Goal: Contribute content: Contribute content

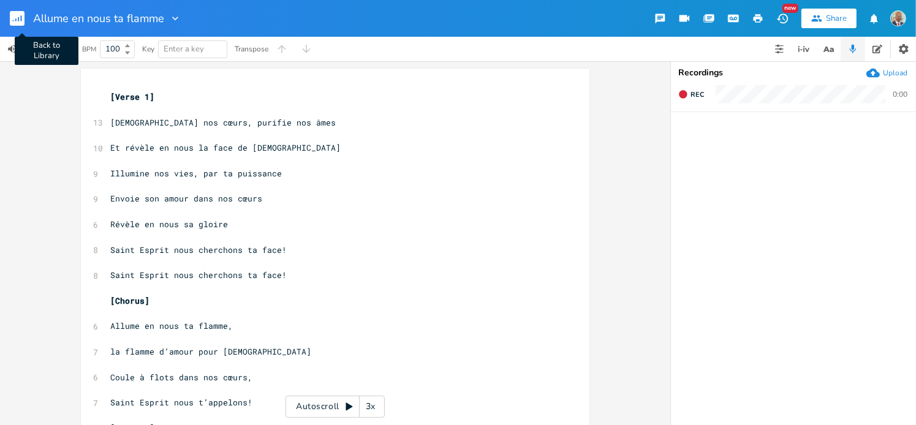
click at [17, 15] on rect "button" at bounding box center [17, 18] width 15 height 15
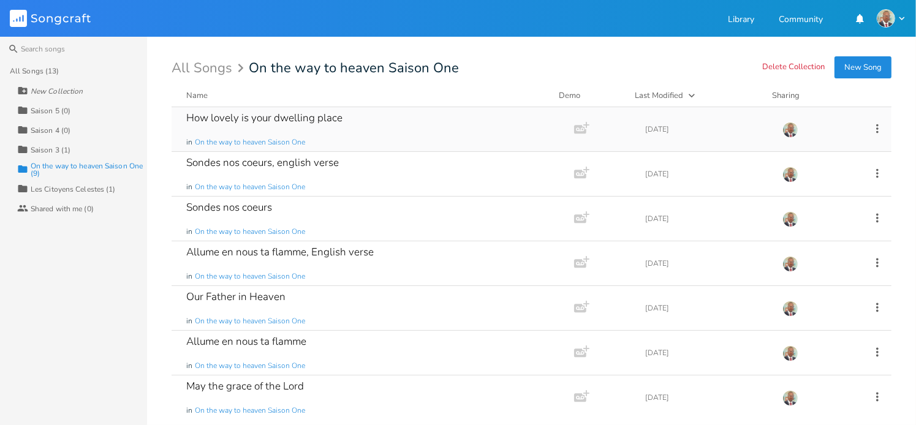
click at [293, 120] on div "How lovely is your dwelling place" at bounding box center [264, 118] width 156 height 10
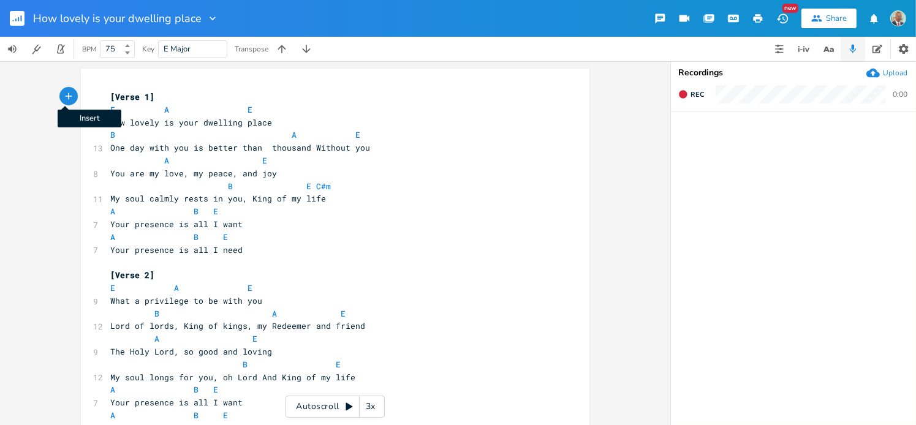
click at [63, 96] on icon "button" at bounding box center [68, 96] width 11 height 11
click at [110, 96] on icon "button" at bounding box center [113, 96] width 10 height 10
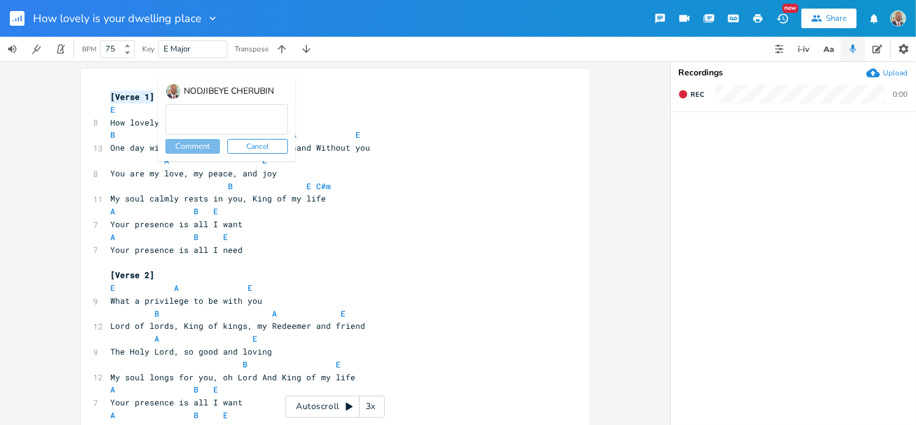
click at [371, 129] on pre "B A E" at bounding box center [329, 135] width 443 height 13
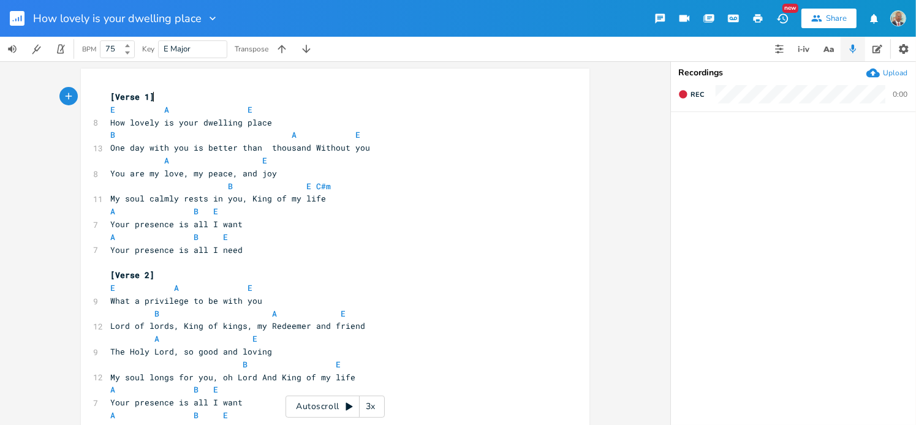
click at [279, 92] on pre "[Verse 1]" at bounding box center [329, 97] width 443 height 13
click at [110, 94] on span "[Verse 1]" at bounding box center [132, 96] width 44 height 11
type textarea "How lovely is your dwelling place"
drag, startPoint x: 264, startPoint y: 123, endPoint x: 105, endPoint y: 123, distance: 158.2
click at [108, 123] on pre "How lovely is your dwelling place" at bounding box center [329, 122] width 443 height 13
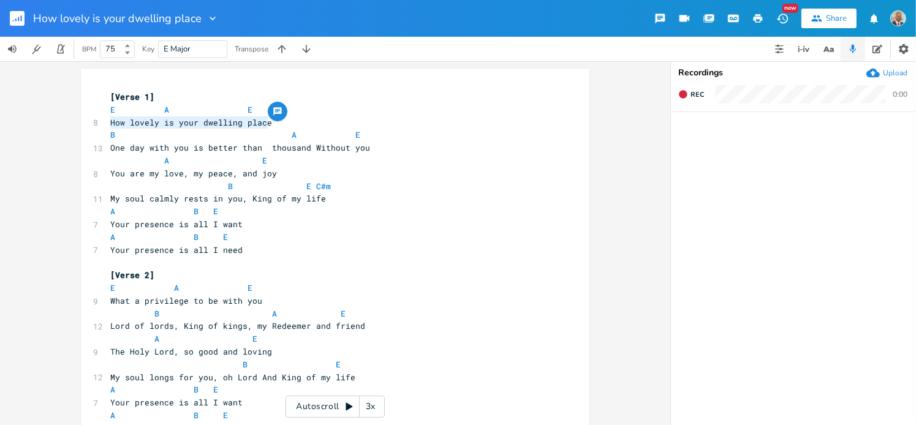
click at [108, 95] on pre "[Verse 1]" at bounding box center [329, 97] width 443 height 13
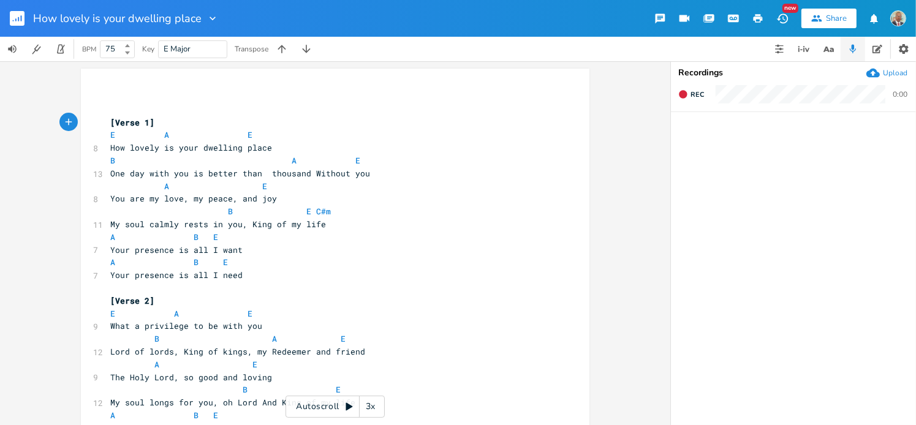
click at [108, 94] on pre "​" at bounding box center [329, 97] width 443 height 13
type textarea "HOW LOVELY IS YOUR DWELLING PLACE"
click at [295, 99] on pre "HOW LOVELY IS YOUR DWELLING PLACE" at bounding box center [329, 97] width 443 height 13
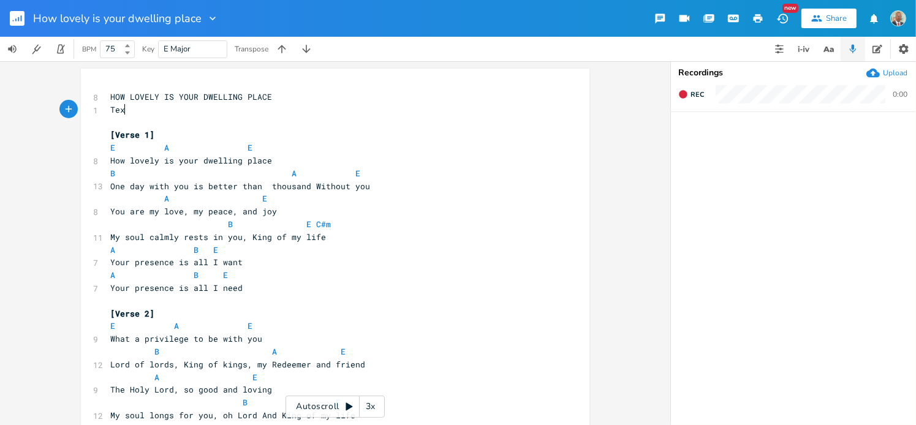
scroll to position [0, 15]
type textarea "Text:"
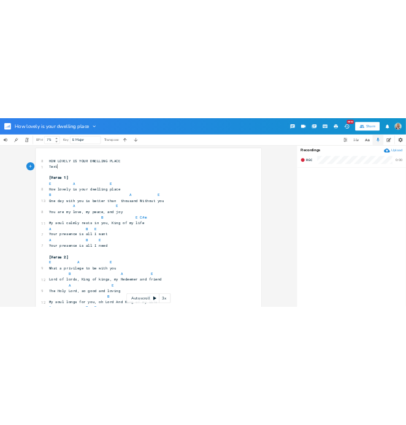
scroll to position [0, 17]
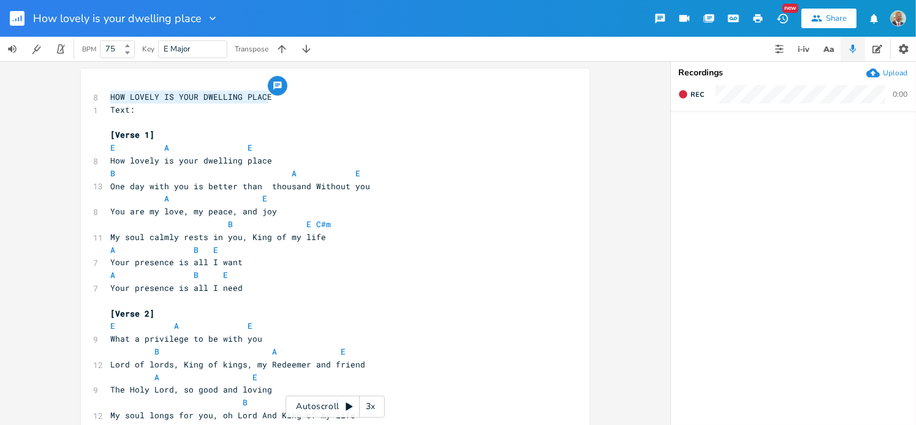
drag, startPoint x: 107, startPoint y: 95, endPoint x: 277, endPoint y: 91, distance: 169.9
type textarea "HOW LOVELY IS YOUR DWELLING PLACE"
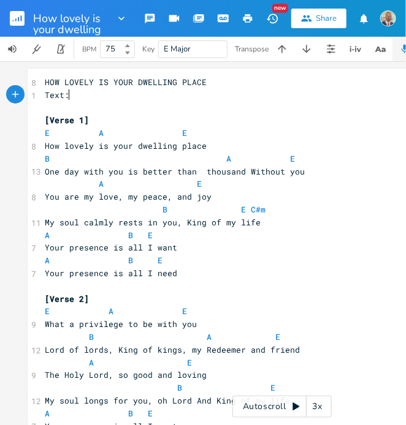
click at [81, 95] on pre "Text:" at bounding box center [281, 95] width 479 height 13
type textarea ";"
type textarea ":1-12"
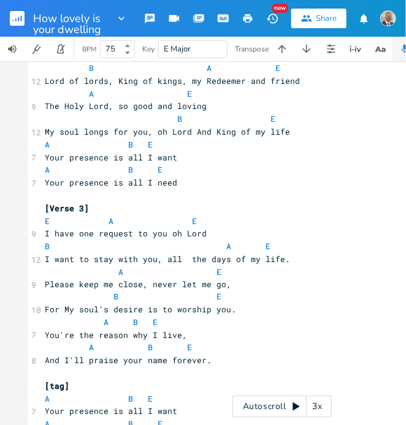
scroll to position [368, 0]
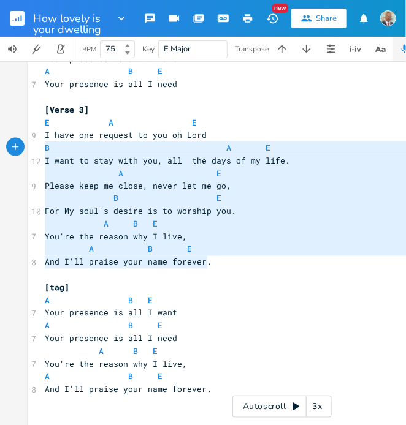
type textarea "I have one request to you oh Lord B A E I want to stay with you, all the days o…"
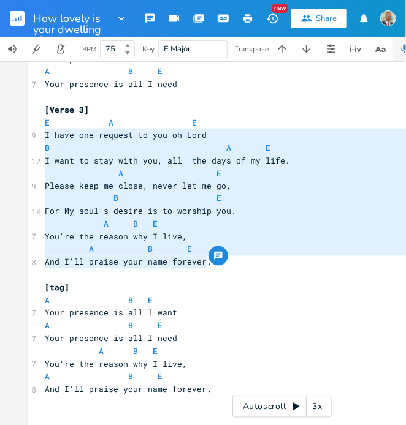
drag, startPoint x: 205, startPoint y: 265, endPoint x: 32, endPoint y: 141, distance: 213.0
click at [32, 141] on div "I have one request to you oh Lord B A E I want to stay with you, all the days o…" at bounding box center [282, 70] width 509 height 739
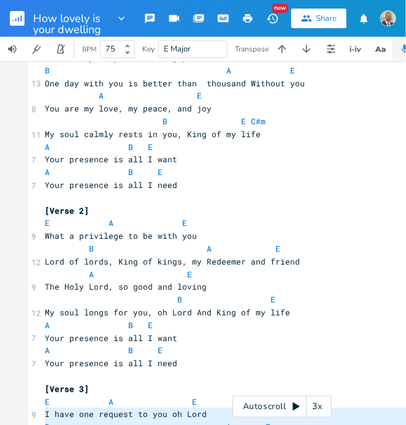
scroll to position [0, 0]
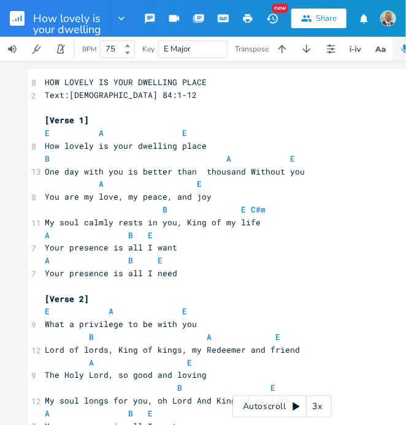
click at [142, 217] on span "My soul calmly rests in you, King of my life" at bounding box center [153, 222] width 216 height 11
click at [139, 99] on pre "Text:[DEMOGRAPHIC_DATA] 84:1-12" at bounding box center [281, 95] width 479 height 13
click at [231, 102] on pre "​" at bounding box center [281, 108] width 479 height 13
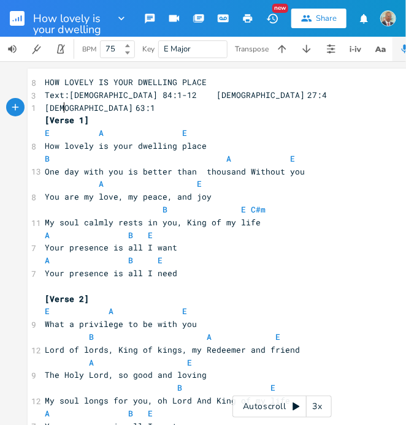
click at [58, 107] on span "[DEMOGRAPHIC_DATA] 63:1" at bounding box center [100, 107] width 110 height 11
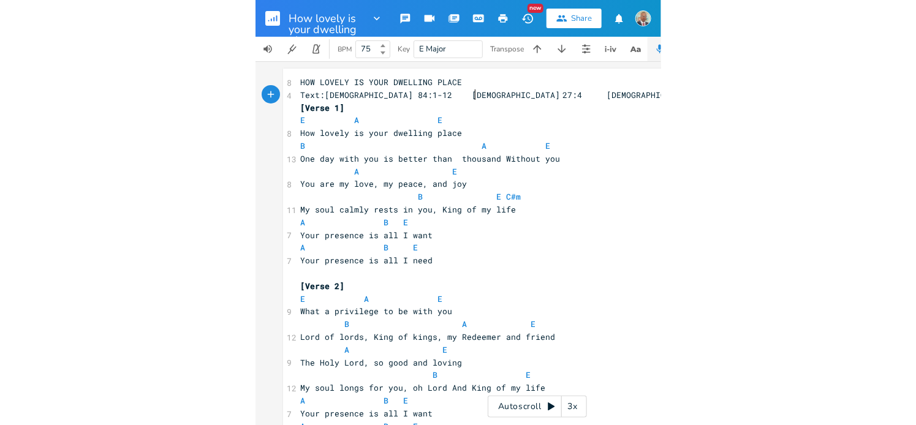
scroll to position [0, 10]
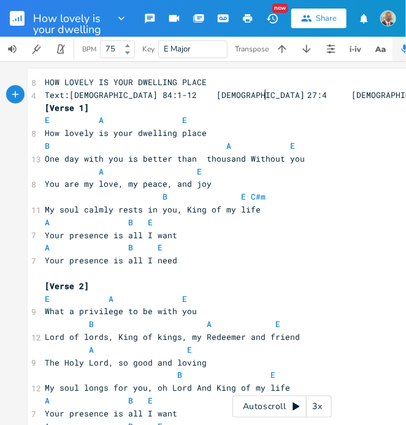
click at [276, 96] on pre "Text:[DEMOGRAPHIC_DATA] 84:1-12 [DEMOGRAPHIC_DATA] 27:4 [DEMOGRAPHIC_DATA] 63:1" at bounding box center [281, 95] width 479 height 13
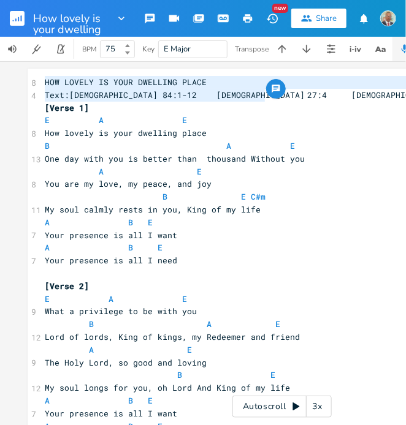
drag, startPoint x: 40, startPoint y: 82, endPoint x: 264, endPoint y: 97, distance: 223.7
click at [264, 97] on div "HOW LOVELY IS YOUR DWELLING PLACE Text:Psalm 84:1-12 Psalm 27:4 Psalm 63:1 xxxx…" at bounding box center [282, 432] width 509 height 726
type textarea "HOW LOVELY IS YOUR DWELLING PLACE Text:[DEMOGRAPHIC_DATA] 84:1-12 [DEMOGRAPHIC_…"
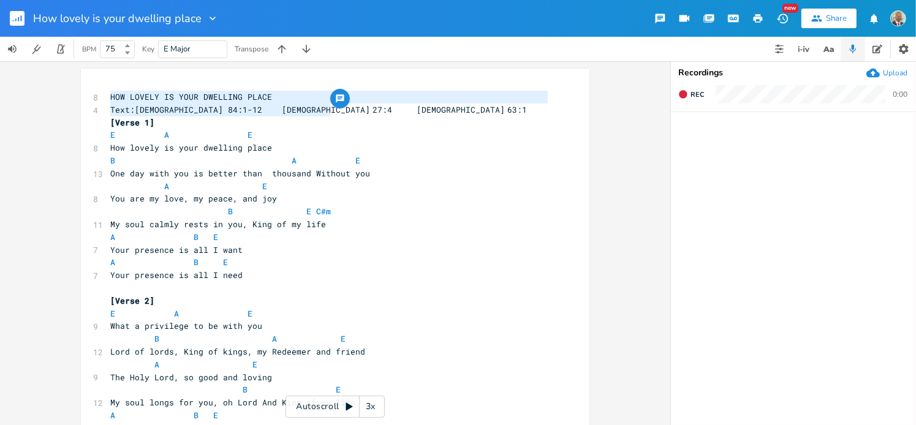
click at [330, 133] on pre "E A E" at bounding box center [329, 135] width 443 height 13
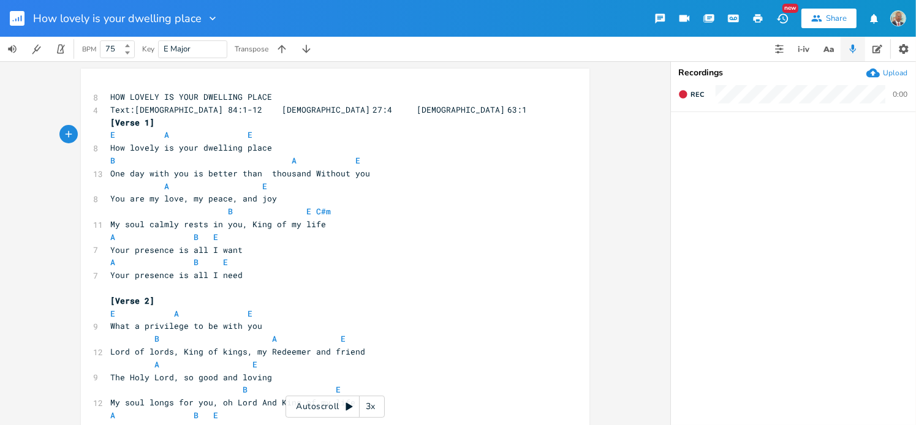
click at [108, 122] on pre "[Verse 1]" at bounding box center [329, 122] width 443 height 13
click at [108, 119] on pre "[Verse 1]" at bounding box center [329, 122] width 443 height 13
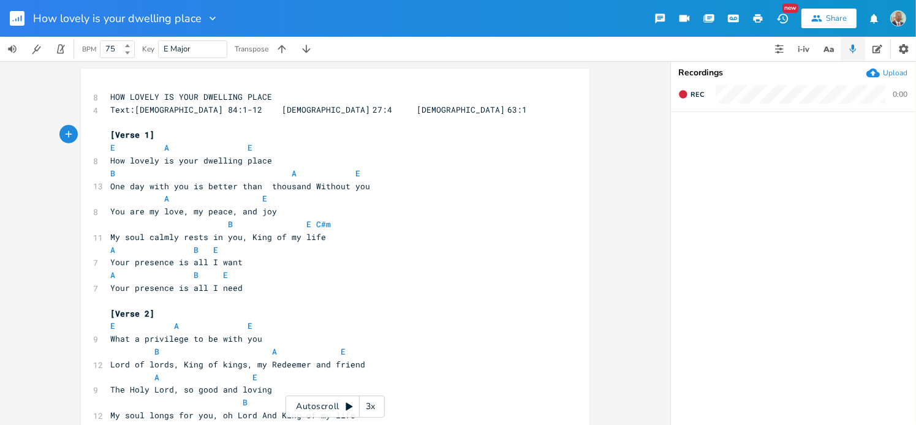
click at [130, 109] on span "Text:[DEMOGRAPHIC_DATA] 84:1-12 [DEMOGRAPHIC_DATA] 27:4 [DEMOGRAPHIC_DATA] 63:1" at bounding box center [318, 109] width 417 height 11
click at [346, 109] on pre "Text: [DEMOGRAPHIC_DATA] 84:1-12 [DEMOGRAPHIC_DATA] 27:4 [DEMOGRAPHIC_DATA] 63:1" at bounding box center [329, 110] width 443 height 13
click at [267, 109] on span "Text: [DEMOGRAPHIC_DATA] 84:1-12 [DEMOGRAPHIC_DATA] 27:4 [DEMOGRAPHIC_DATA] 63:1" at bounding box center [321, 109] width 422 height 11
click at [262, 109] on span "Text: [DEMOGRAPHIC_DATA] 84:1-12 [DEMOGRAPHIC_DATA] 27:4 [DEMOGRAPHIC_DATA] 63:1" at bounding box center [321, 109] width 422 height 11
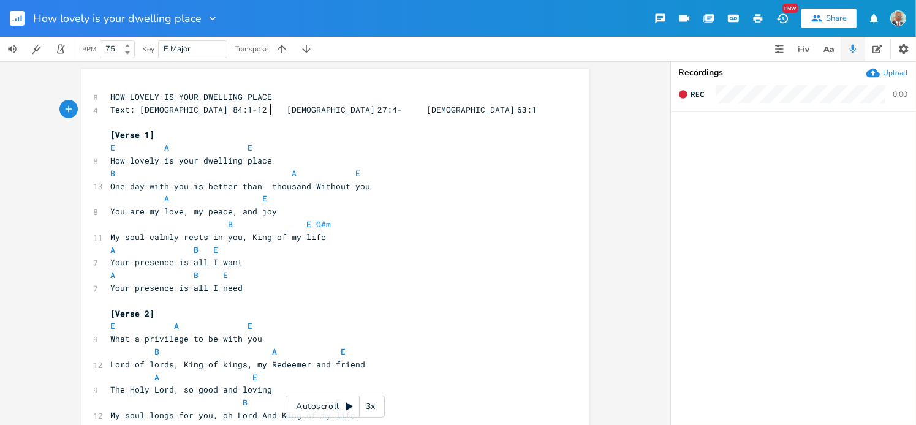
type textarea "-6"
click at [349, 109] on pre "Text: [DEMOGRAPHIC_DATA] 84:1-12 [DEMOGRAPHIC_DATA] 27:4-6 [DEMOGRAPHIC_DATA] 6…" at bounding box center [329, 110] width 443 height 13
click at [341, 112] on span "Text: [DEMOGRAPHIC_DATA] 84:1-12 [DEMOGRAPHIC_DATA] 27:4-6 [DEMOGRAPHIC_DATA] 6…" at bounding box center [326, 109] width 432 height 11
type textarea "-9"
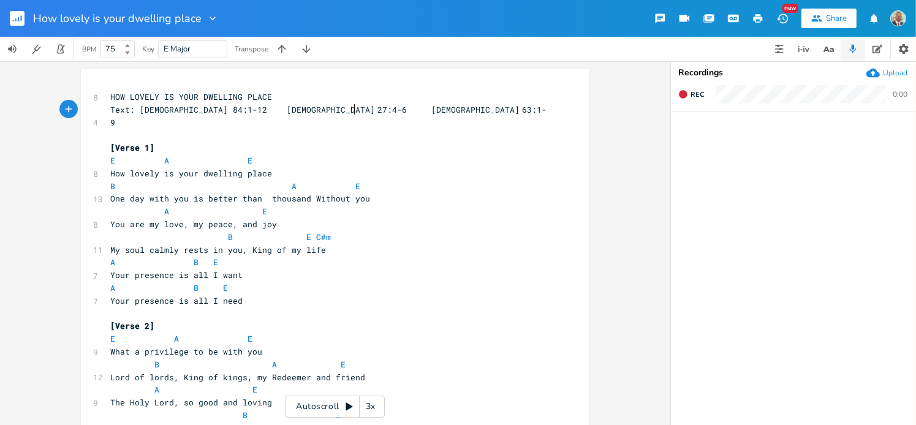
click at [397, 192] on pre "One day with you is better than thousand Without you" at bounding box center [329, 198] width 443 height 13
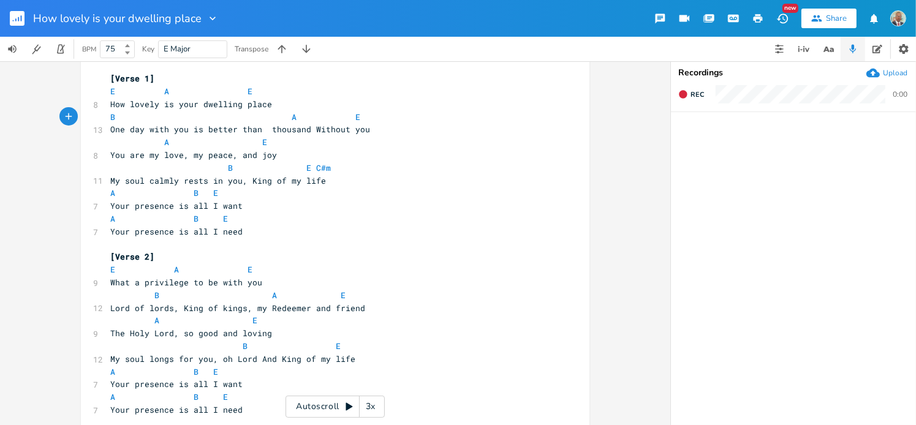
scroll to position [61, 0]
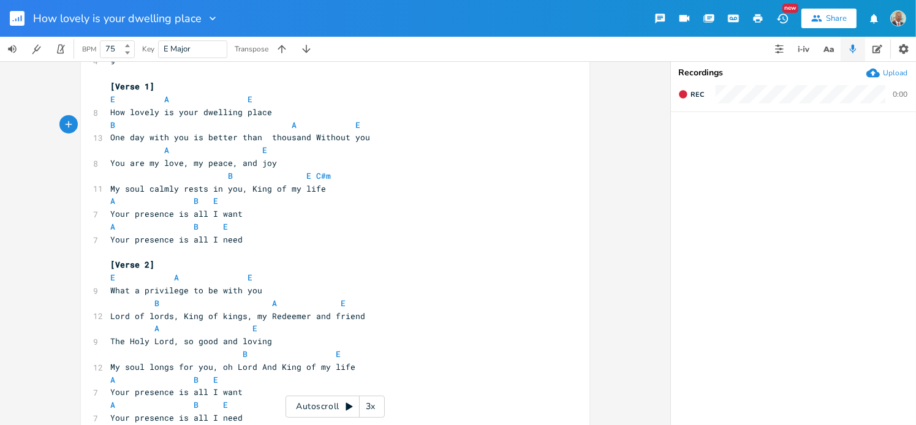
click at [325, 170] on pre "B E C#m" at bounding box center [329, 176] width 443 height 13
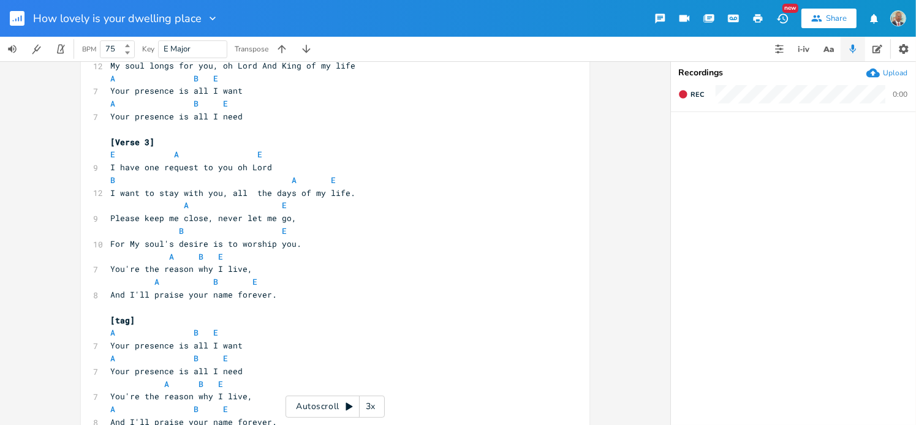
scroll to position [417, 0]
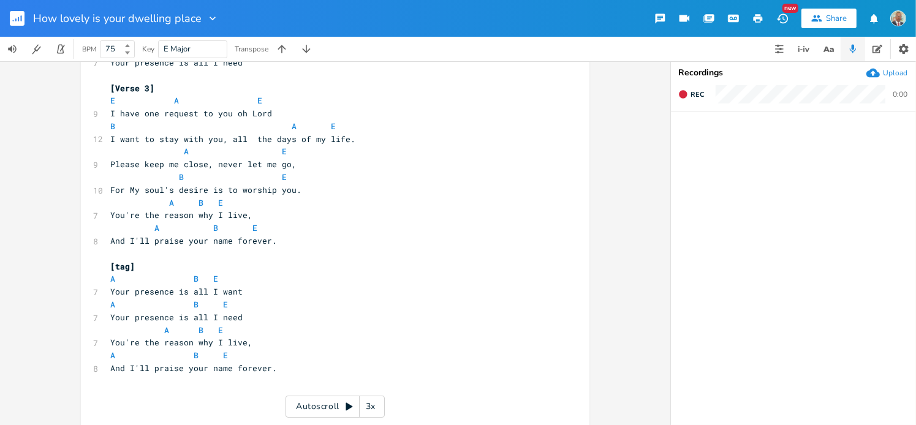
click at [278, 362] on pre "And I'll praise your name forever." at bounding box center [329, 368] width 443 height 13
click at [21, 21] on rect "button" at bounding box center [17, 18] width 15 height 15
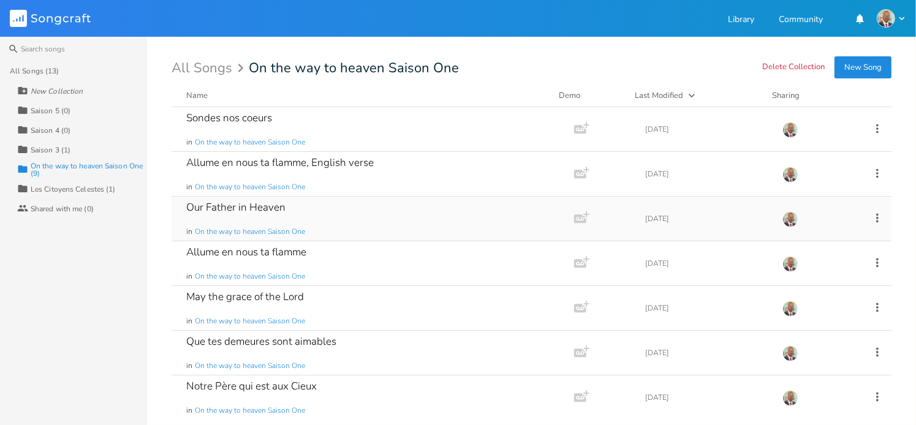
scroll to position [93, 0]
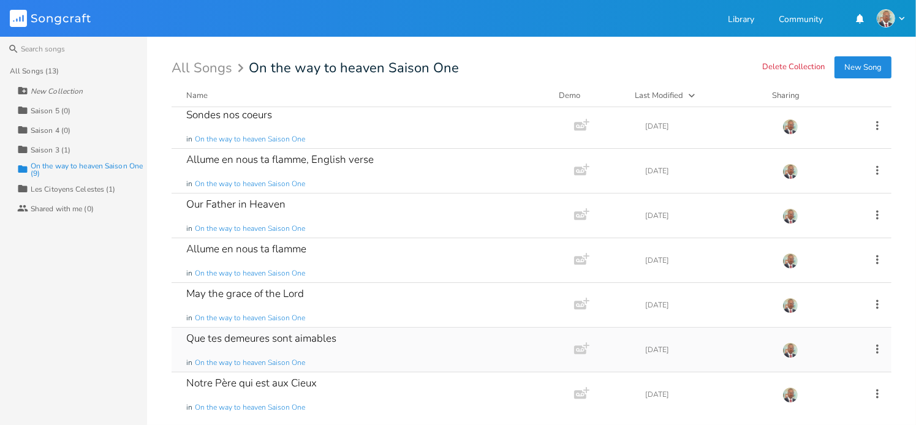
click at [281, 337] on div "Que tes demeures sont aimables" at bounding box center [261, 338] width 150 height 10
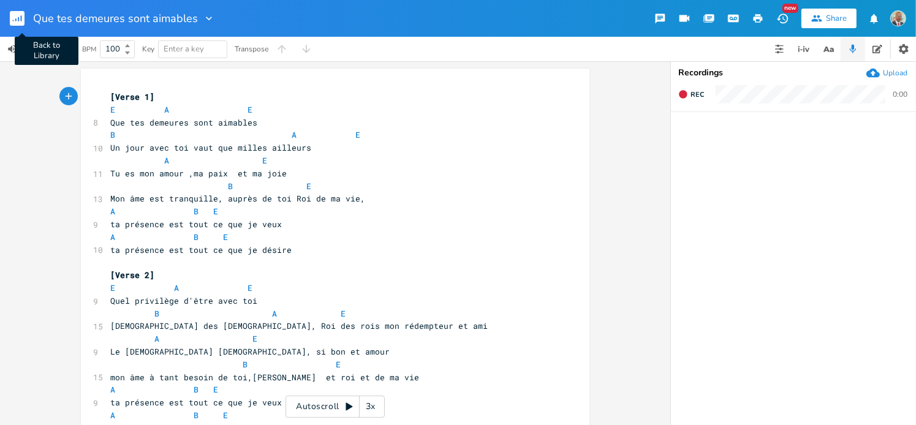
click at [15, 20] on rect "button" at bounding box center [17, 18] width 15 height 15
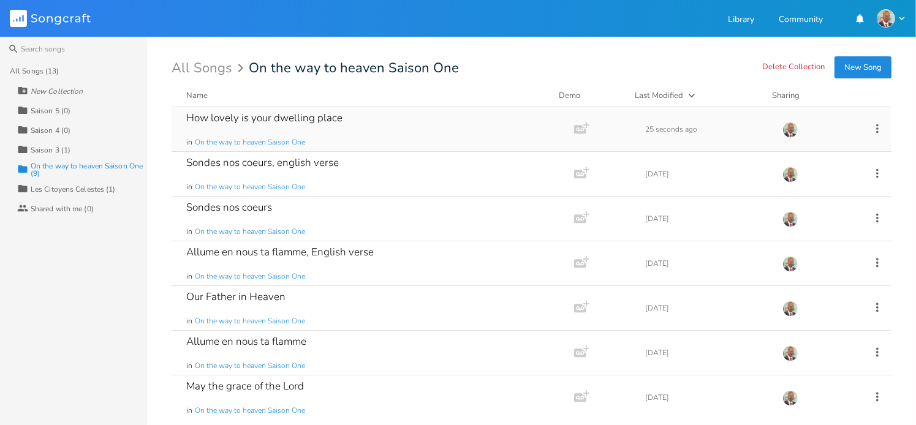
click at [285, 121] on div "How lovely is your dwelling place" at bounding box center [264, 118] width 156 height 10
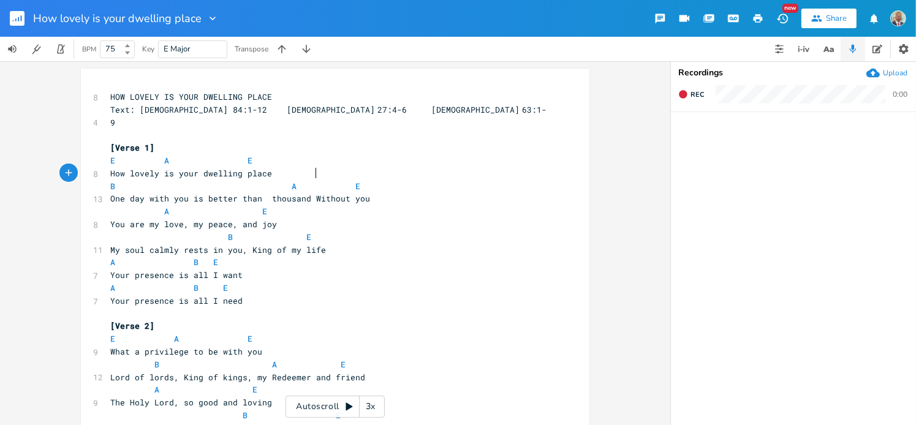
click at [312, 180] on pre "B A E" at bounding box center [329, 186] width 443 height 13
click at [21, 20] on icon "button" at bounding box center [21, 18] width 1 height 6
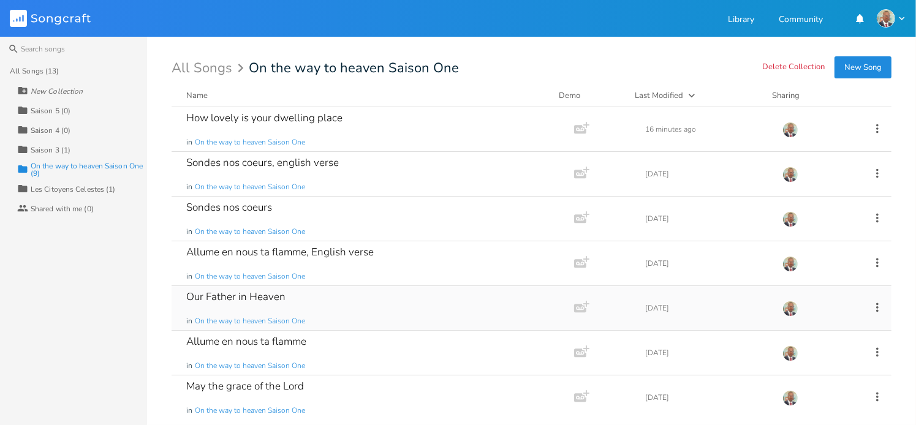
click at [262, 292] on div "Our Father in Heaven" at bounding box center [235, 297] width 99 height 10
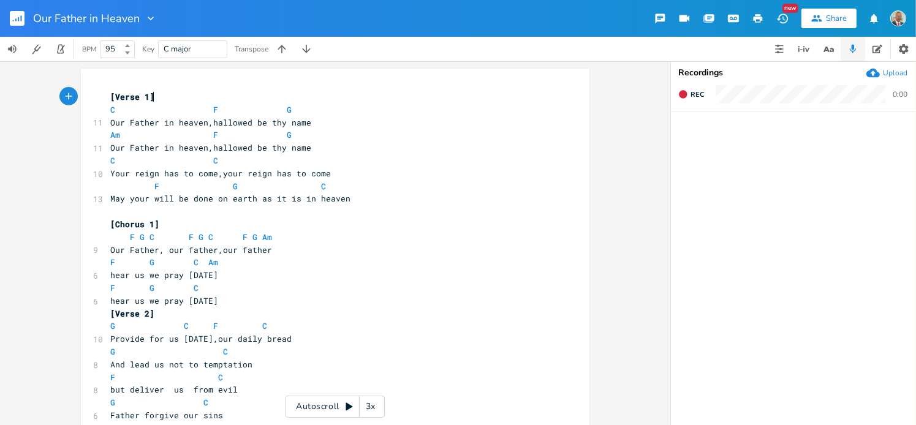
click at [110, 94] on span "[Verse 1]" at bounding box center [132, 96] width 44 height 11
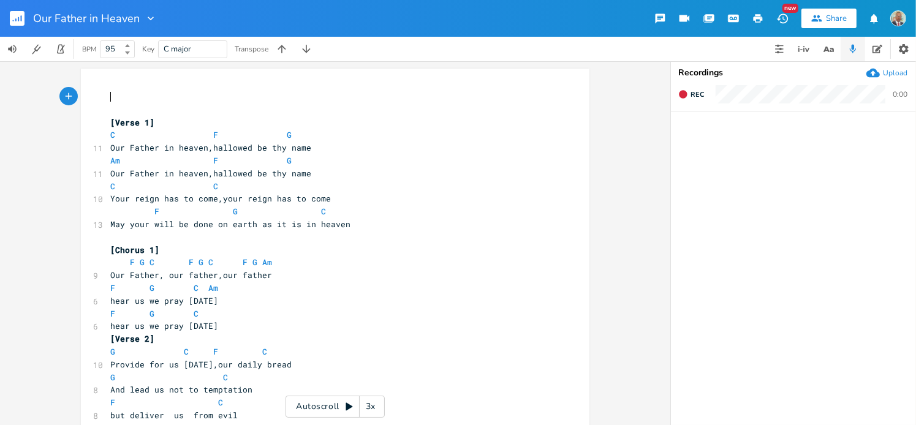
click at [108, 96] on pre "​" at bounding box center [329, 97] width 443 height 13
type textarea "OUR FATHER IN HEAVW"
type textarea "EN"
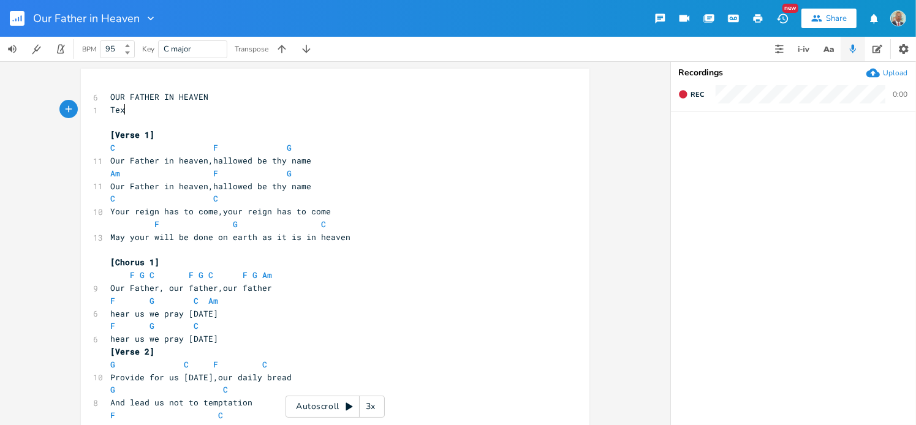
scroll to position [0, 15]
type textarea "Text:"
click at [140, 113] on pre "Text:" at bounding box center [329, 110] width 443 height 13
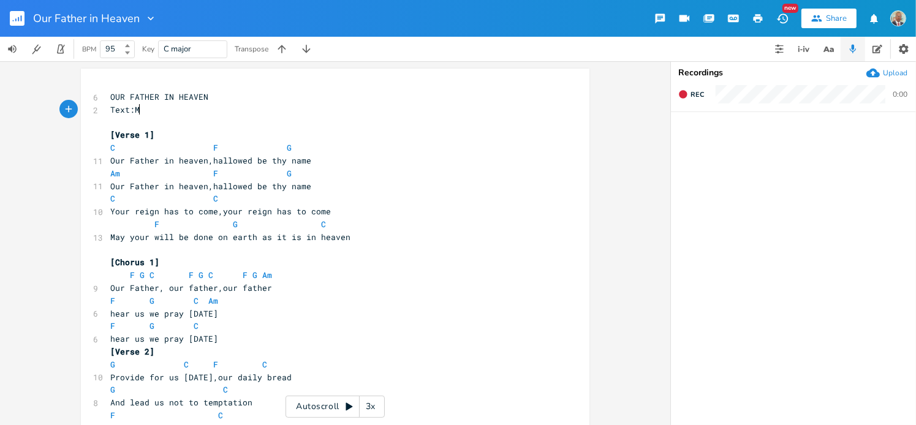
type textarea "M"
drag, startPoint x: 139, startPoint y: 113, endPoint x: 132, endPoint y: 110, distance: 7.4
click at [132, 110] on pre "Text:M" at bounding box center [329, 110] width 443 height 13
paste textarea ":"
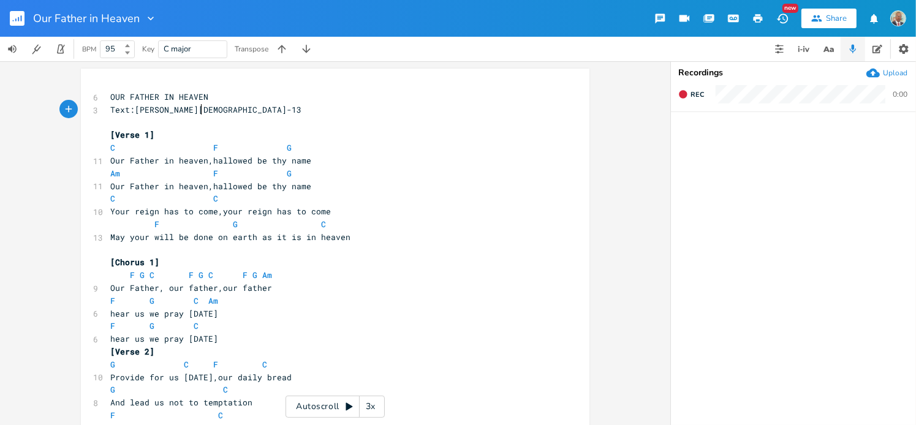
type textarea ":9-13"
click at [227, 111] on pre "Text:[PERSON_NAME][DEMOGRAPHIC_DATA]-13" at bounding box center [329, 110] width 443 height 13
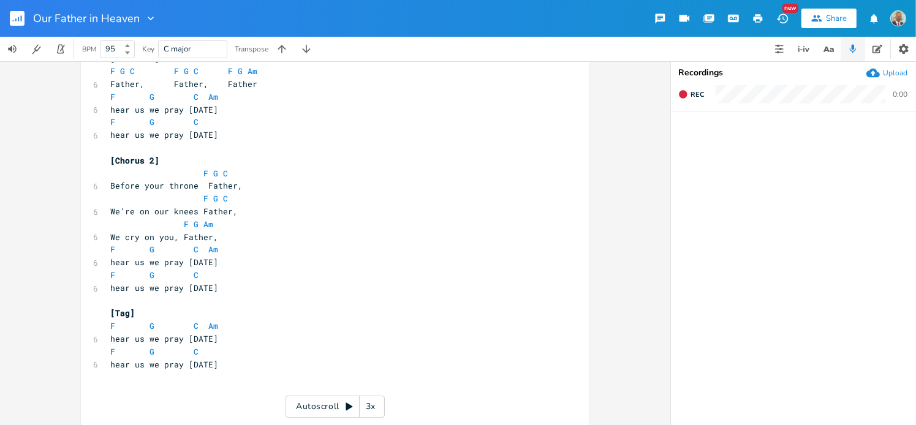
scroll to position [658, 0]
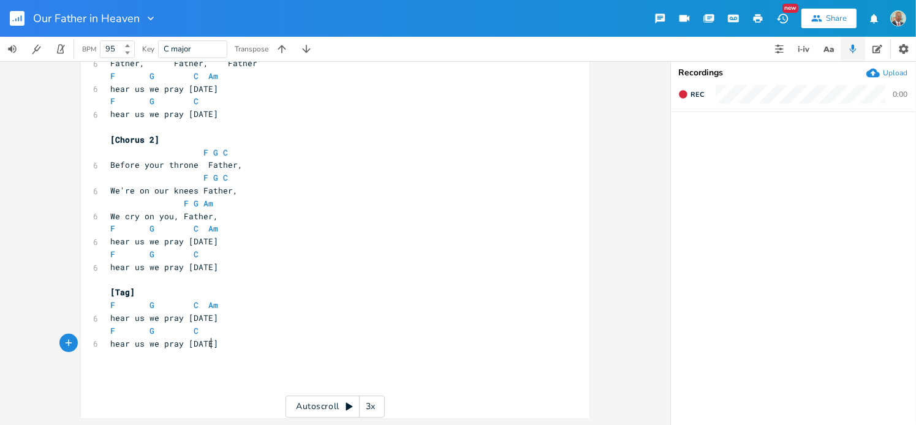
click at [216, 344] on pre "hear us we pray [DATE]" at bounding box center [329, 344] width 443 height 13
click at [21, 17] on icon "button" at bounding box center [21, 18] width 1 height 6
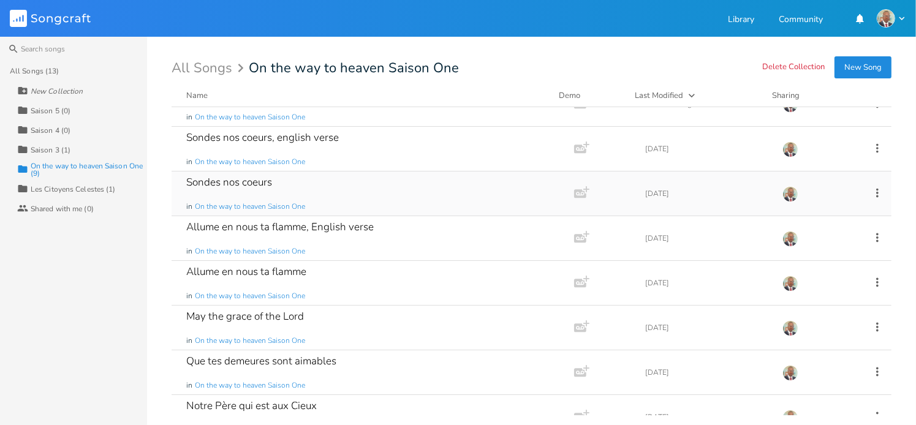
scroll to position [93, 0]
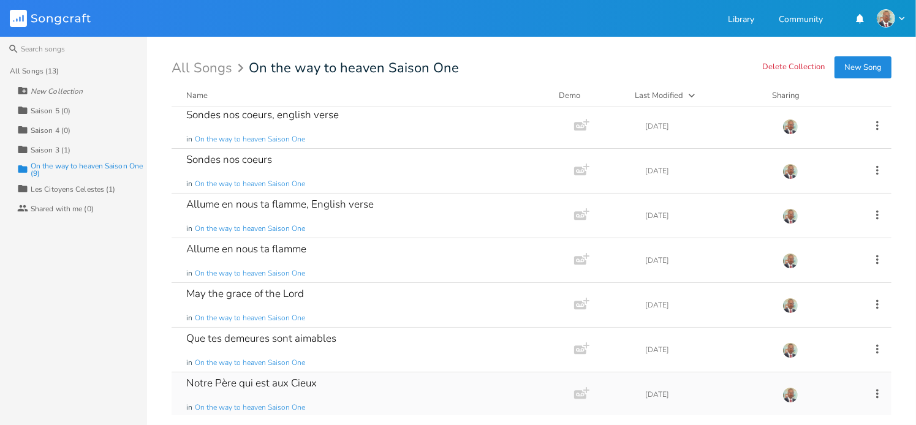
click at [256, 378] on div "Notre Père qui est aux Cieux" at bounding box center [251, 383] width 131 height 10
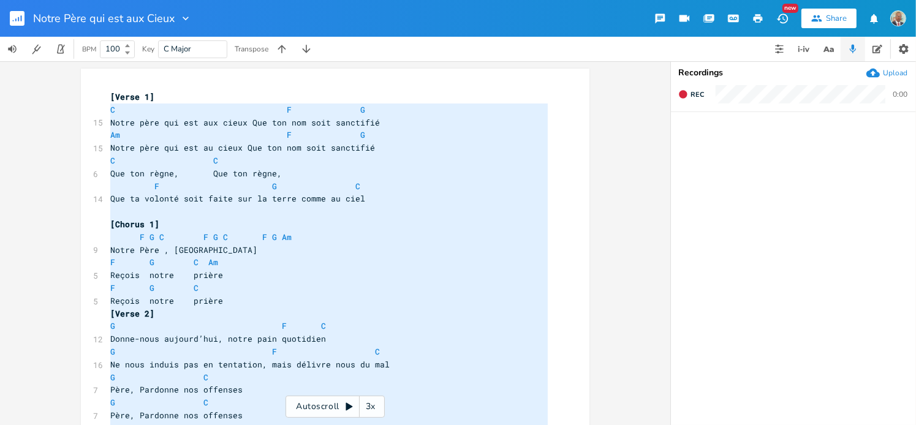
type textarea "Lorem ipsu dol sit ame conse Adi eli sed doei temporinc Ut L E Dolor magn ali e…"
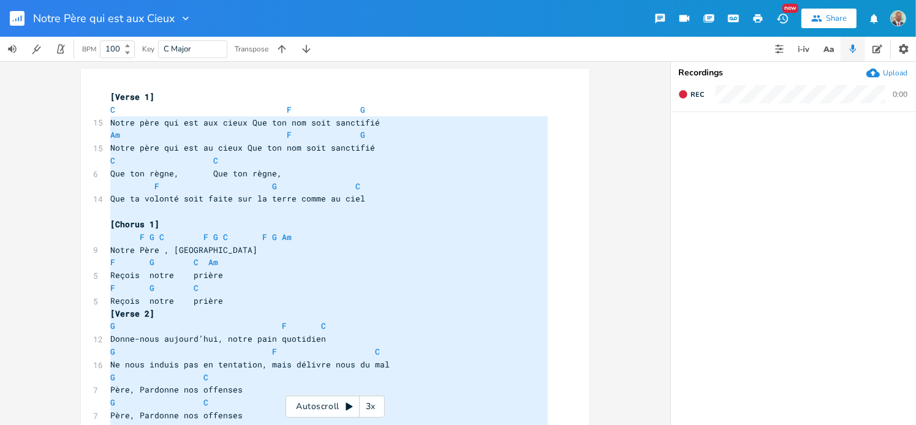
drag, startPoint x: 219, startPoint y: 345, endPoint x: 94, endPoint y: 119, distance: 258.5
click at [24, 20] on rect "button" at bounding box center [17, 18] width 15 height 15
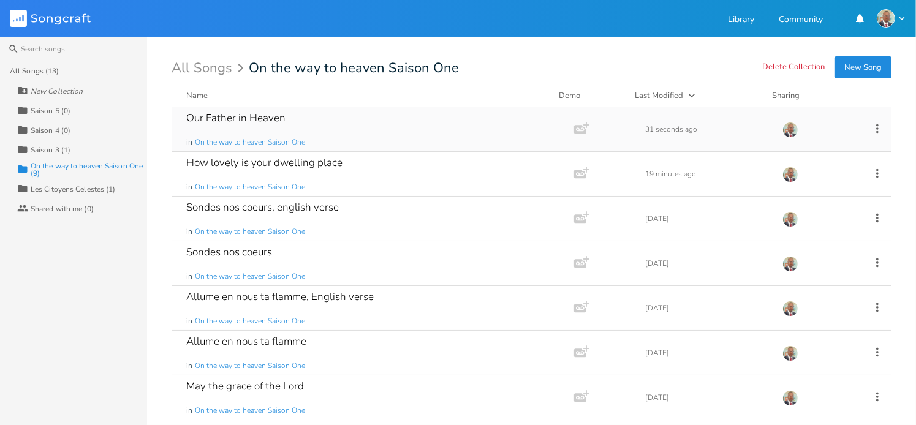
click at [266, 127] on div "Our Father in Heaven in On the way to heaven Saison One" at bounding box center [370, 129] width 368 height 44
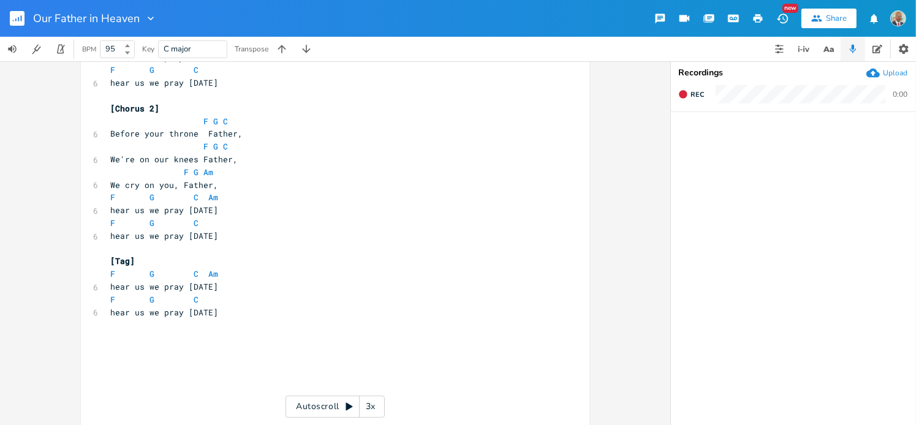
scroll to position [696, 0]
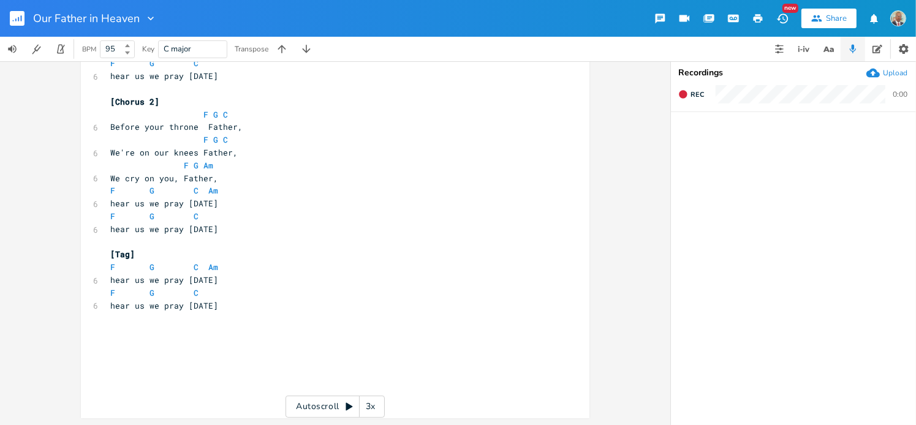
click at [164, 329] on pre "​" at bounding box center [329, 331] width 443 height 13
click at [118, 340] on pre "​" at bounding box center [329, 344] width 443 height 13
type textarea "​"
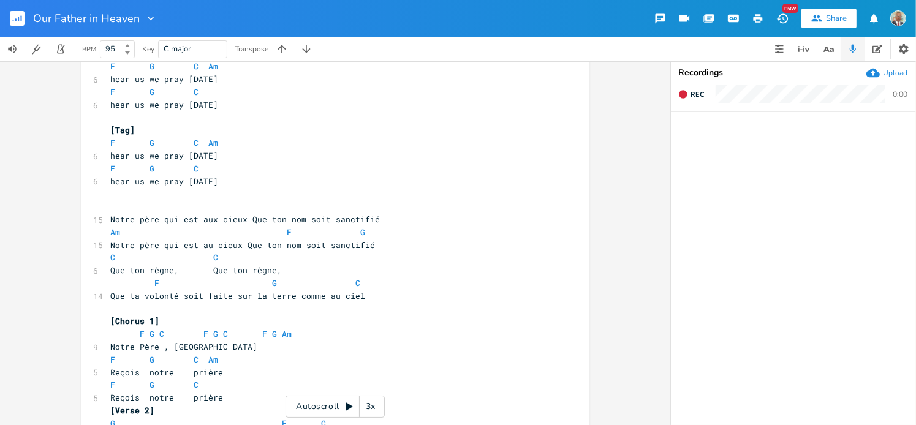
scroll to position [794, 0]
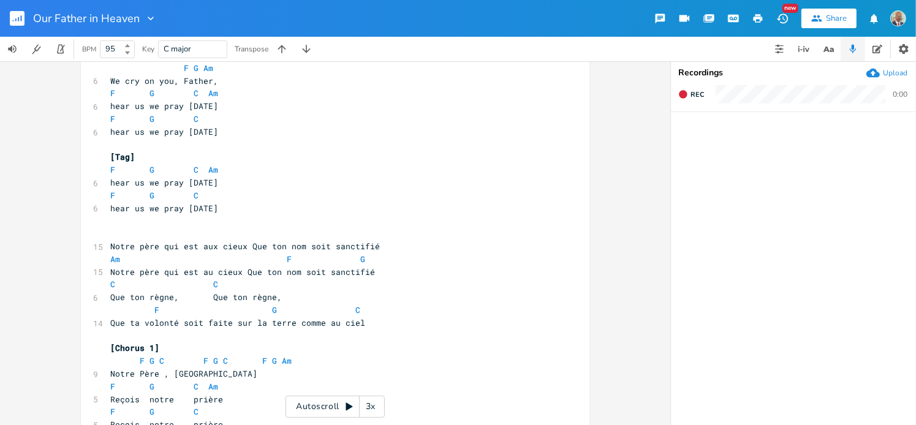
click at [215, 211] on pre "hear us we pray [DATE]" at bounding box center [329, 208] width 443 height 13
click at [121, 232] on pre "​" at bounding box center [329, 233] width 443 height 13
type textarea "VERSION FRANCAISE"
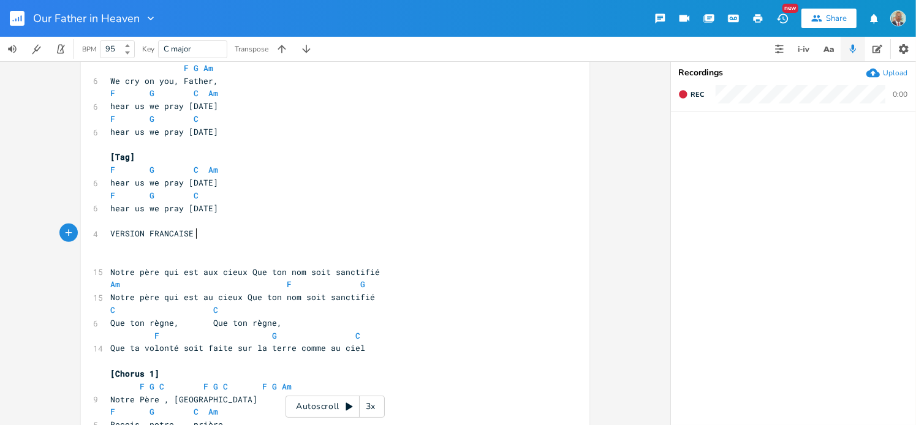
click at [191, 235] on span "VERSION FRANCAISE" at bounding box center [151, 233] width 83 height 11
click at [123, 256] on pre "​" at bounding box center [329, 259] width 443 height 13
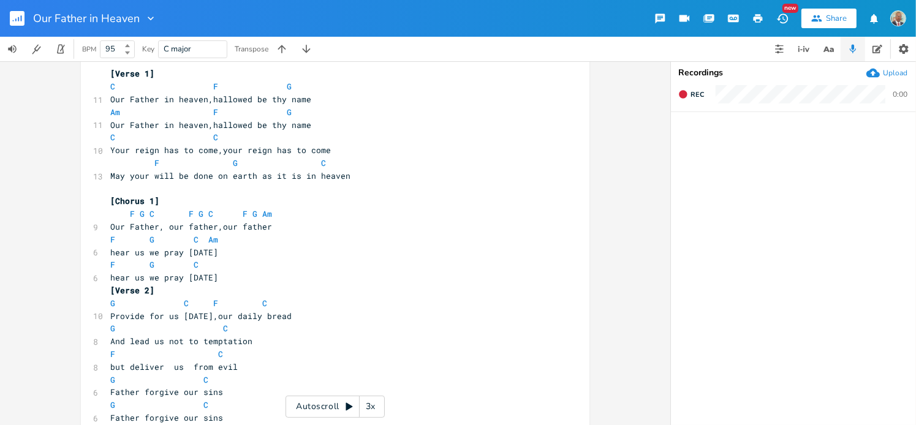
scroll to position [0, 0]
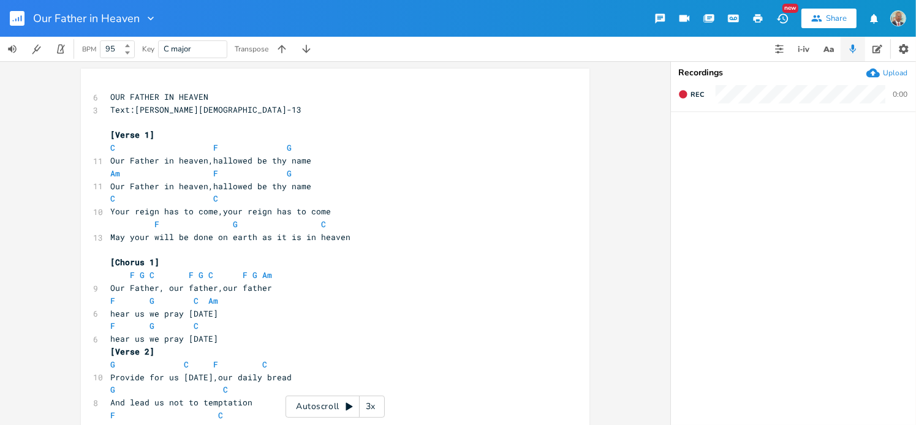
click at [21, 18] on icon "button" at bounding box center [21, 18] width 1 height 6
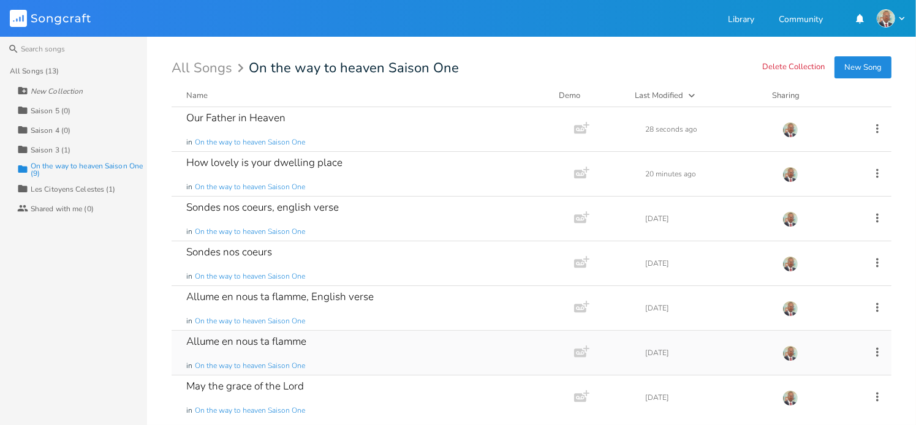
click at [253, 341] on div "Allume en nous ta flamme" at bounding box center [246, 342] width 120 height 10
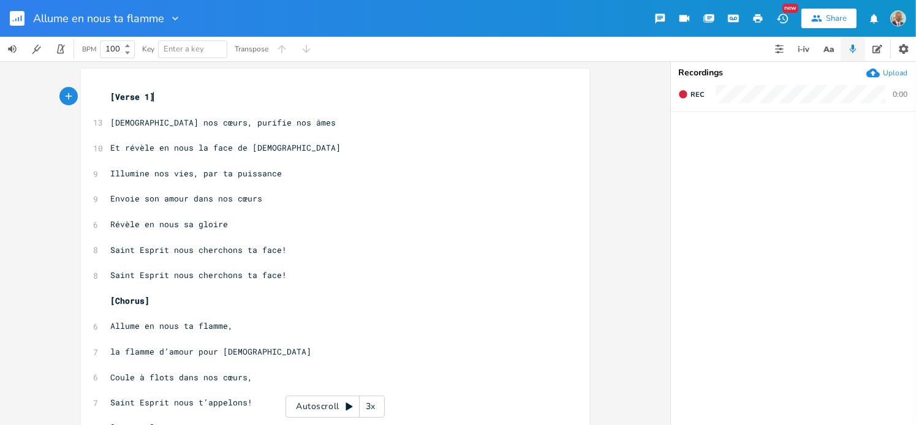
click at [110, 93] on span "[Verse 1]" at bounding box center [132, 96] width 44 height 11
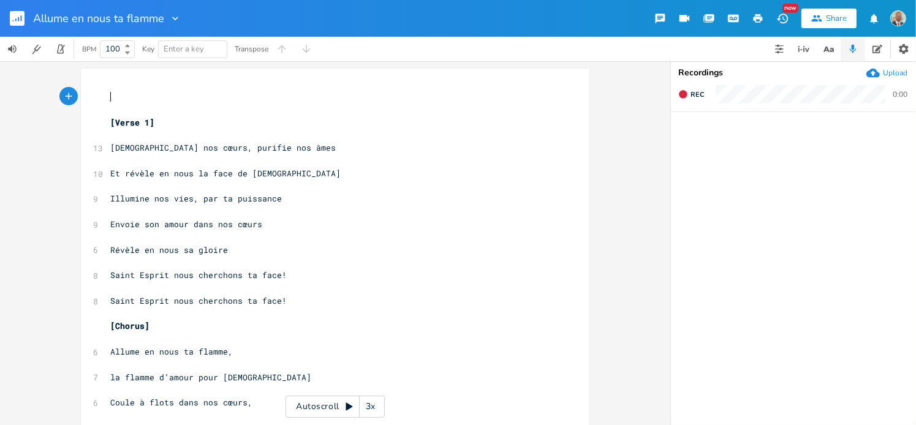
click at [108, 93] on pre "​" at bounding box center [329, 97] width 443 height 13
type textarea "SAINT E"
type textarea "ALLUME EN NOUS TA FLAMME"
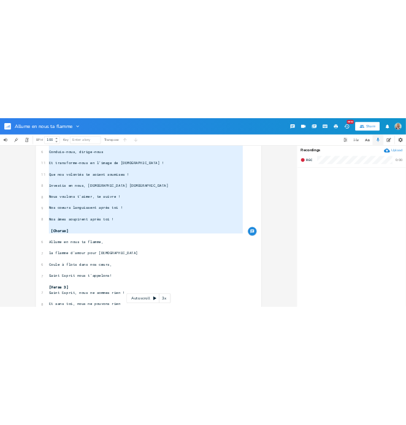
scroll to position [613, 0]
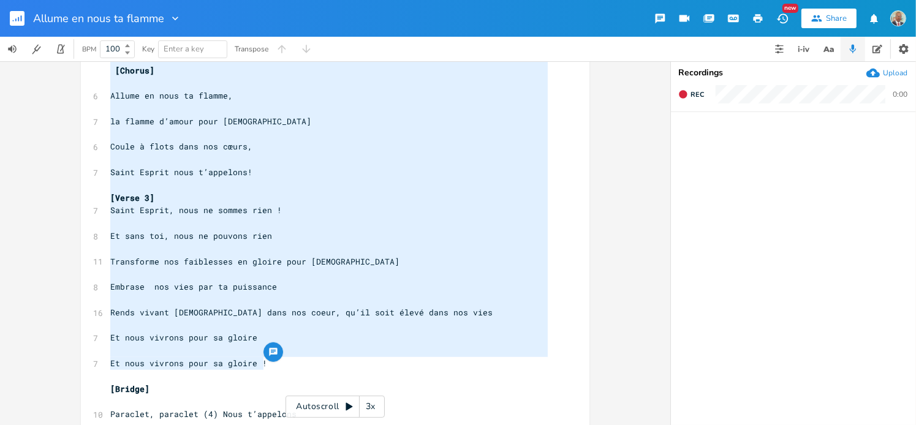
drag, startPoint x: 108, startPoint y: 148, endPoint x: 250, endPoint y: 343, distance: 240.8
click at [257, 364] on div "6 ALLUME EN NOUS TA FLAMME ​ [Verse 1] ​ 13 [DEMOGRAPHIC_DATA] nos cœurs, purif…" at bounding box center [329, 83] width 443 height 1211
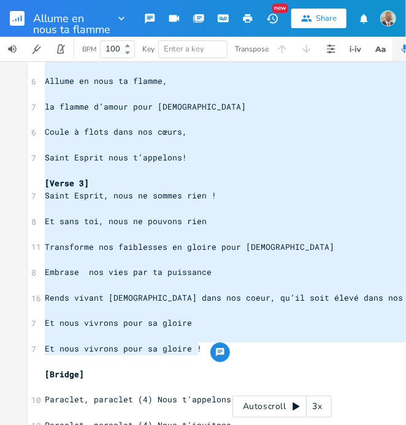
type textarea "Lorem Ipsumd sitametco adi elits, doeiusm tem inci Ut labore et dolo ma aliq en…"
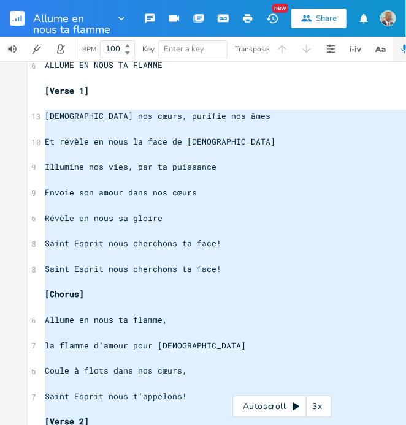
scroll to position [0, 0]
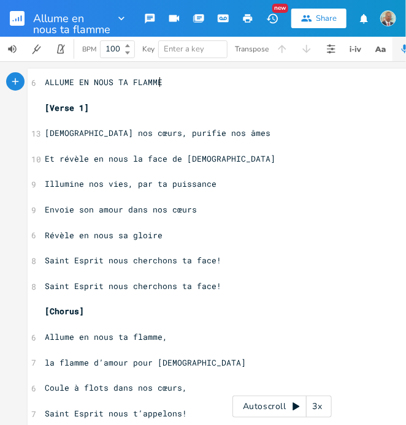
click at [162, 87] on pre "ALLUME EN NOUS TA FLAMME" at bounding box center [281, 82] width 479 height 13
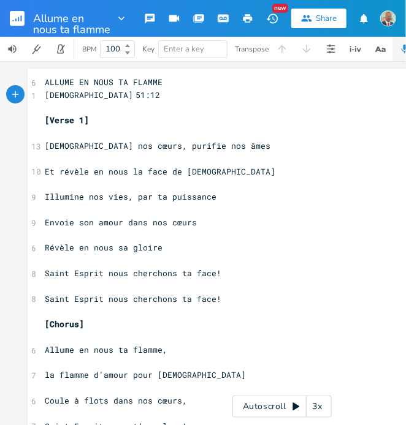
click at [132, 98] on pre "[DEMOGRAPHIC_DATA] 51:12" at bounding box center [281, 95] width 479 height 13
click at [161, 97] on pre "[DEMOGRAPHIC_DATA] 51:12 Jean 16:14" at bounding box center [281, 95] width 479 height 13
type textarea "3-15"
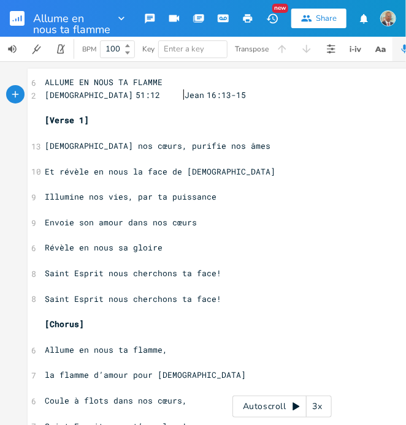
click at [212, 92] on pre "[DEMOGRAPHIC_DATA] 51:12 Jean 16:13-15" at bounding box center [281, 95] width 479 height 13
type textarea "Jean 16:13-15"
drag, startPoint x: 121, startPoint y: 96, endPoint x: 185, endPoint y: 99, distance: 63.8
click at [185, 99] on pre "[DEMOGRAPHIC_DATA] 51:12 Jean 16:13-15" at bounding box center [281, 95] width 479 height 13
click at [175, 106] on pre "​" at bounding box center [281, 108] width 479 height 13
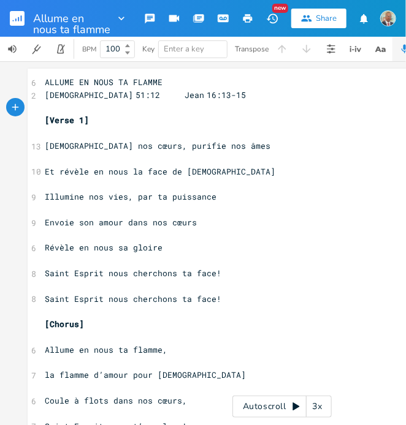
click at [199, 96] on pre "[DEMOGRAPHIC_DATA] 51:12 Jean 16:13-15" at bounding box center [281, 95] width 479 height 13
type textarea "Jean 16:13-15"
drag, startPoint x: 253, startPoint y: 95, endPoint x: 191, endPoint y: 97, distance: 61.4
click at [191, 97] on pre "[DEMOGRAPHIC_DATA] 51:12 Jean 16:13-15 Jean 16:13-15" at bounding box center [281, 95] width 479 height 13
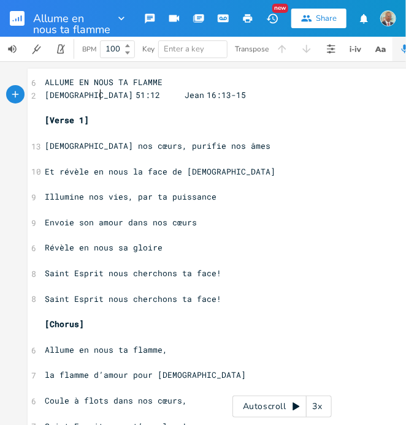
click at [98, 96] on span "[DEMOGRAPHIC_DATA] 51:12 Jean 16:13-15" at bounding box center [145, 95] width 201 height 11
drag, startPoint x: 97, startPoint y: 100, endPoint x: 88, endPoint y: 95, distance: 9.9
click at [88, 95] on pre "[DEMOGRAPHIC_DATA] 51:12 Jean 16:13-15" at bounding box center [281, 95] width 479 height 13
type textarea "3-17"
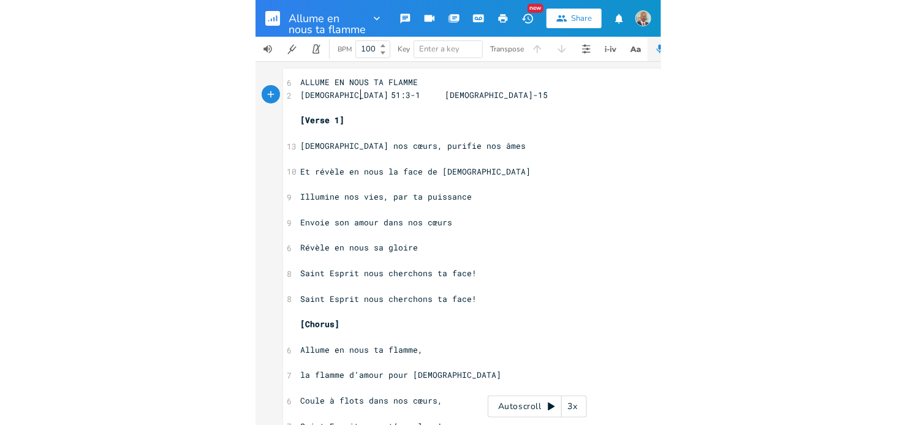
scroll to position [0, 17]
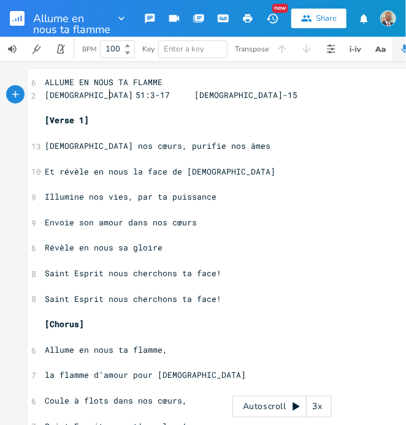
click at [243, 115] on pre "[Verse 1]" at bounding box center [281, 120] width 479 height 13
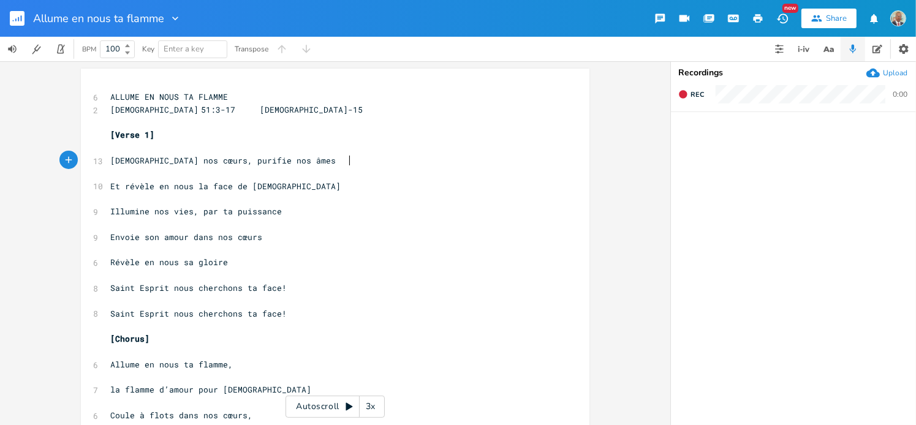
click at [373, 156] on pre "[DEMOGRAPHIC_DATA] nos cœurs, purifie nos âmes" at bounding box center [329, 160] width 443 height 13
type input "e"
click at [802, 52] on icon "button" at bounding box center [804, 49] width 15 height 15
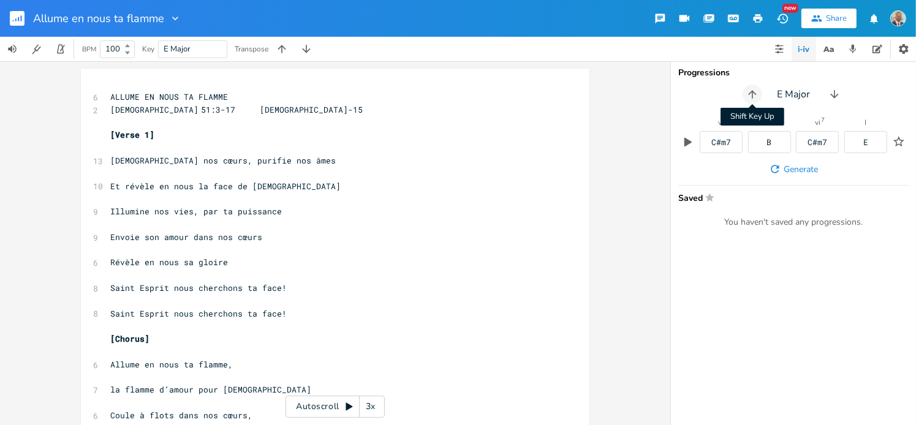
click at [753, 94] on icon "button" at bounding box center [753, 94] width 12 height 12
click at [836, 93] on icon "button" at bounding box center [835, 94] width 12 height 12
click at [836, 93] on icon "button" at bounding box center [838, 94] width 12 height 12
click at [836, 93] on icon "button" at bounding box center [836, 94] width 8 height 8
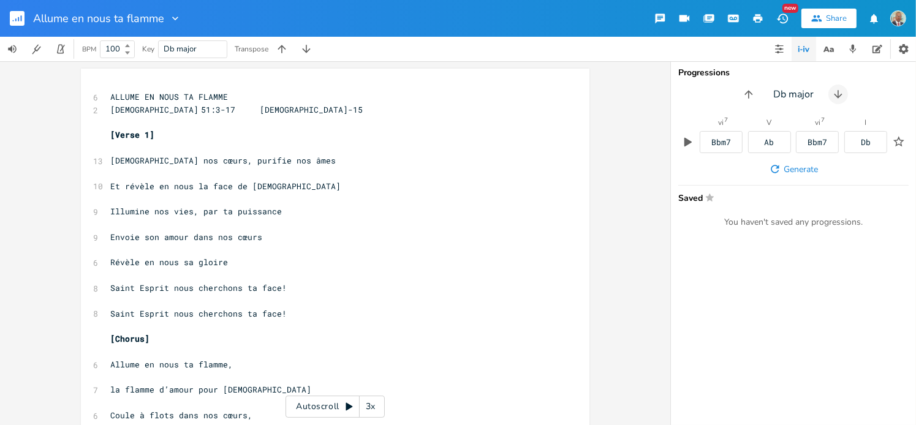
click at [836, 93] on icon "button" at bounding box center [839, 94] width 12 height 12
click at [837, 93] on icon "button" at bounding box center [835, 94] width 12 height 12
click at [752, 91] on icon "button" at bounding box center [752, 94] width 8 height 8
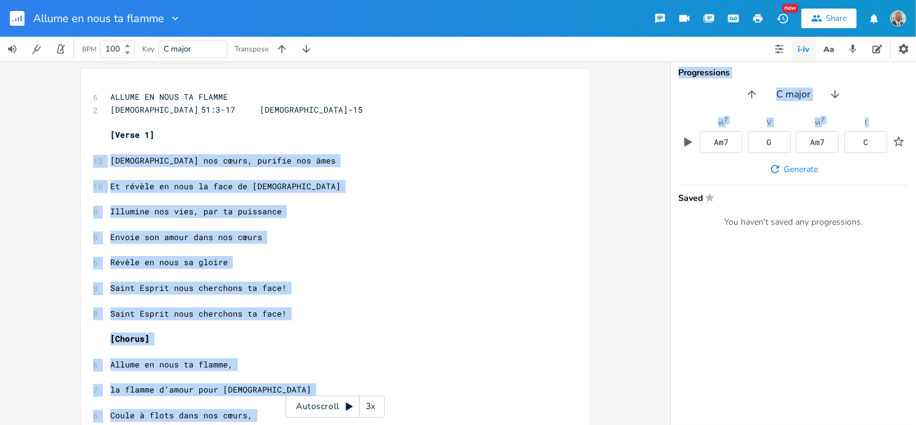
drag, startPoint x: 859, startPoint y: 144, endPoint x: 364, endPoint y: 129, distance: 495.6
click at [360, 129] on div "6 ALLUME EN NOUS TA FLAMME 2 [DEMOGRAPHIC_DATA] 51:3-17 Jean 16:13-15 ​ [Verse …" at bounding box center [458, 243] width 916 height 364
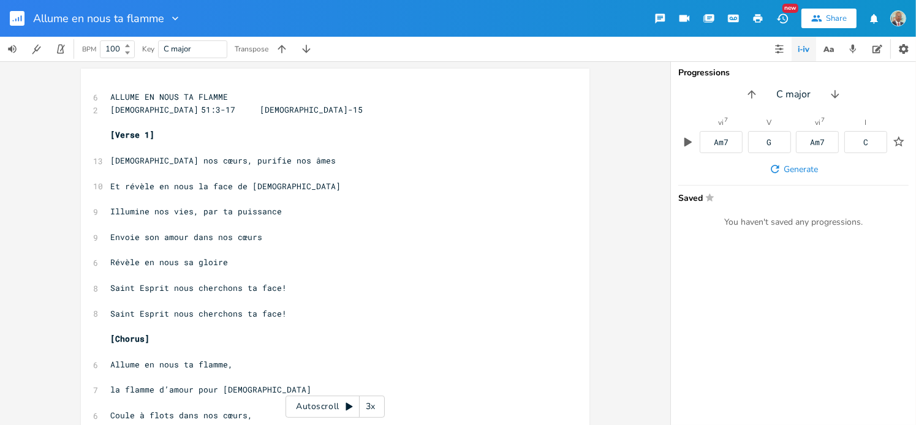
click at [868, 270] on div "Progressions C major vi 7 Am7 V G vi 7 Am7 I C Generate Saved Star You haven't …" at bounding box center [793, 243] width 245 height 364
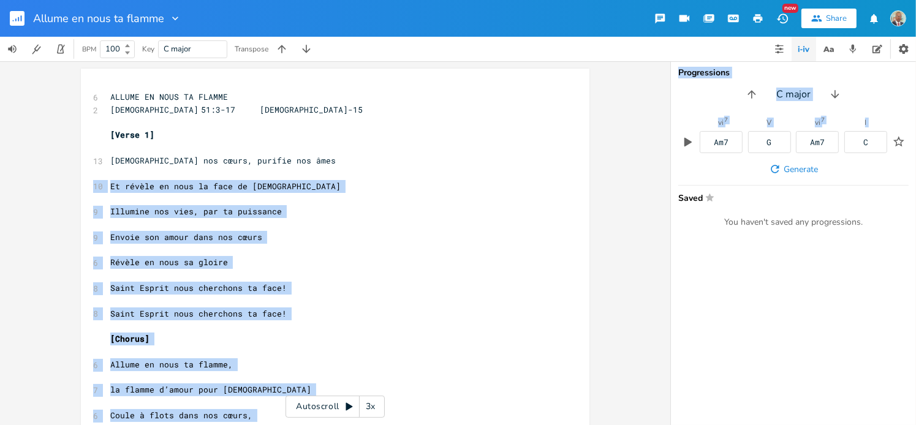
drag, startPoint x: 869, startPoint y: 141, endPoint x: 304, endPoint y: 165, distance: 565.1
click at [300, 166] on div "6 ALLUME EN NOUS TA FLAMME 2 [DEMOGRAPHIC_DATA] 51:3-17 Jean 16:13-15 ​ [Verse …" at bounding box center [458, 243] width 916 height 364
click at [873, 144] on div "C" at bounding box center [866, 142] width 43 height 22
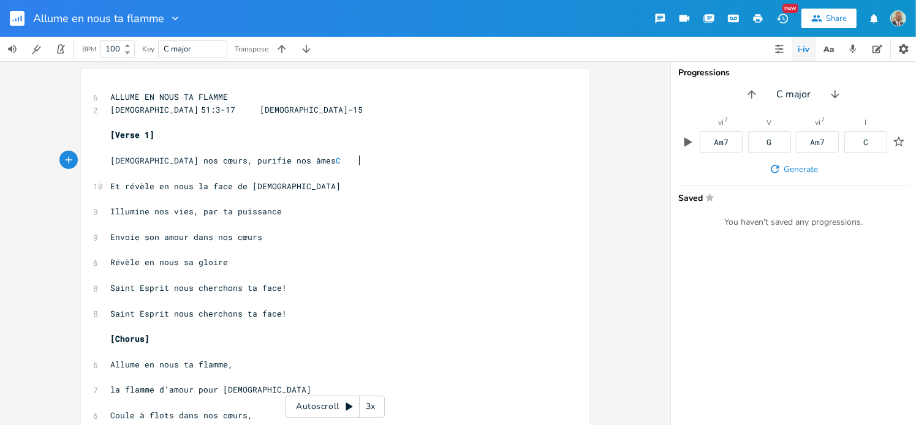
scroll to position [0, 0]
click at [341, 159] on span "C" at bounding box center [338, 161] width 5 height 12
type textarea "[DEMOGRAPHIC_DATA] nos cœurs, purifie nos âmes C"
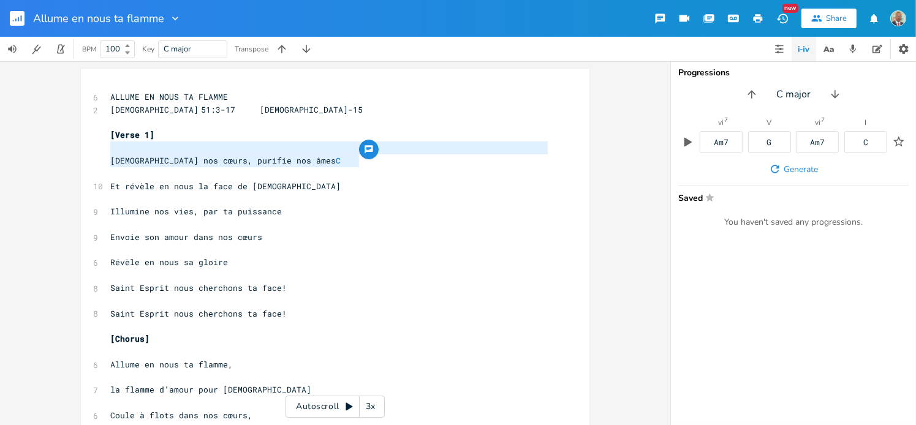
drag, startPoint x: 353, startPoint y: 160, endPoint x: 273, endPoint y: 149, distance: 81.1
click at [394, 180] on pre "Et révèle en nous la face de [DEMOGRAPHIC_DATA]" at bounding box center [329, 186] width 443 height 13
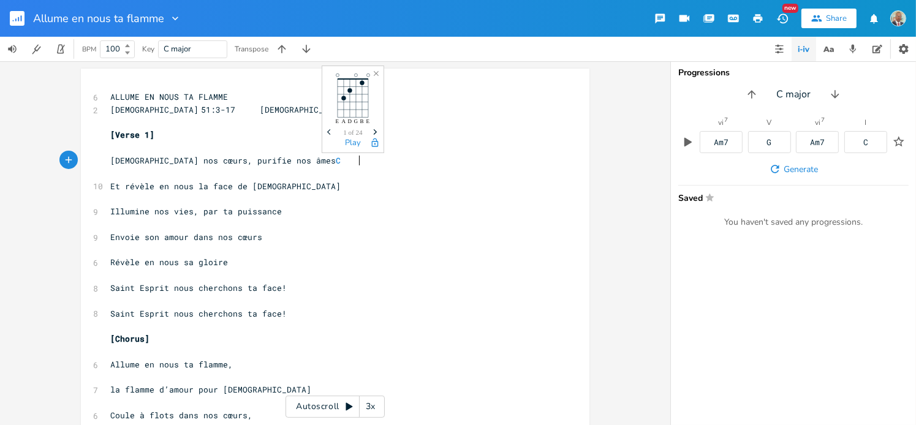
type textarea "[DEMOGRAPHIC_DATA] nos cœurs, purifie nos âmes C"
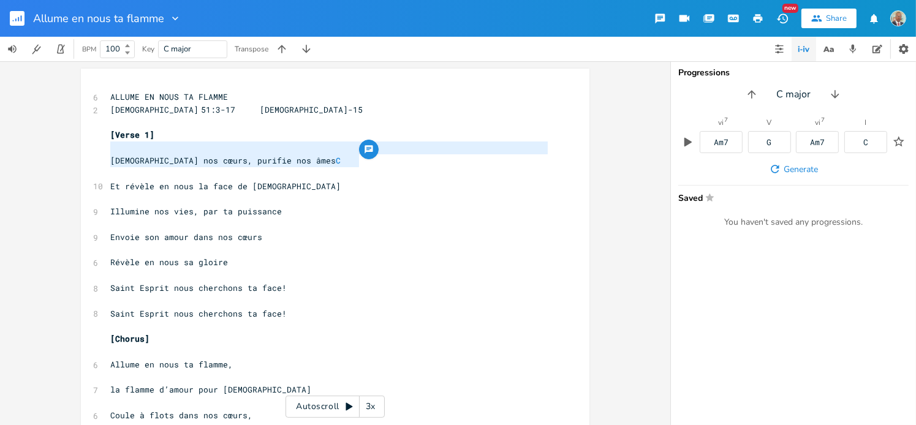
drag, startPoint x: 354, startPoint y: 161, endPoint x: 314, endPoint y: 146, distance: 41.9
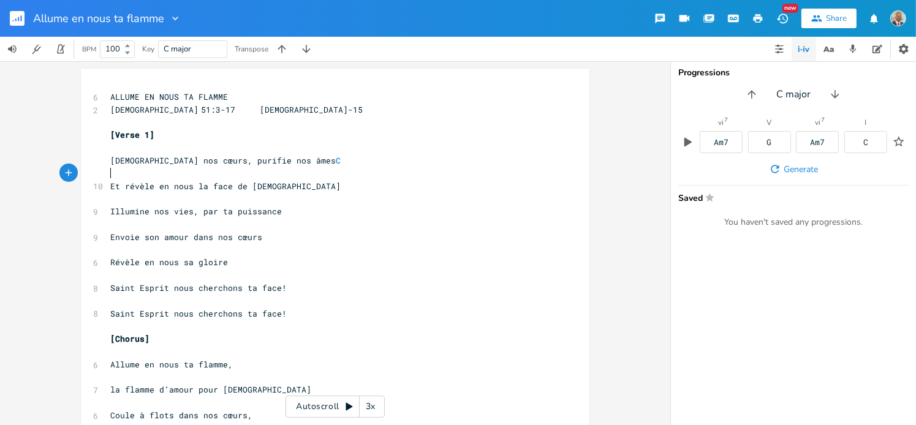
click at [362, 170] on pre "​" at bounding box center [329, 173] width 443 height 13
click at [341, 159] on span "C" at bounding box center [338, 161] width 5 height 12
type textarea "​"
click at [108, 151] on pre "​" at bounding box center [329, 148] width 443 height 13
type textarea "​"
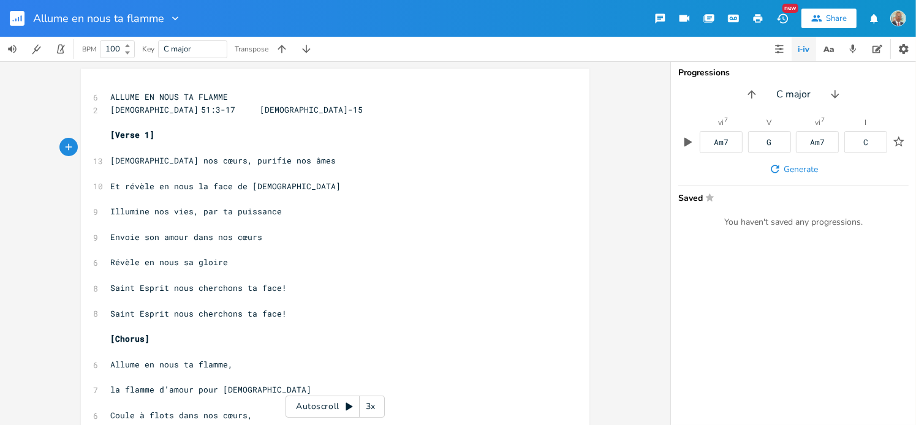
paste textarea
click at [319, 210] on pre "Illumine nos vies, par ta puissance" at bounding box center [329, 211] width 443 height 13
click at [115, 148] on span "C G" at bounding box center [117, 147] width 15 height 11
click at [273, 150] on pre "C G" at bounding box center [329, 148] width 443 height 13
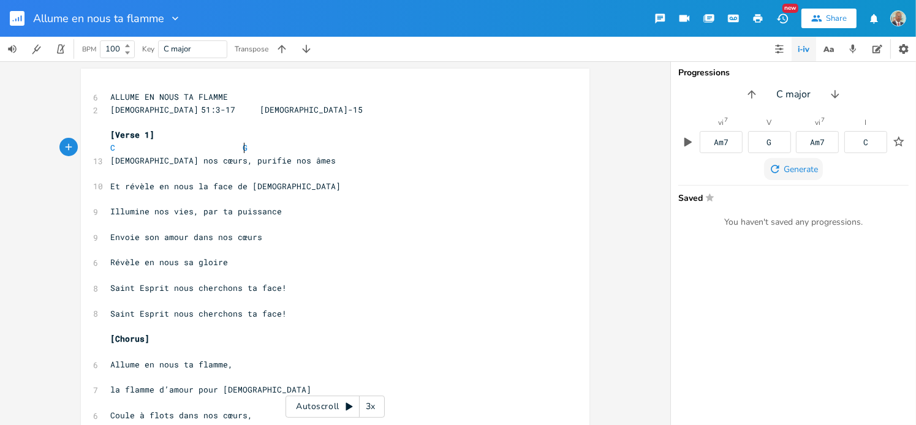
click at [801, 172] on span "Generate" at bounding box center [801, 170] width 34 height 12
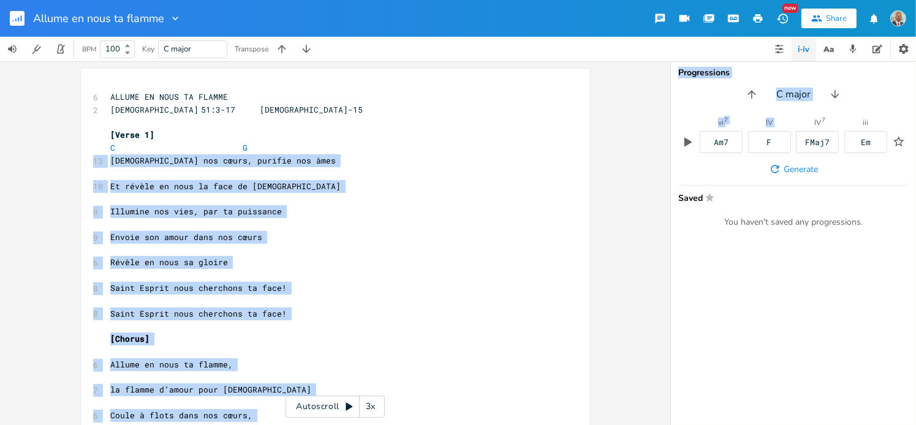
drag, startPoint x: 772, startPoint y: 143, endPoint x: 351, endPoint y: 146, distance: 421.8
click at [348, 146] on div "x 6 ALLUME EN NOUS TA FLAMME 2 [DEMOGRAPHIC_DATA] 51:3-17 Jean 16:13-15 ​ [Vers…" at bounding box center [458, 243] width 916 height 364
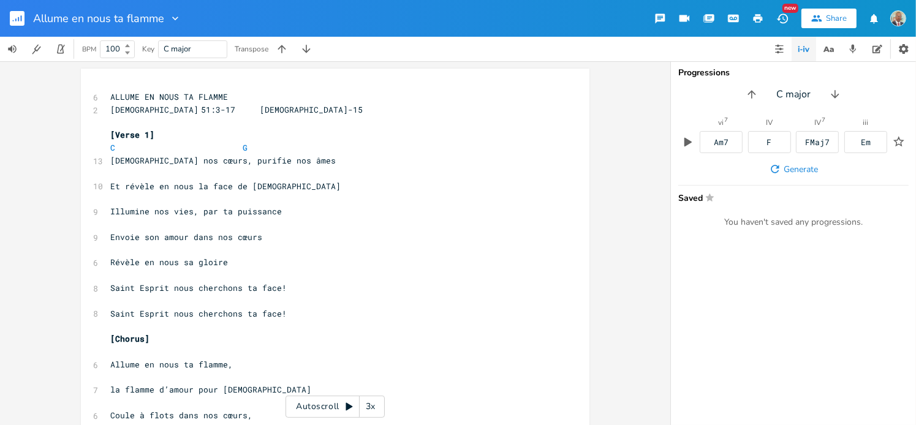
drag, startPoint x: 817, startPoint y: 246, endPoint x: 797, endPoint y: 145, distance: 103.2
click at [817, 246] on div "Progressions C major vi 7 Am7 IV F IV 7 FMaj7 iii Em Generate Saved Star You ha…" at bounding box center [793, 243] width 245 height 364
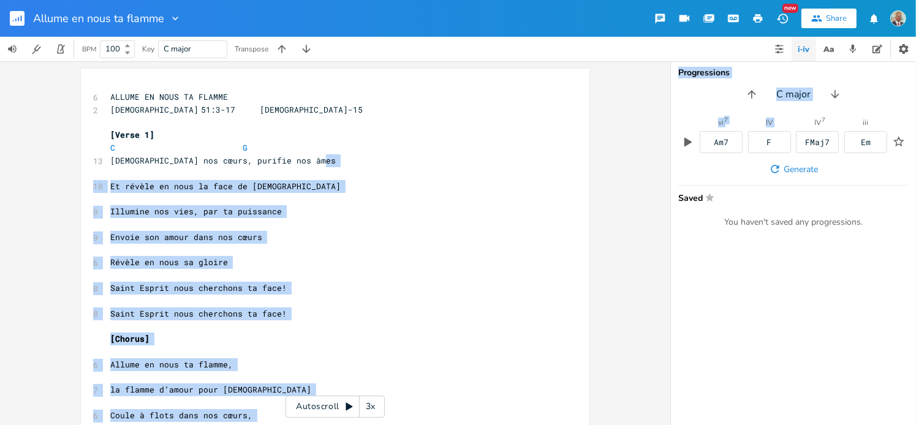
drag, startPoint x: 772, startPoint y: 145, endPoint x: 315, endPoint y: 159, distance: 457.5
click at [315, 159] on div "x 6 ALLUME EN NOUS TA FLAMME 2 [DEMOGRAPHIC_DATA] 51:3-17 Jean 16:13-15 ​ [Vers…" at bounding box center [458, 243] width 916 height 364
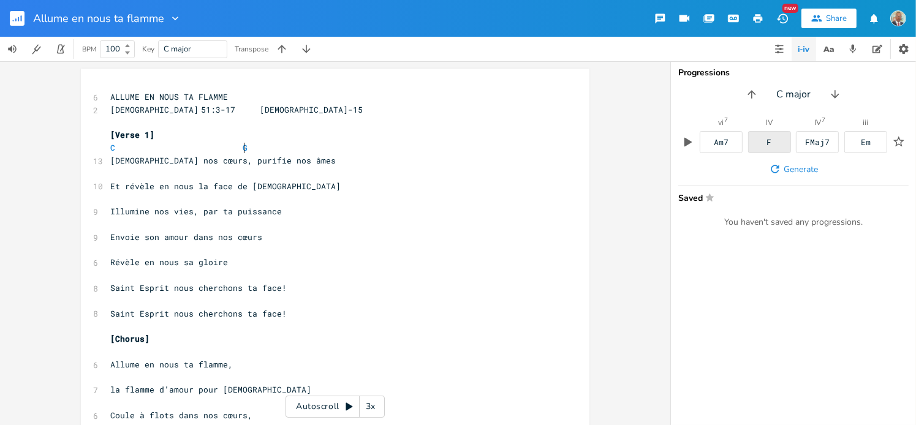
scroll to position [0, 0]
click at [245, 148] on span "C G F" at bounding box center [183, 147] width 147 height 11
type textarea "C"
click at [110, 150] on span "C G F" at bounding box center [196, 147] width 172 height 11
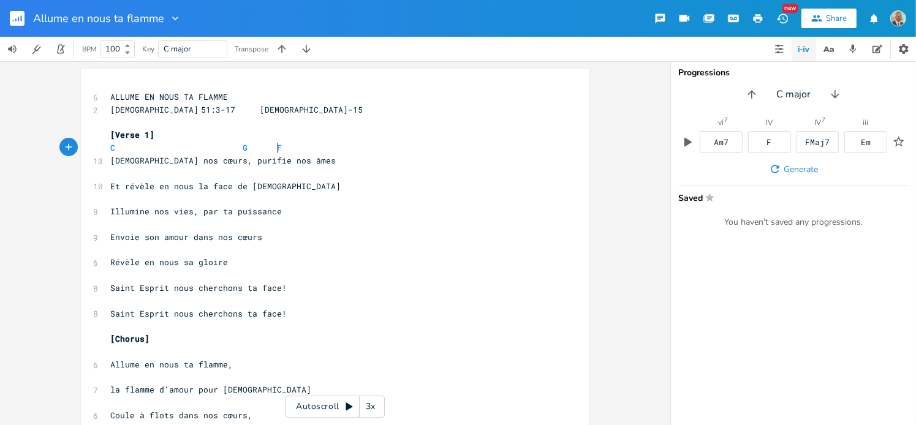
click at [289, 149] on pre "C G F" at bounding box center [329, 148] width 443 height 13
paste textarea
click at [292, 142] on pre "C G F C" at bounding box center [329, 148] width 443 height 13
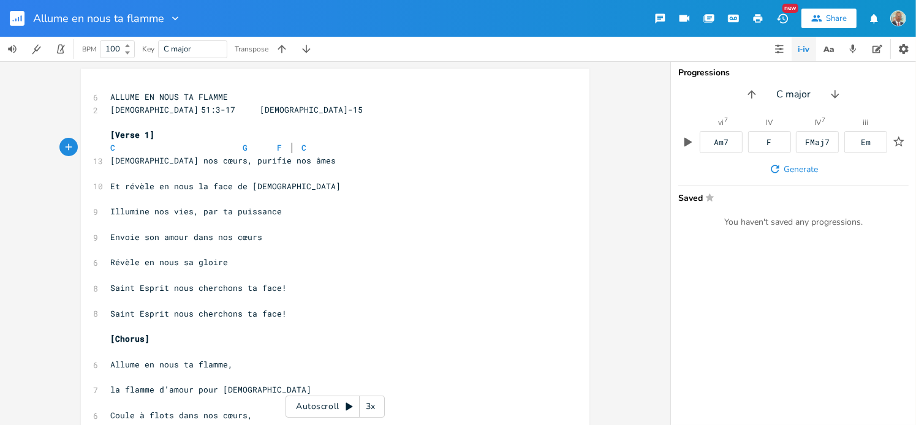
click at [290, 147] on span "C G F C" at bounding box center [208, 147] width 196 height 11
click at [804, 170] on span "Generate" at bounding box center [801, 170] width 34 height 12
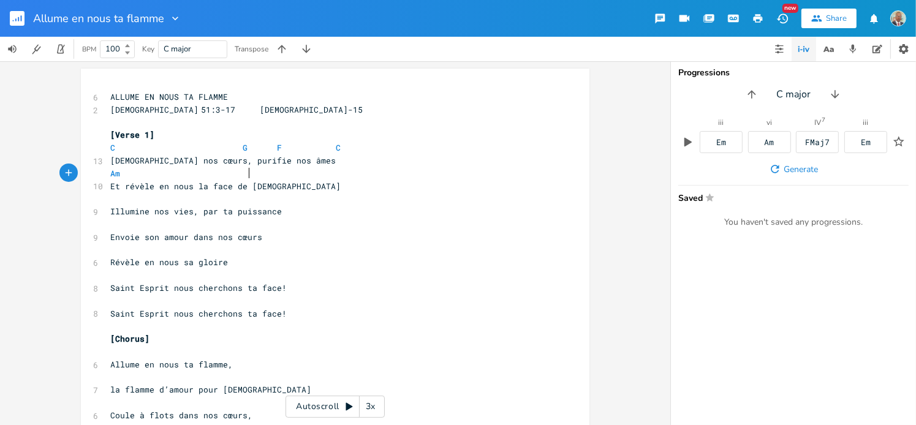
scroll to position [0, 58]
type textarea "G"
click at [238, 148] on span "C G F C" at bounding box center [225, 147] width 231 height 11
click at [240, 178] on pre "Am" at bounding box center [329, 173] width 443 height 13
click at [246, 176] on pre "Am" at bounding box center [329, 173] width 443 height 13
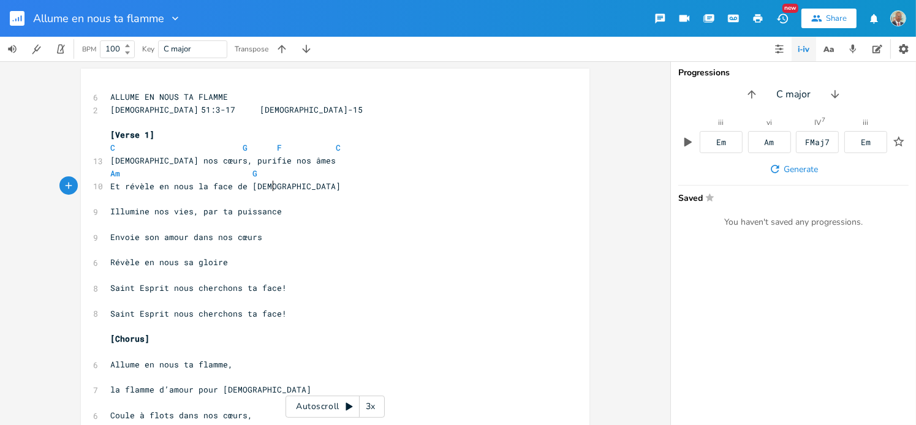
click at [356, 186] on pre "Et révèle en nous la face de [DEMOGRAPHIC_DATA]" at bounding box center [329, 186] width 443 height 13
type textarea "C"
click at [108, 149] on pre "C G F C" at bounding box center [329, 148] width 443 height 13
click at [109, 202] on pre "​" at bounding box center [329, 198] width 443 height 13
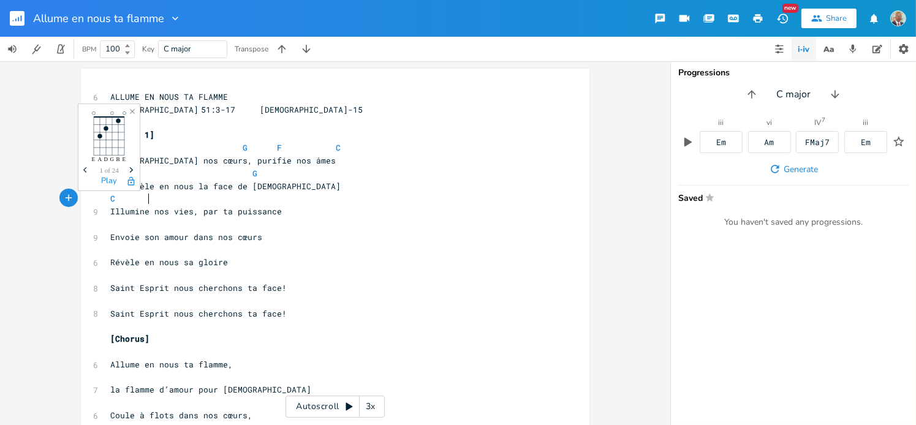
click at [326, 218] on pre "​" at bounding box center [329, 224] width 443 height 13
type textarea "G"
click at [246, 174] on pre "Am G" at bounding box center [329, 173] width 443 height 13
click at [210, 202] on pre "C" at bounding box center [329, 198] width 443 height 13
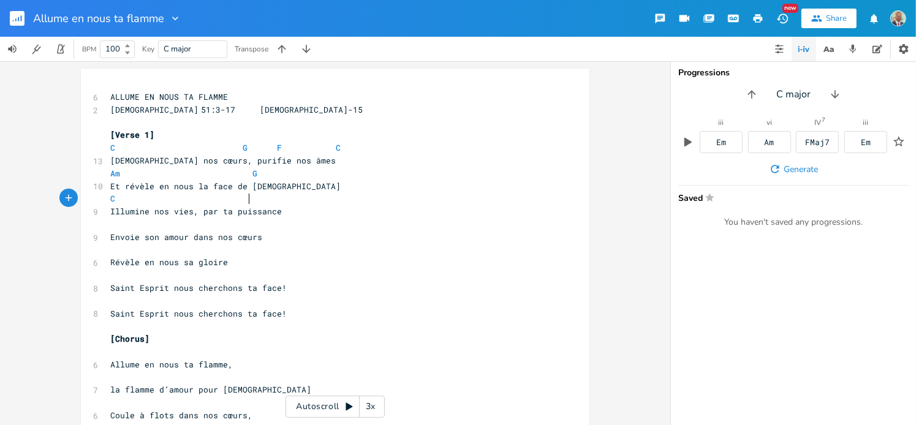
paste textarea
click at [329, 335] on pre "[Chorus]" at bounding box center [329, 339] width 443 height 13
click at [110, 199] on span "C" at bounding box center [112, 199] width 5 height 12
type textarea "C"
click at [110, 199] on span "C G" at bounding box center [183, 198] width 147 height 11
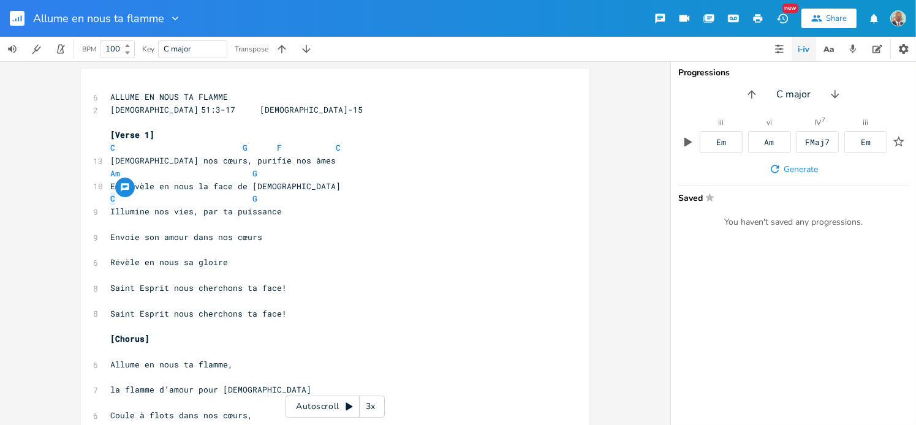
click at [260, 194] on pre "C G" at bounding box center [329, 198] width 443 height 13
type textarea "C G"
paste textarea
type textarea "C"
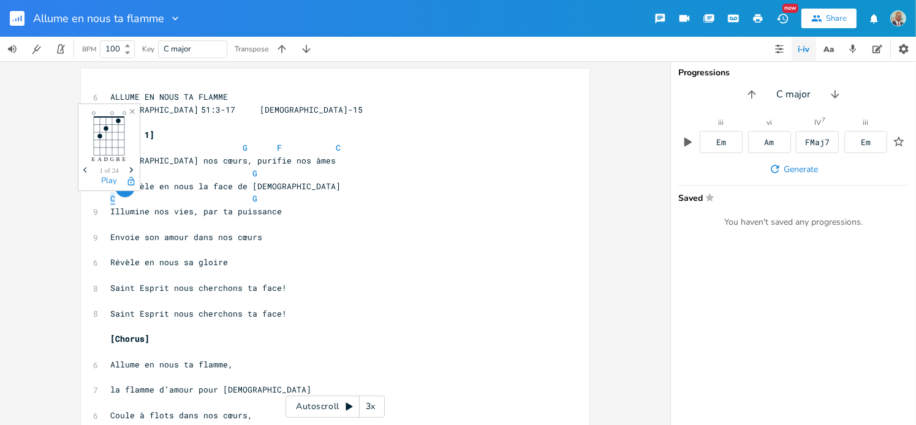
click at [110, 199] on span "C" at bounding box center [112, 199] width 5 height 12
click at [278, 197] on span "C G" at bounding box center [198, 198] width 177 height 11
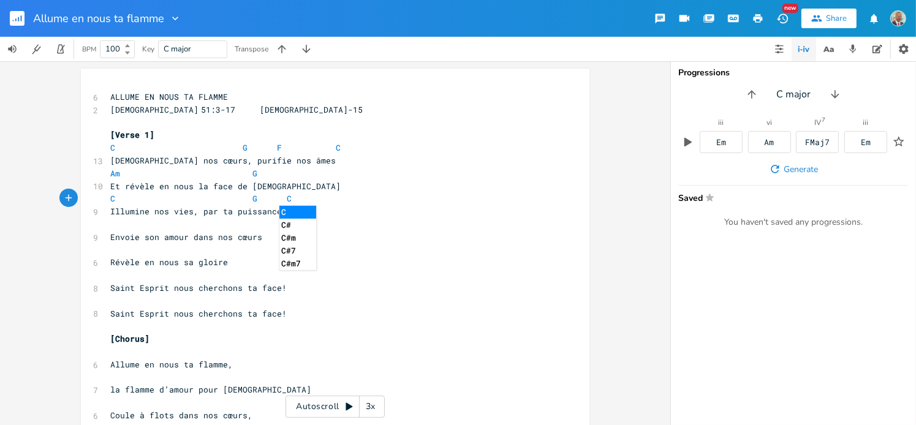
click at [387, 264] on pre "Révèle en nous sa gloire" at bounding box center [329, 262] width 443 height 13
click at [109, 228] on pre "​" at bounding box center [329, 224] width 443 height 13
type textarea "F"
drag, startPoint x: 275, startPoint y: 148, endPoint x: 267, endPoint y: 148, distance: 7.4
click at [267, 148] on span "C G F C" at bounding box center [225, 147] width 231 height 11
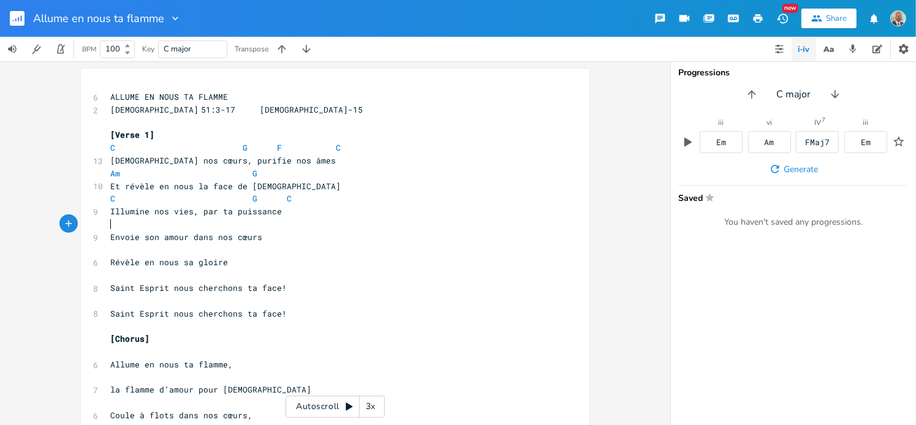
click at [158, 229] on pre "​" at bounding box center [329, 224] width 443 height 13
paste textarea
type textarea "C"
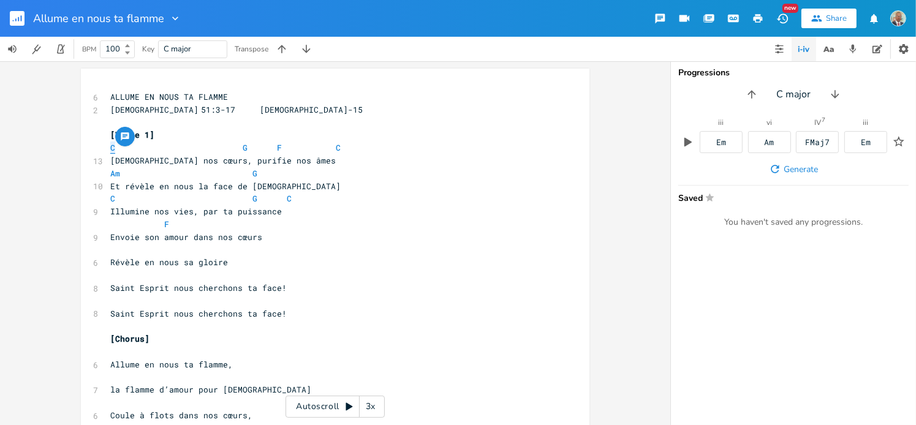
click at [110, 146] on span "C G F C" at bounding box center [225, 147] width 231 height 11
click at [221, 226] on span "F" at bounding box center [176, 224] width 132 height 11
paste textarea
type textarea "F"
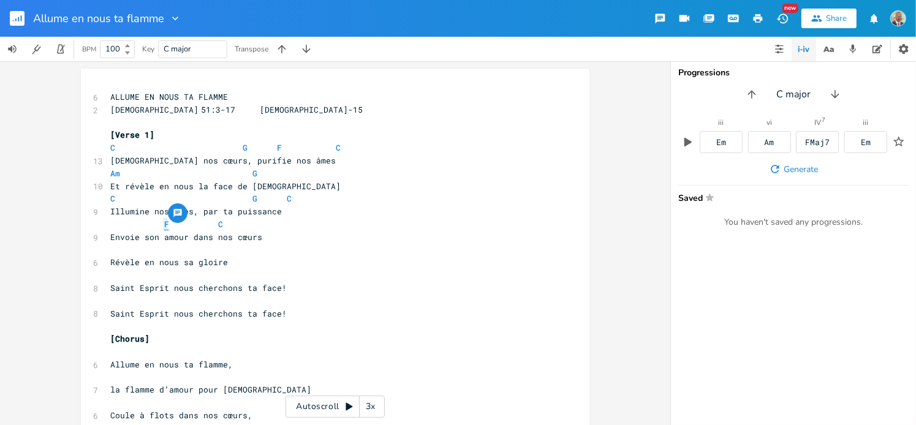
drag, startPoint x: 166, startPoint y: 226, endPoint x: 159, endPoint y: 225, distance: 6.8
click at [159, 225] on span "F C" at bounding box center [176, 224] width 132 height 11
click at [155, 258] on span "Révèle en nous sa gloire" at bounding box center [169, 262] width 118 height 11
click at [152, 252] on pre "​" at bounding box center [329, 250] width 443 height 13
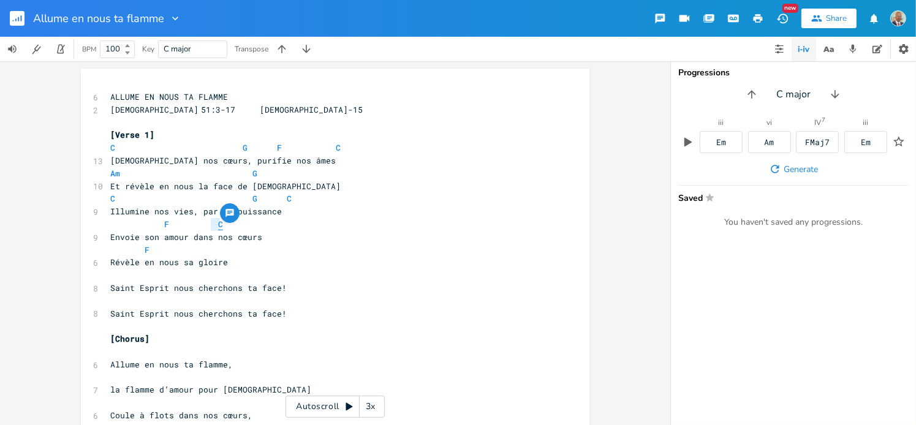
type textarea "C"
click at [213, 226] on span "F C" at bounding box center [176, 224] width 132 height 11
click at [196, 251] on pre "F" at bounding box center [329, 250] width 443 height 13
paste textarea
click at [259, 254] on pre "F C" at bounding box center [329, 250] width 443 height 13
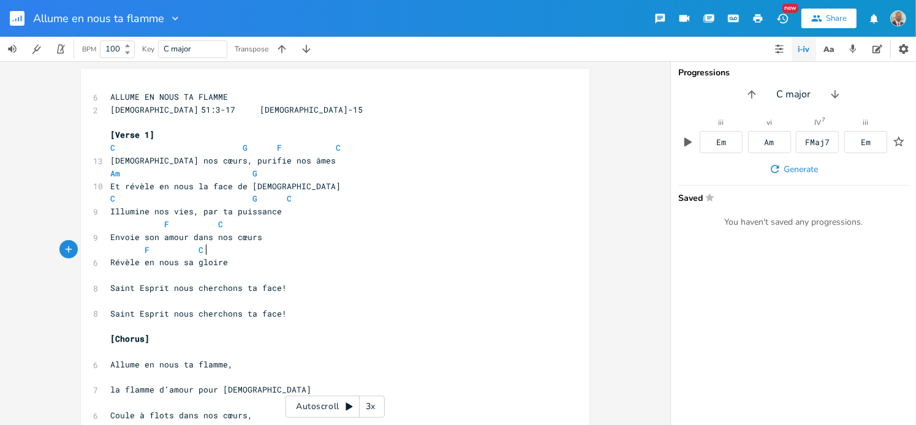
scroll to position [0, 2]
click at [110, 279] on pre "​" at bounding box center [329, 275] width 443 height 13
type textarea "G"
click at [237, 148] on span "C G F C" at bounding box center [225, 147] width 231 height 11
click at [108, 281] on pre "​" at bounding box center [329, 275] width 443 height 13
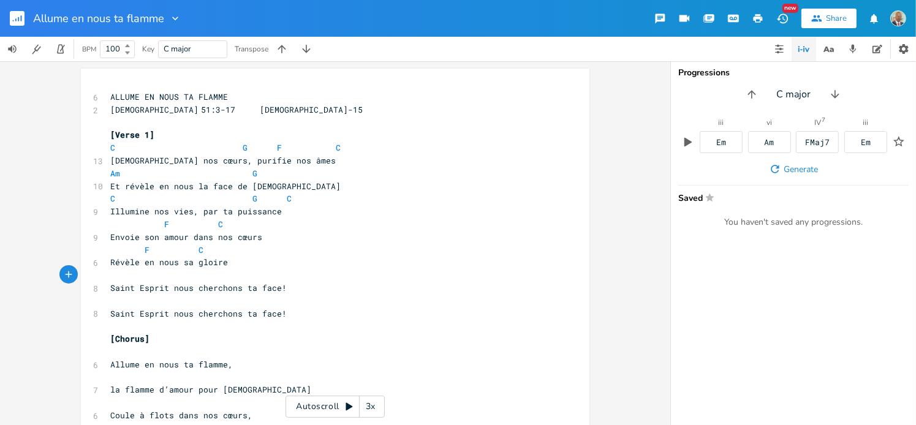
paste textarea
type textarea "C"
click at [194, 251] on span "F C" at bounding box center [159, 250] width 98 height 11
click at [172, 277] on pre "G" at bounding box center [329, 275] width 443 height 13
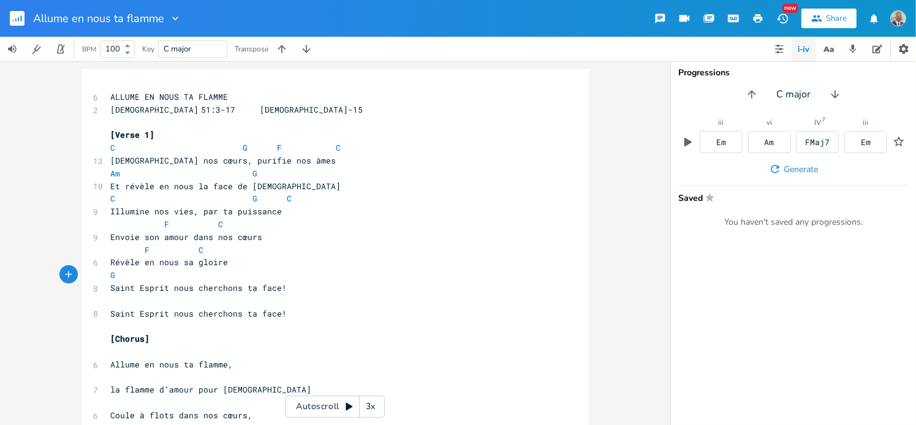
paste textarea
click at [387, 299] on pre "​" at bounding box center [329, 301] width 443 height 13
type textarea "G C"
drag, startPoint x: 250, startPoint y: 276, endPoint x: 96, endPoint y: 273, distance: 154.5
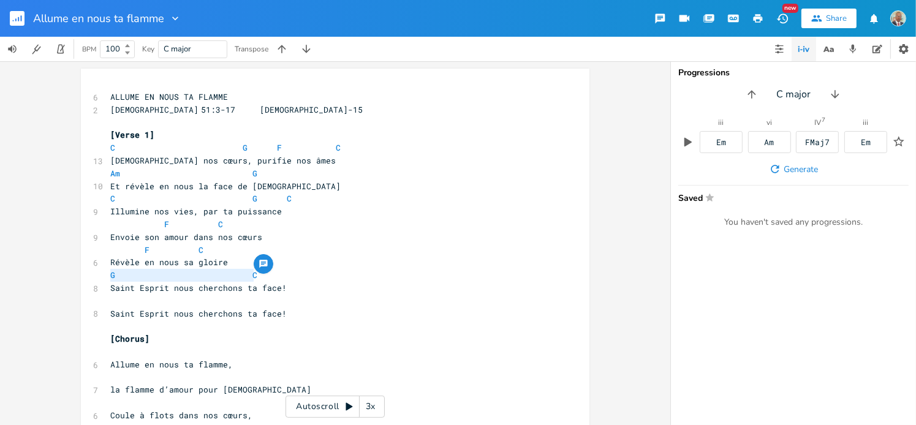
click at [113, 305] on pre "​" at bounding box center [329, 301] width 443 height 13
click at [370, 319] on pre "Saint Esprit nous cherchons ta face!" at bounding box center [329, 314] width 443 height 13
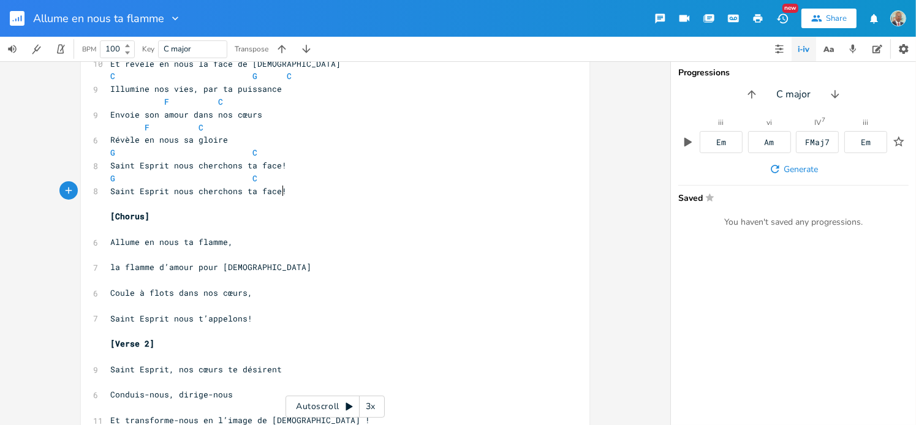
scroll to position [61, 0]
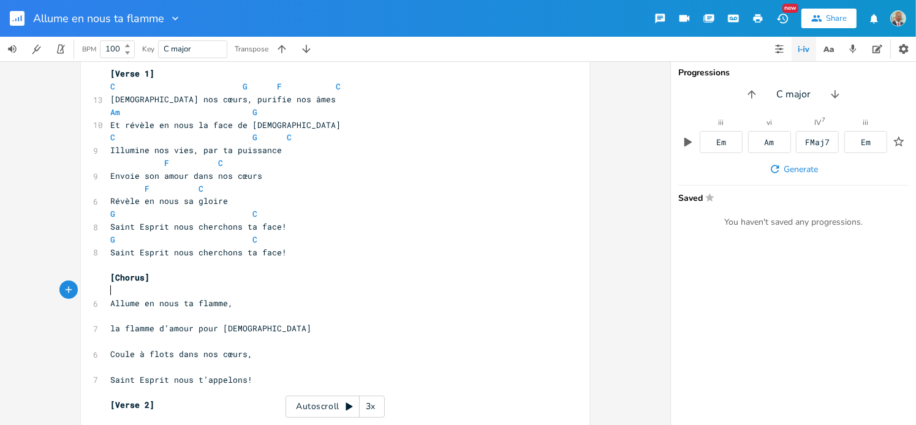
click at [164, 295] on pre "​" at bounding box center [329, 290] width 443 height 13
type textarea "F"
click at [142, 190] on span "F C" at bounding box center [159, 188] width 98 height 11
click at [160, 295] on pre "​" at bounding box center [329, 290] width 443 height 13
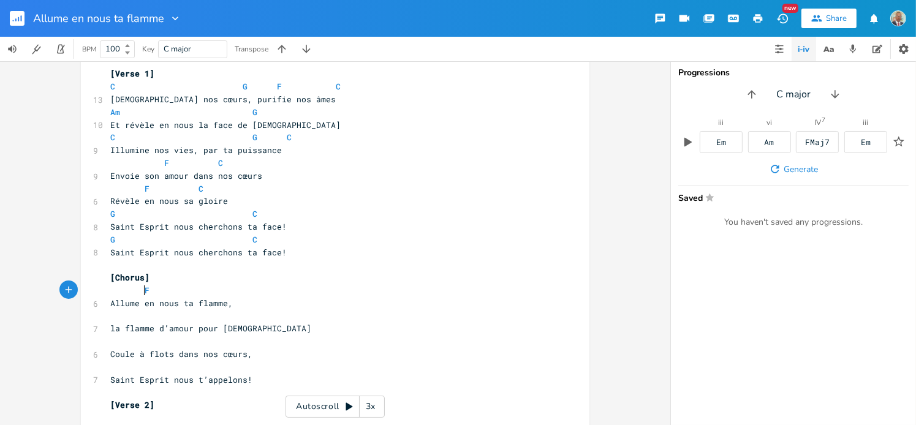
click at [138, 289] on span "F" at bounding box center [129, 290] width 39 height 11
click at [170, 286] on pre "F" at bounding box center [329, 290] width 443 height 13
click at [193, 188] on span "F C" at bounding box center [159, 188] width 98 height 11
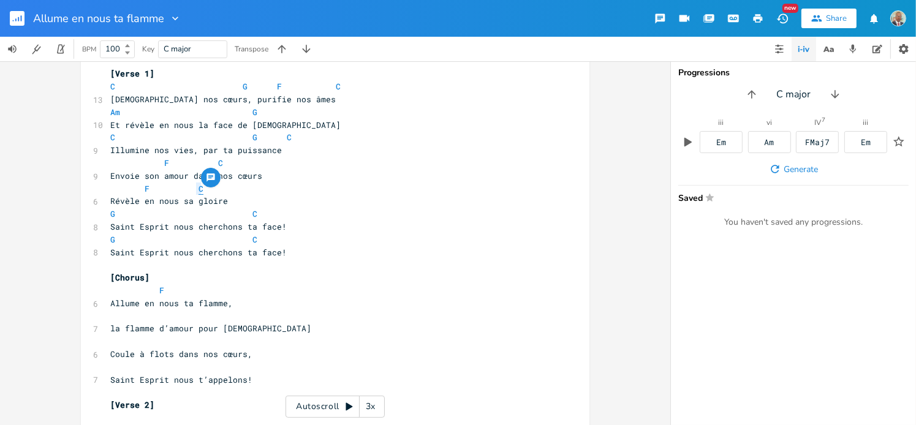
type textarea "​C"
click at [182, 285] on span "F" at bounding box center [154, 290] width 88 height 11
type textarea "x"
click at [174, 290] on span "F xC" at bounding box center [142, 290] width 64 height 11
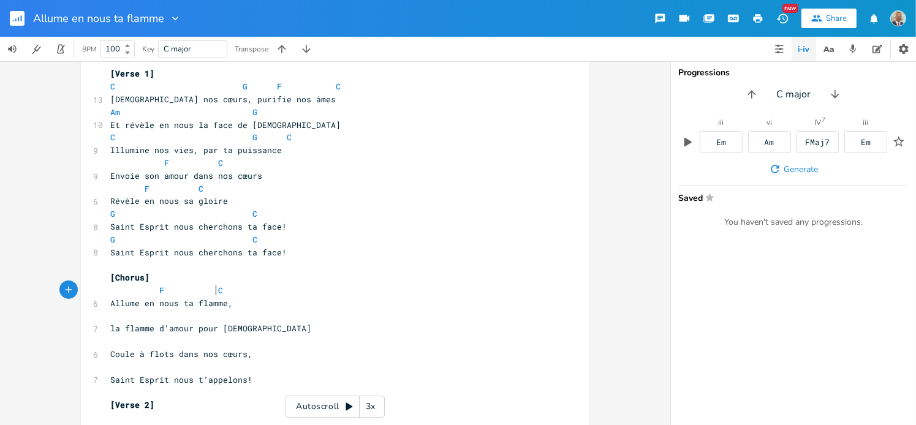
scroll to position [0, 13]
click at [110, 319] on pre "​" at bounding box center [329, 316] width 443 height 13
click at [253, 113] on span "G" at bounding box center [255, 113] width 5 height 12
type textarea "​G"
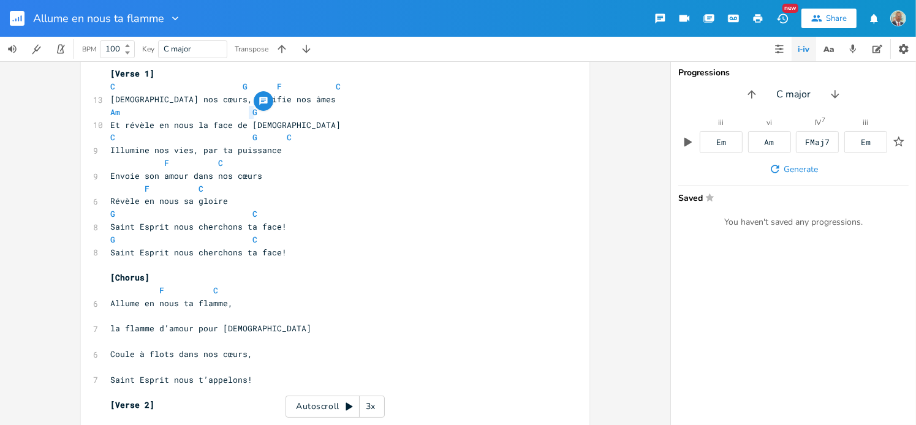
click at [196, 319] on pre at bounding box center [329, 316] width 443 height 13
paste textarea
click at [292, 314] on pre "G" at bounding box center [329, 316] width 443 height 13
click at [264, 345] on pre "​" at bounding box center [329, 341] width 443 height 13
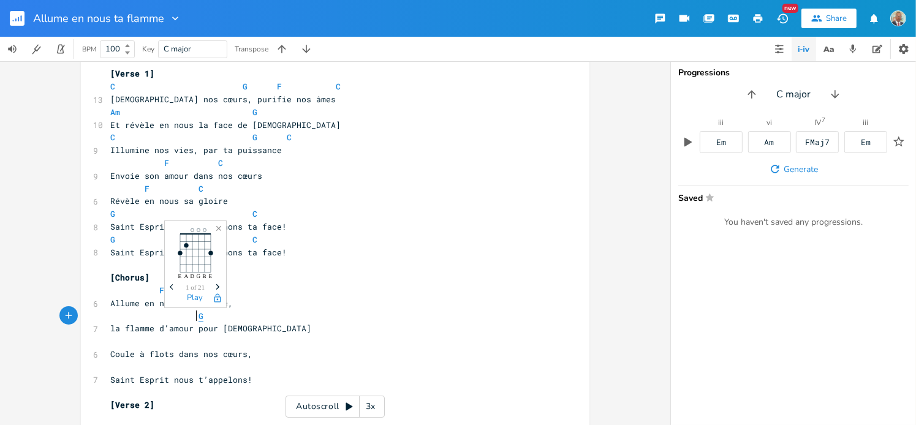
click at [199, 314] on span "G" at bounding box center [201, 317] width 5 height 12
drag, startPoint x: 215, startPoint y: 290, endPoint x: 206, endPoint y: 290, distance: 9.2
click at [206, 290] on span "F C" at bounding box center [169, 290] width 118 height 11
type textarea "​C"
click at [226, 319] on pre "G" at bounding box center [329, 316] width 443 height 13
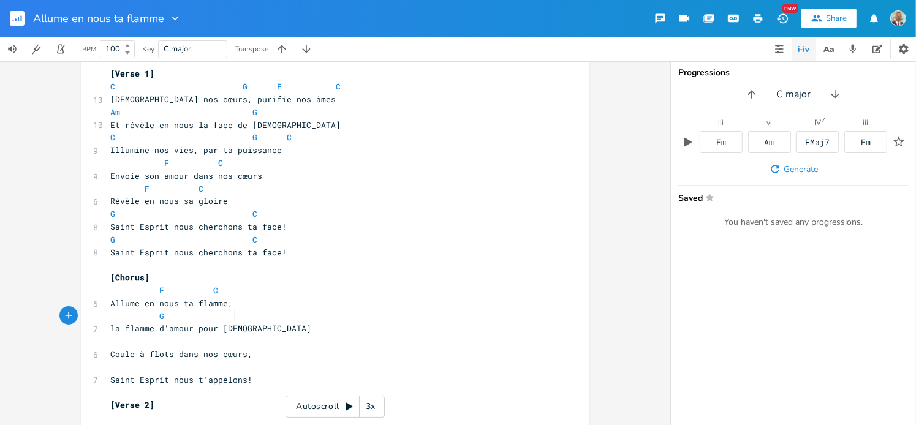
scroll to position [0, 18]
click at [231, 313] on span "G C" at bounding box center [178, 316] width 137 height 11
click at [257, 337] on pre "​" at bounding box center [329, 341] width 443 height 13
click at [156, 286] on span "F C" at bounding box center [169, 290] width 118 height 11
type textarea "​F"
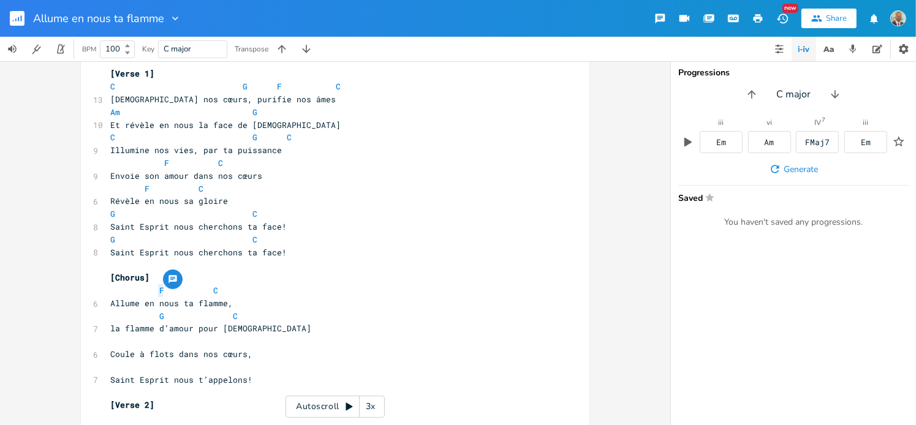
click at [145, 346] on pre "​" at bounding box center [329, 341] width 443 height 13
click at [134, 346] on span "F" at bounding box center [127, 341] width 34 height 11
click at [191, 339] on pre "F" at bounding box center [329, 341] width 443 height 13
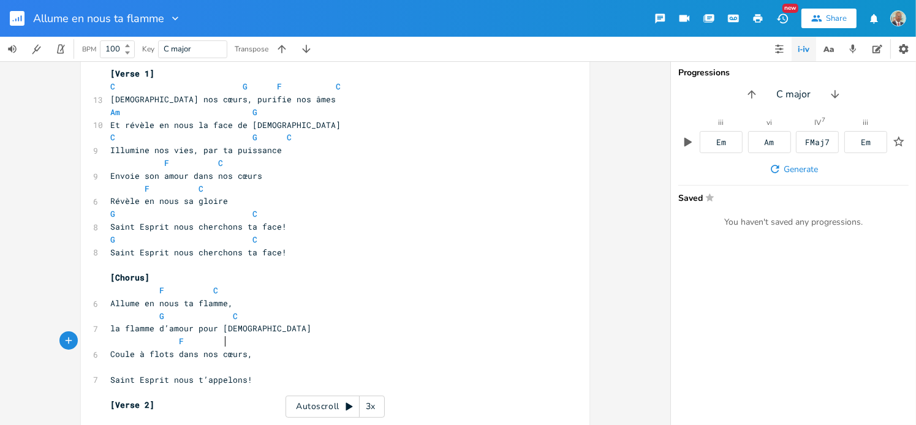
scroll to position [0, 18]
type textarea "C"
click at [226, 316] on span "G C" at bounding box center [176, 316] width 132 height 11
click at [229, 343] on pre "F" at bounding box center [329, 341] width 443 height 13
click at [272, 341] on pre "F C" at bounding box center [329, 341] width 443 height 13
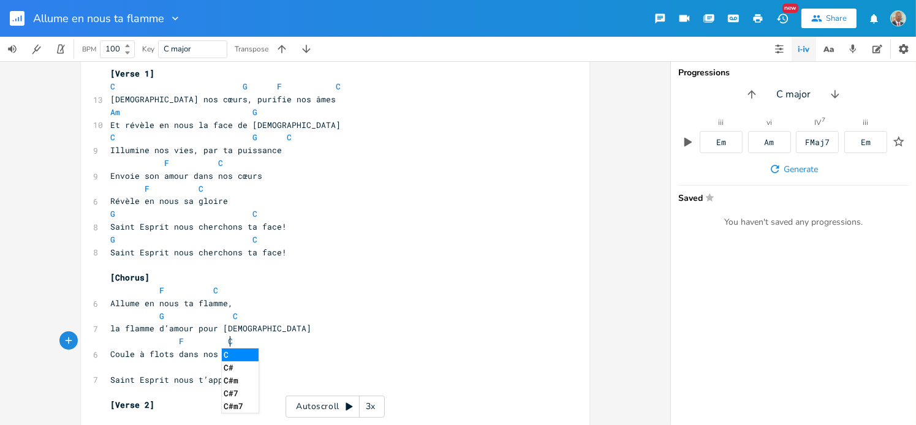
click at [298, 372] on pre "​" at bounding box center [329, 367] width 443 height 13
click at [108, 370] on pre "​" at bounding box center [329, 367] width 443 height 13
type textarea "G"
click at [157, 316] on span "G C" at bounding box center [176, 316] width 132 height 11
click at [109, 371] on pre "​" at bounding box center [329, 367] width 443 height 13
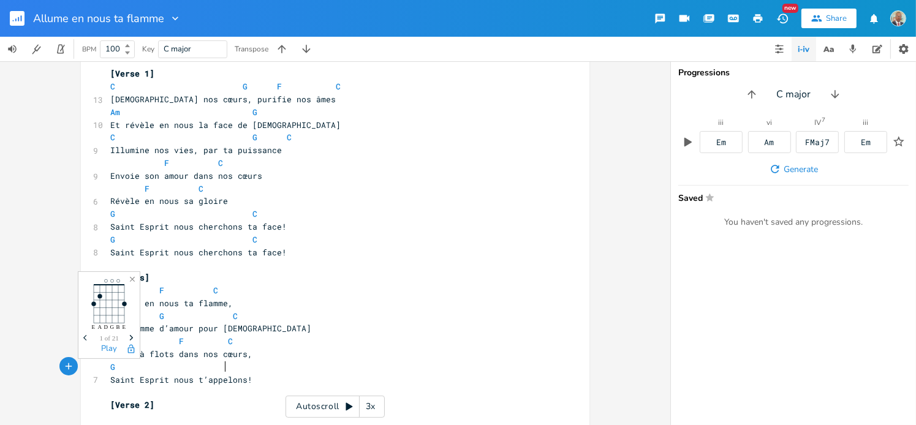
scroll to position [0, 50]
type textarea "C"
drag, startPoint x: 229, startPoint y: 339, endPoint x: 220, endPoint y: 343, distance: 10.1
click at [220, 343] on pre "F C" at bounding box center [329, 341] width 443 height 13
click at [222, 369] on pre "G" at bounding box center [329, 367] width 443 height 13
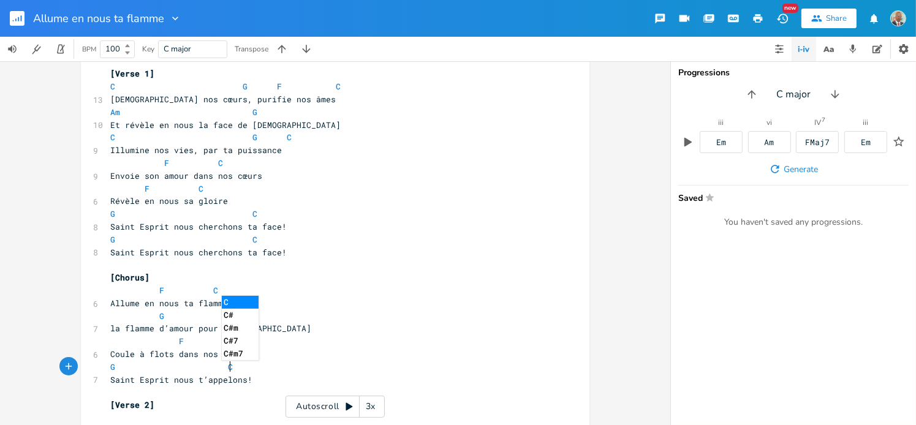
click at [282, 374] on pre "Saint Esprit nous t’appelons!" at bounding box center [329, 380] width 443 height 13
click at [255, 381] on pre "Saint Esprit nous t’appelons!" at bounding box center [329, 380] width 443 height 13
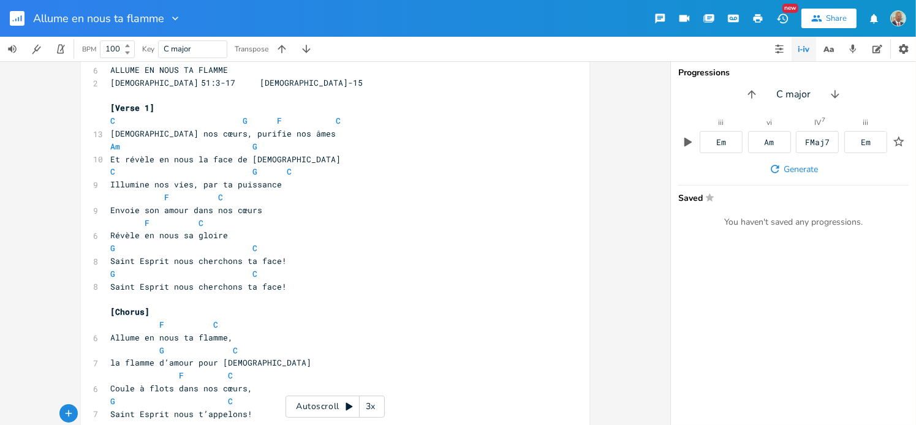
scroll to position [0, 0]
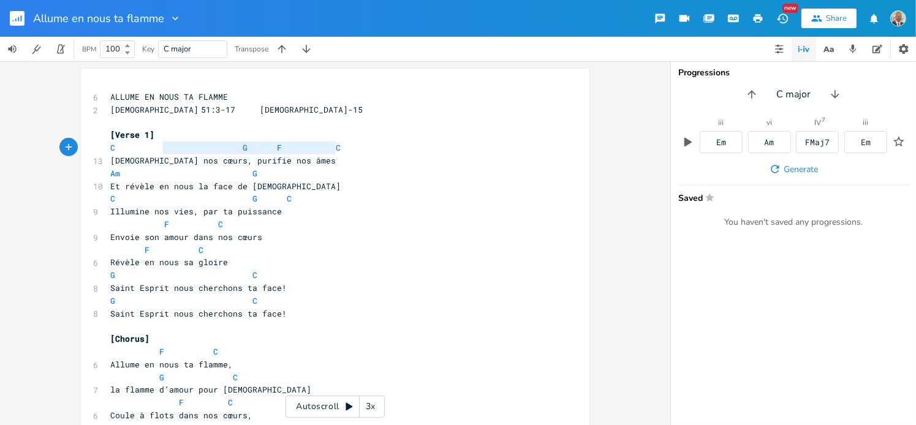
type textarea "C G F C"
drag, startPoint x: 336, startPoint y: 146, endPoint x: 95, endPoint y: 145, distance: 240.9
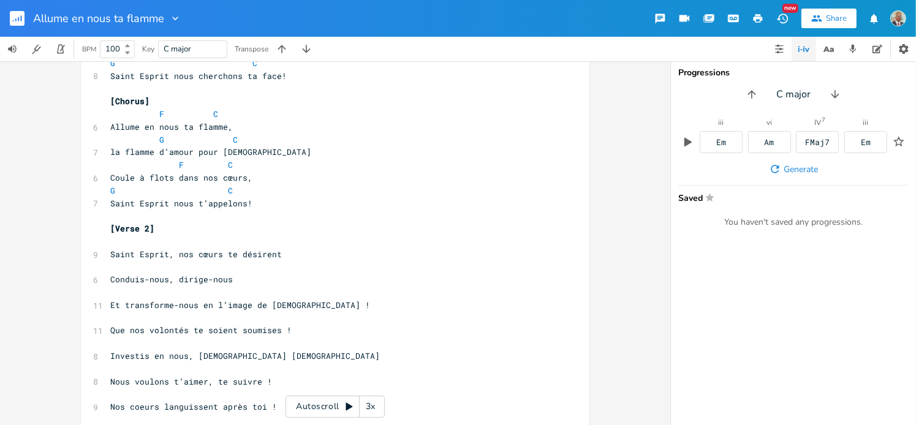
scroll to position [245, 0]
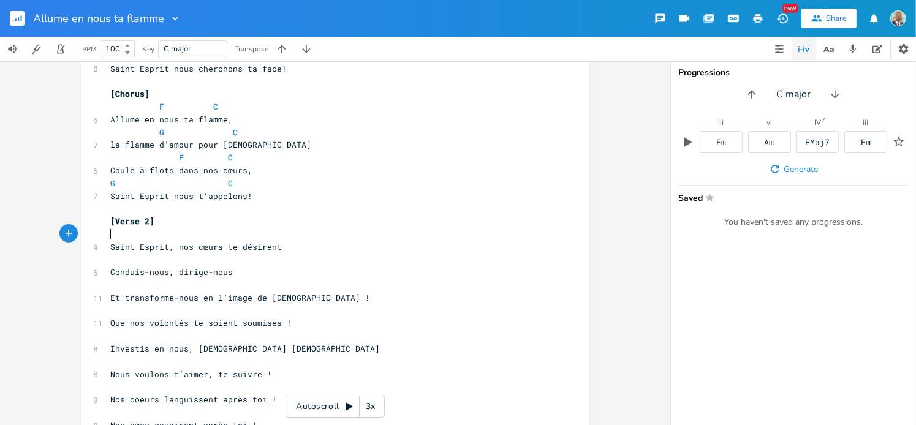
click at [108, 236] on pre "​" at bounding box center [329, 234] width 443 height 13
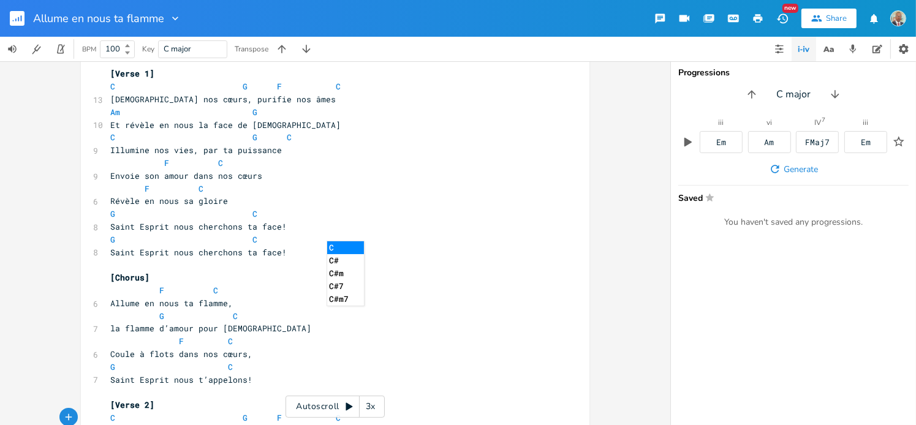
scroll to position [0, 0]
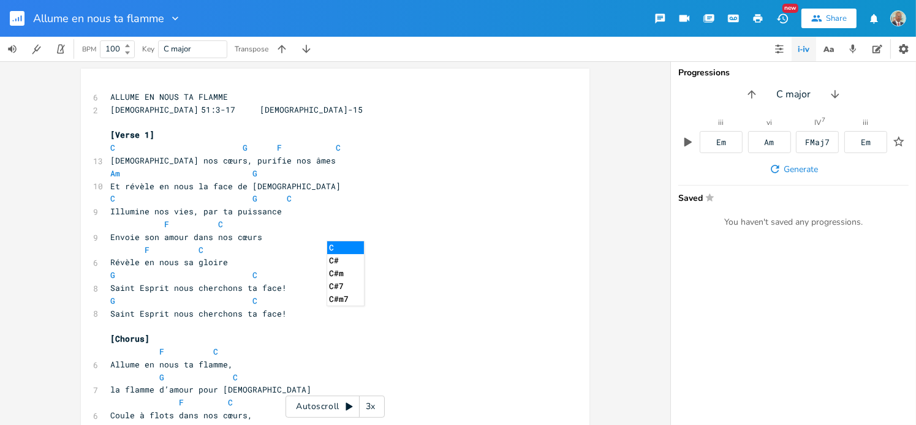
click at [417, 219] on pre "F C" at bounding box center [329, 224] width 443 height 13
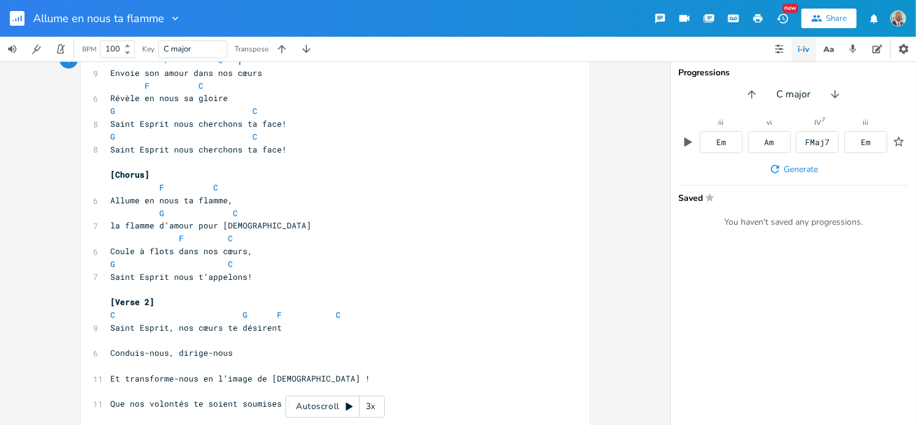
scroll to position [184, 0]
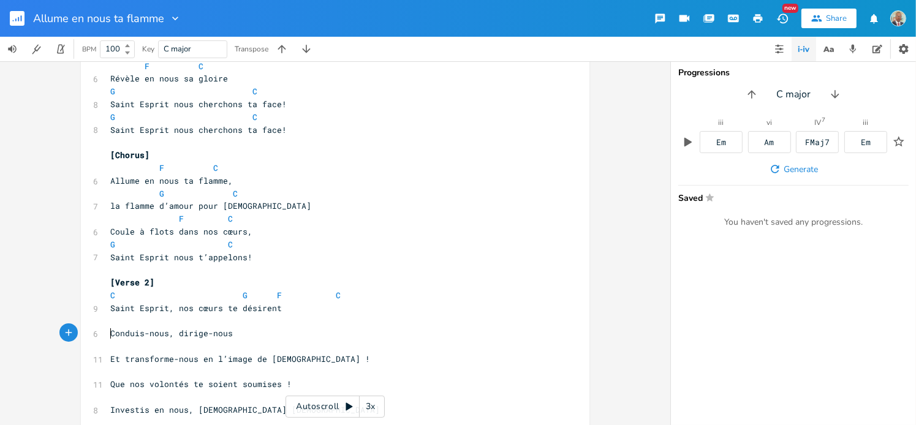
click at [110, 333] on span "Conduis-nous, dirige-nous" at bounding box center [171, 333] width 123 height 11
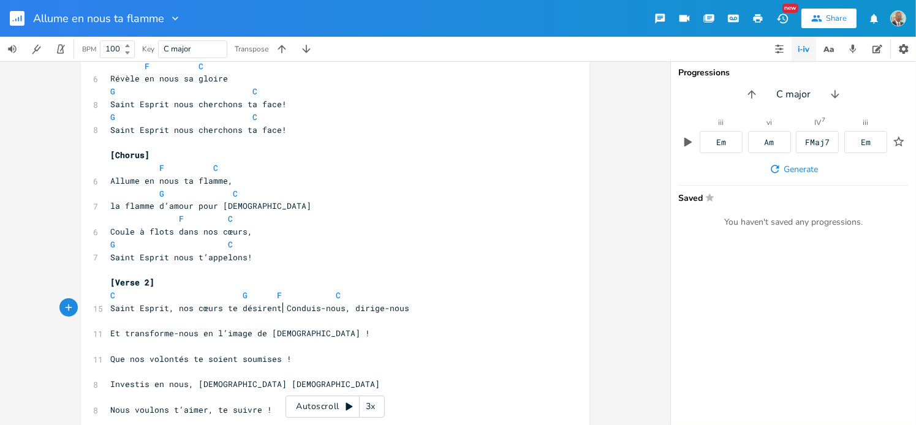
type textarea ","
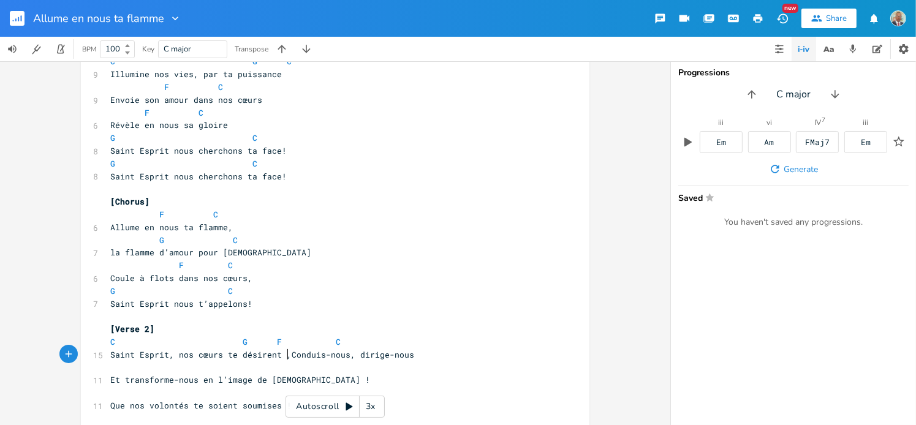
scroll to position [123, 0]
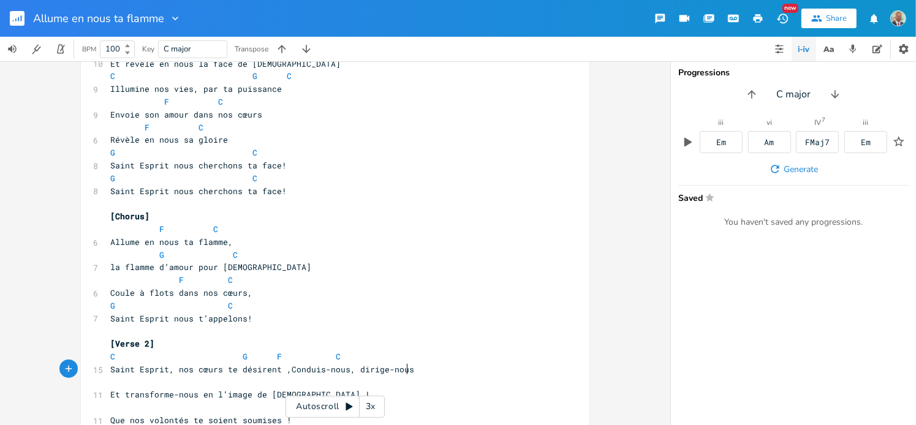
click at [414, 364] on pre "Saint Esprit, nos cœurs te désirent ,Conduis-nous, dirige-nous" at bounding box center [329, 370] width 443 height 13
click at [243, 360] on span "G" at bounding box center [245, 356] width 5 height 11
click at [269, 355] on span "C G F C" at bounding box center [225, 356] width 231 height 11
click at [339, 361] on span "C G F C" at bounding box center [232, 356] width 245 height 11
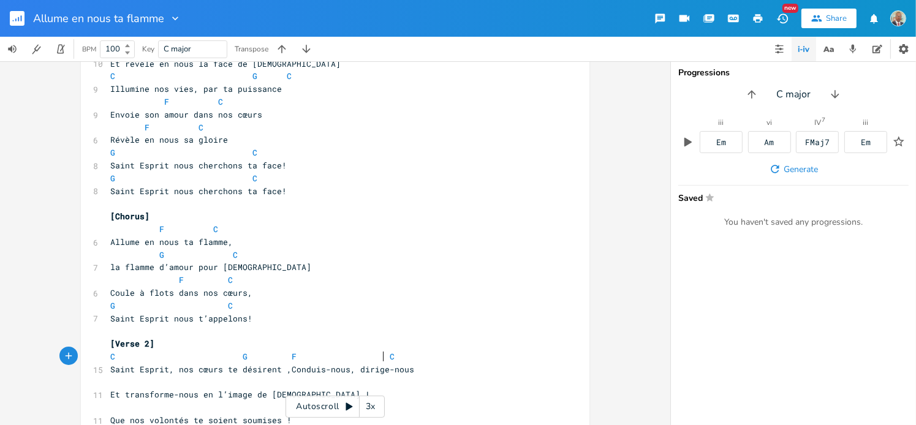
scroll to position [0, 18]
click at [313, 224] on pre "F C" at bounding box center [329, 229] width 443 height 13
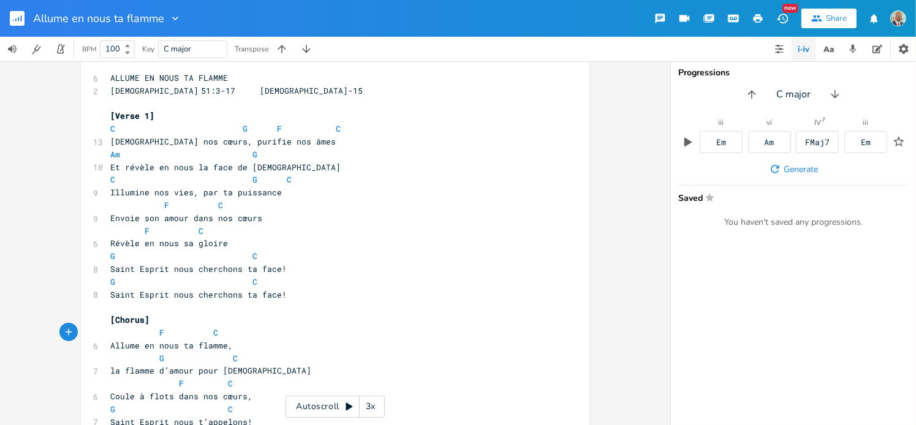
scroll to position [0, 0]
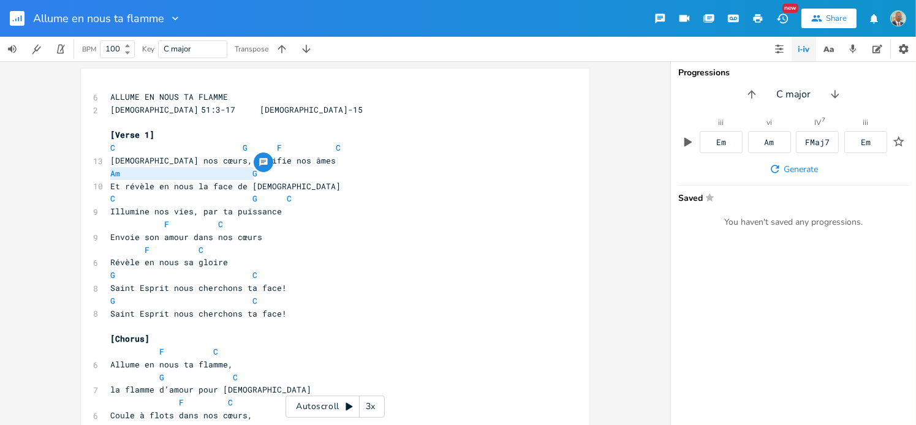
drag, startPoint x: 105, startPoint y: 172, endPoint x: 267, endPoint y: 170, distance: 161.9
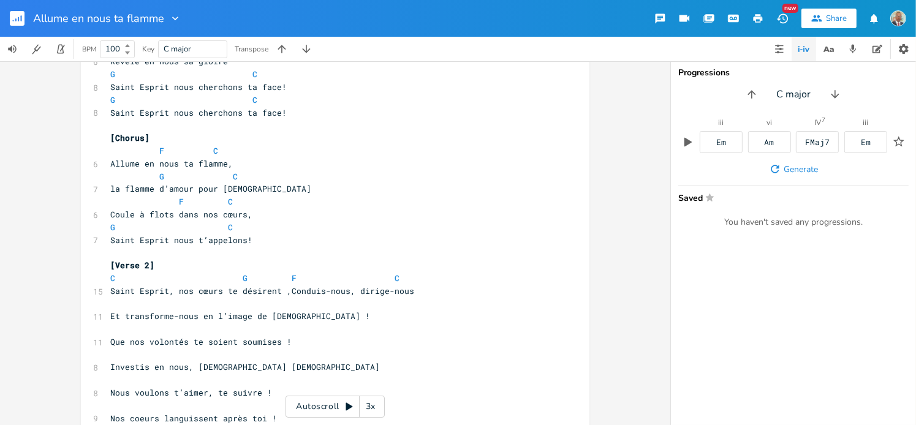
scroll to position [245, 0]
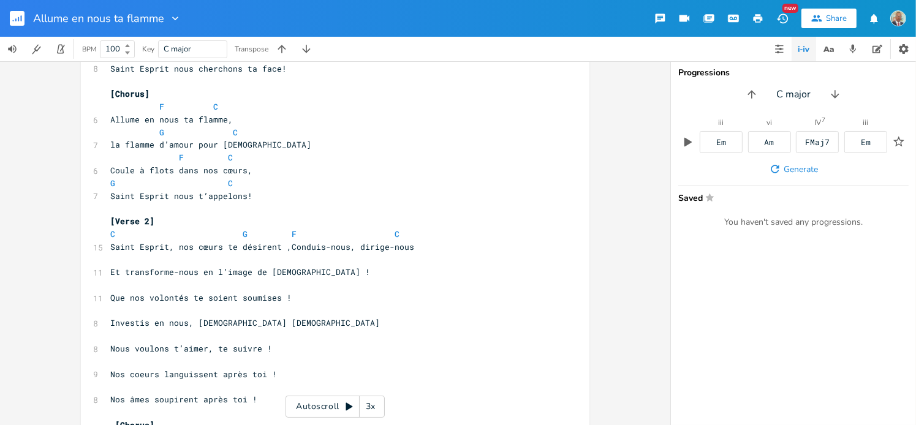
type textarea "Am G"
click at [110, 263] on pre "​" at bounding box center [329, 260] width 443 height 13
type textarea "​"
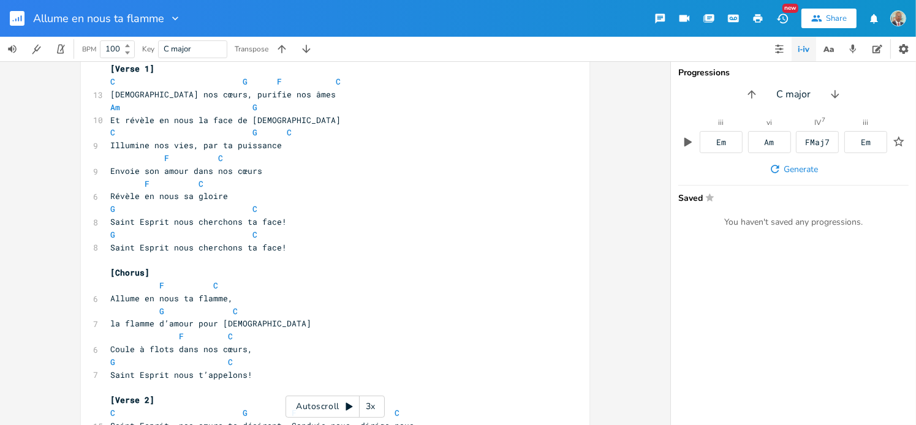
scroll to position [61, 0]
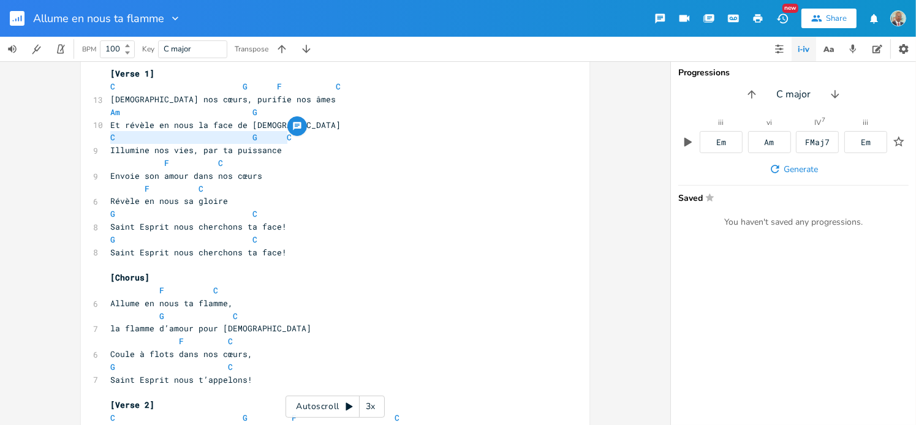
drag, startPoint x: 105, startPoint y: 133, endPoint x: 285, endPoint y: 134, distance: 179.6
type textarea "​C G C"
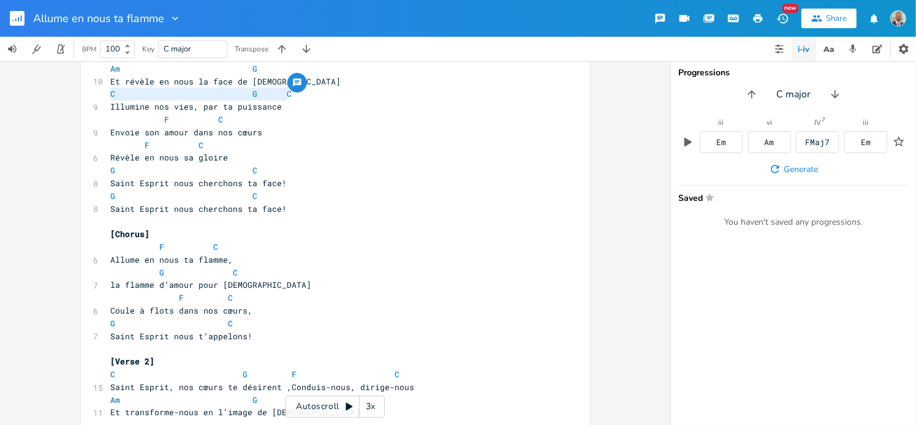
scroll to position [307, 0]
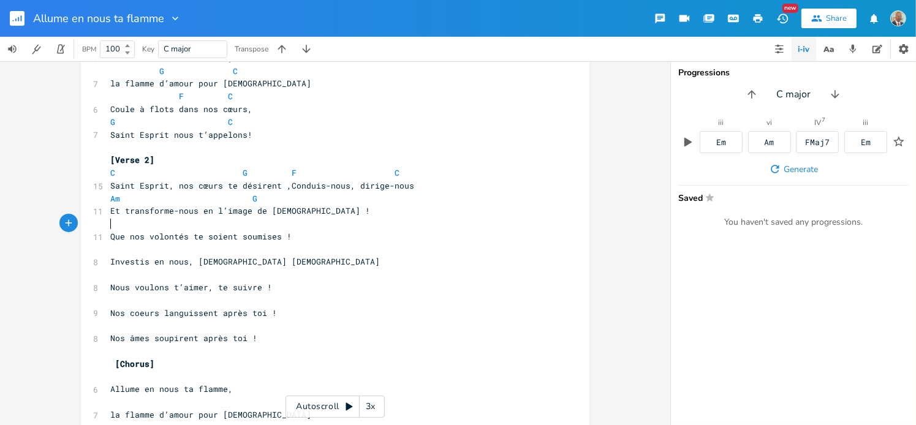
click at [108, 229] on pre "​" at bounding box center [329, 224] width 443 height 13
type textarea "​"
click at [306, 222] on pre "C G C" at bounding box center [329, 224] width 443 height 13
click at [251, 253] on pre "​" at bounding box center [329, 249] width 443 height 13
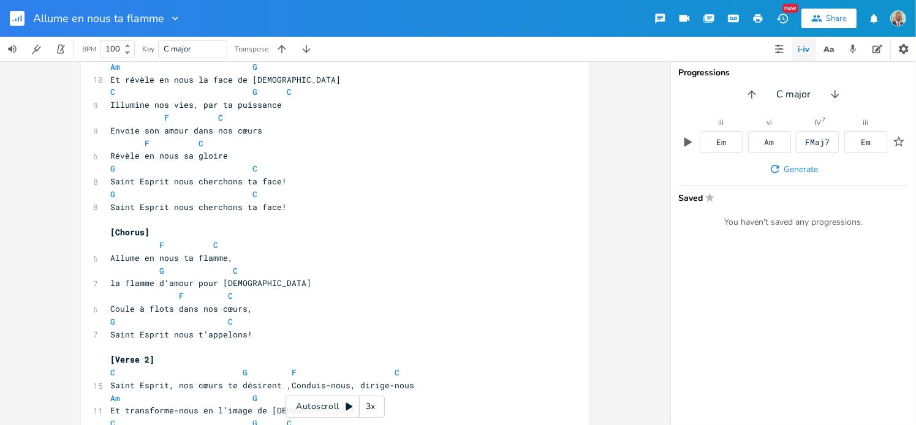
scroll to position [123, 0]
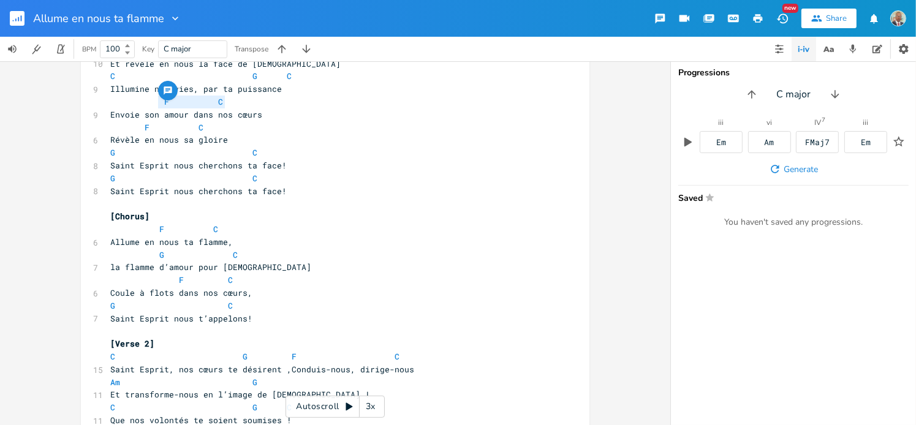
drag, startPoint x: 157, startPoint y: 99, endPoint x: 224, endPoint y: 99, distance: 66.8
type textarea "​ F C"
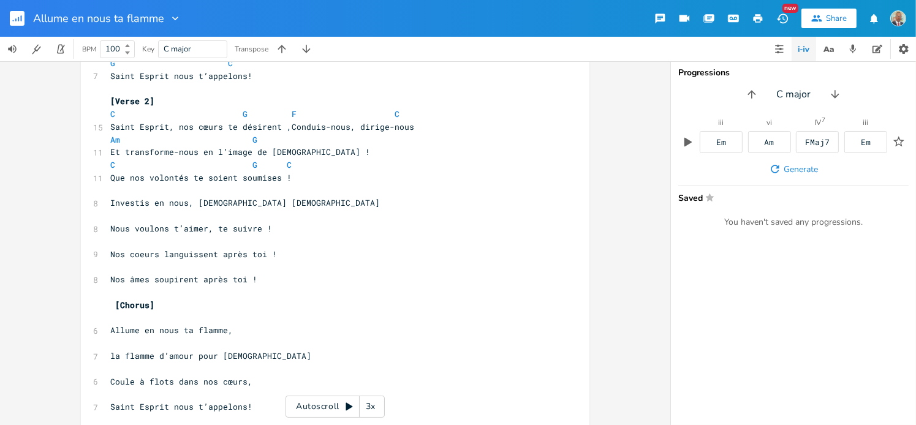
scroll to position [368, 0]
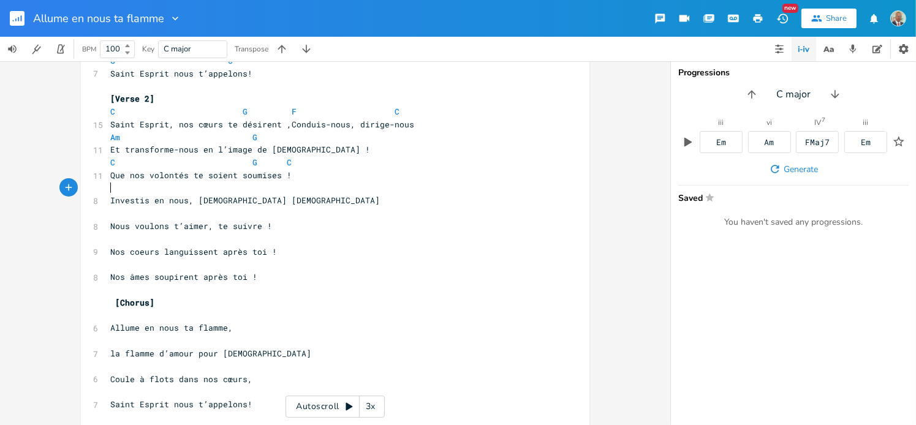
click at [109, 190] on pre "​" at bounding box center [329, 188] width 443 height 13
type textarea "​"
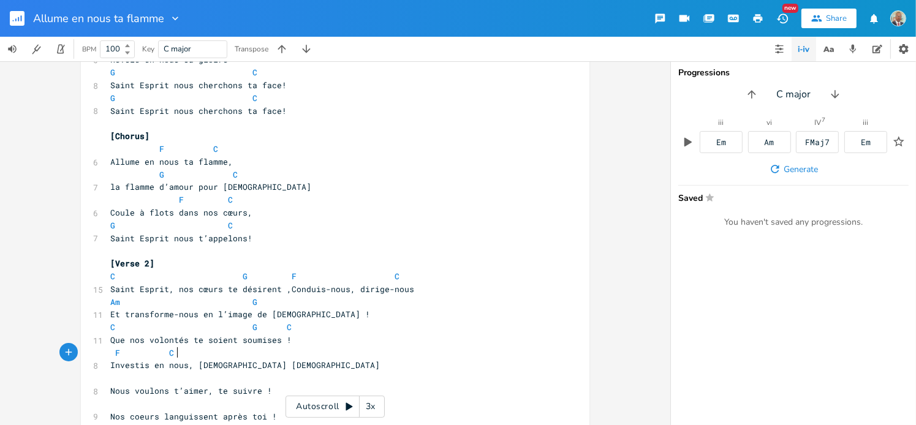
scroll to position [123, 0]
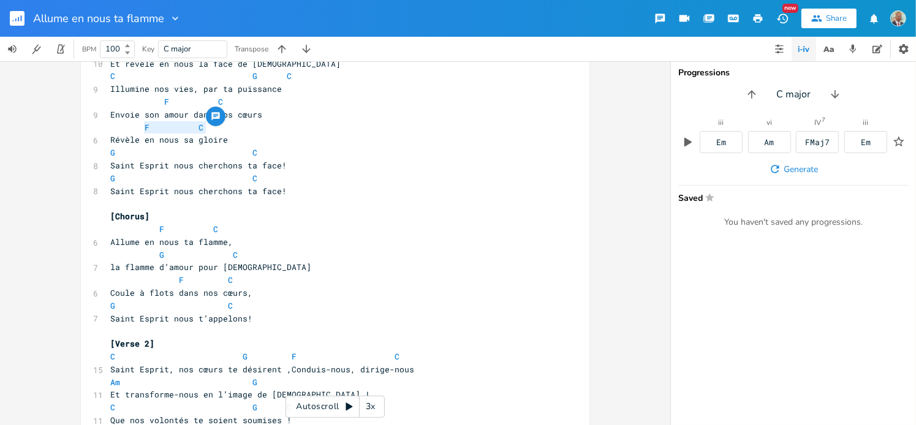
drag, startPoint x: 140, startPoint y: 127, endPoint x: 215, endPoint y: 129, distance: 75.4
click at [215, 129] on pre "F C" at bounding box center [329, 127] width 443 height 13
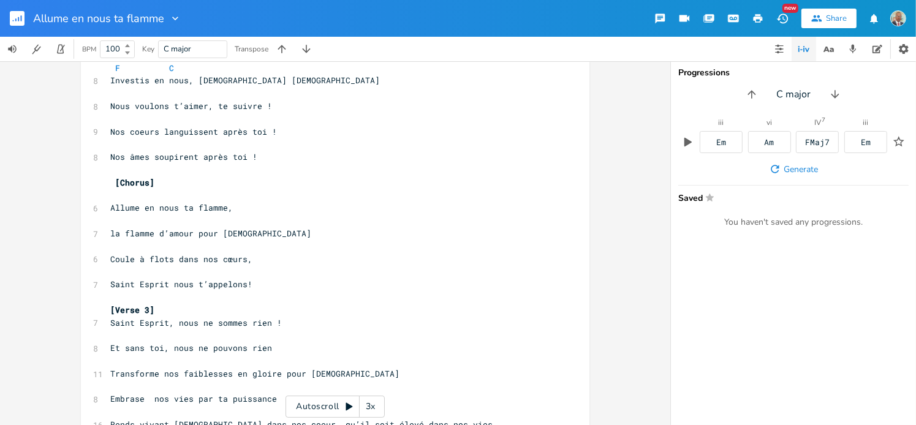
scroll to position [429, 0]
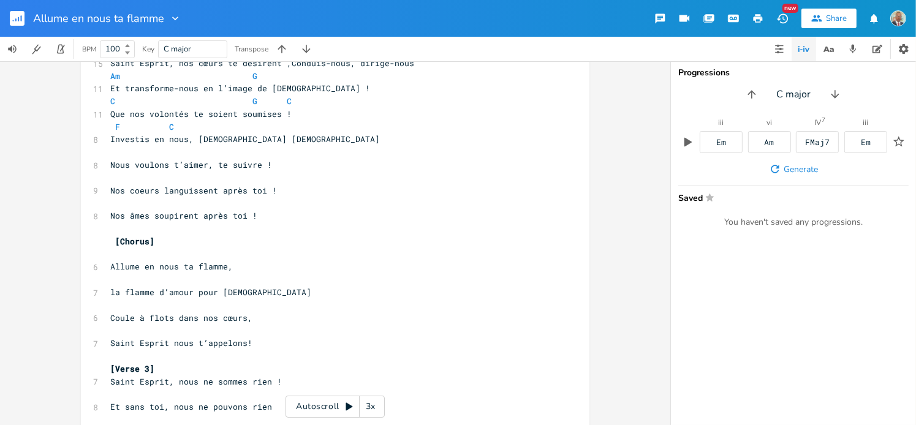
type textarea "F C"
click at [116, 154] on pre "​" at bounding box center [329, 152] width 443 height 13
type textarea "​"
click at [108, 153] on pre "F C" at bounding box center [329, 152] width 443 height 13
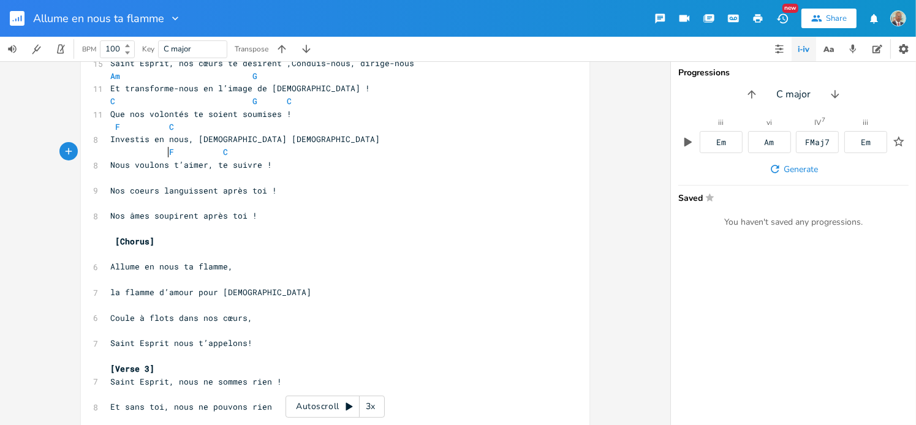
scroll to position [0, 26]
click at [218, 155] on span "F C" at bounding box center [174, 152] width 128 height 11
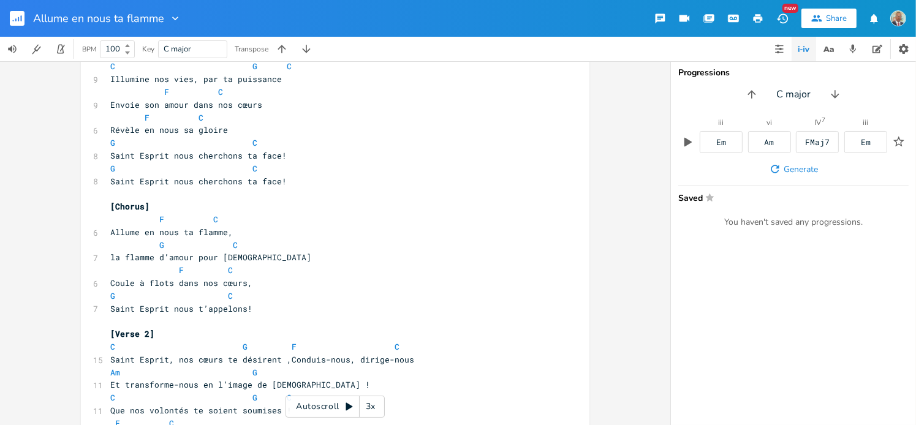
scroll to position [123, 0]
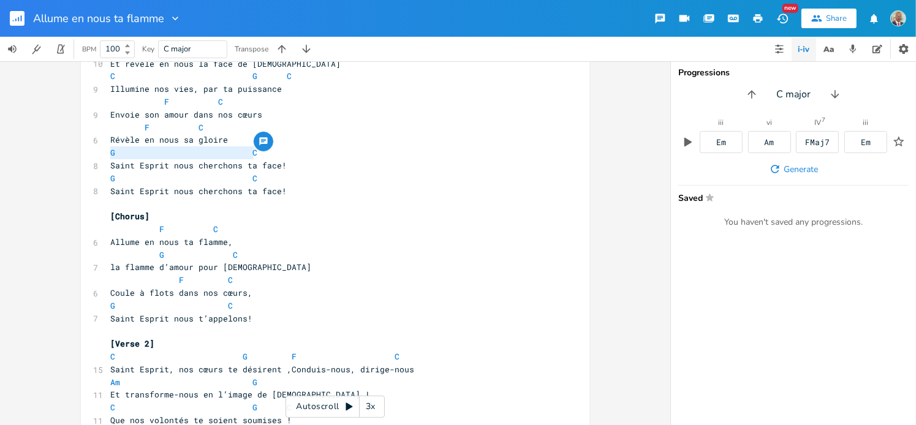
drag, startPoint x: 250, startPoint y: 155, endPoint x: 89, endPoint y: 154, distance: 161.2
type textarea "​G C"
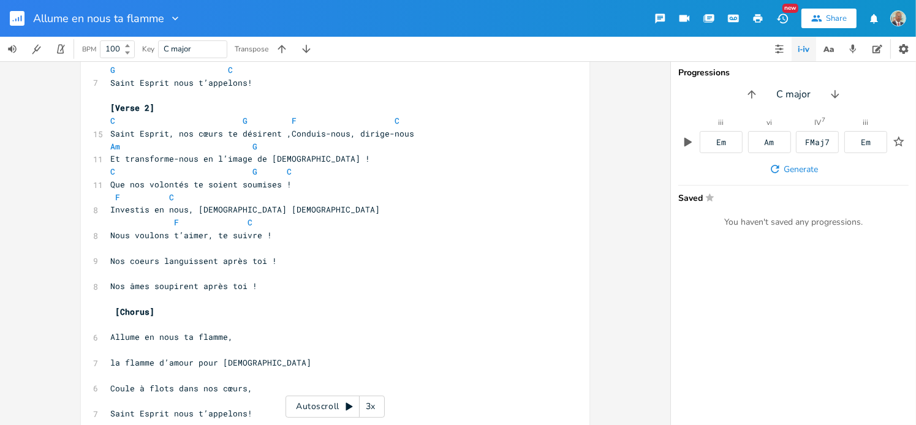
scroll to position [368, 0]
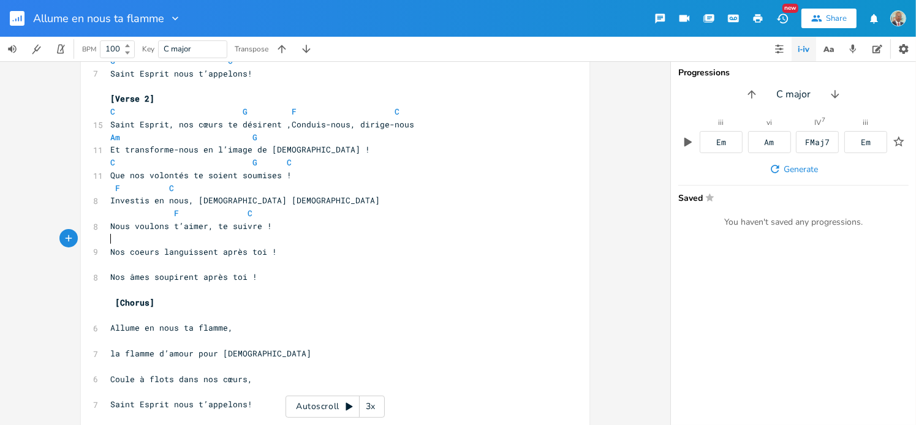
click at [108, 242] on pre "​" at bounding box center [329, 239] width 443 height 13
type textarea "​"
paste textarea
click at [110, 269] on pre "​" at bounding box center [329, 264] width 443 height 13
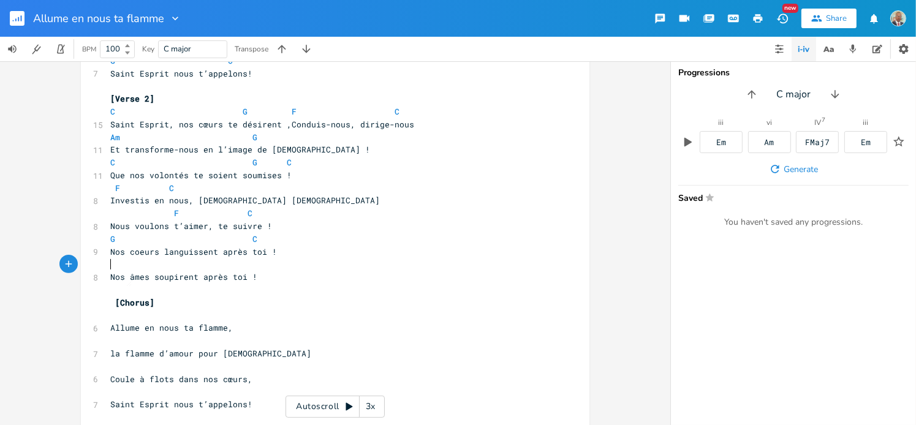
type textarea "​"
paste textarea
click at [338, 238] on pre "G C" at bounding box center [329, 239] width 443 height 13
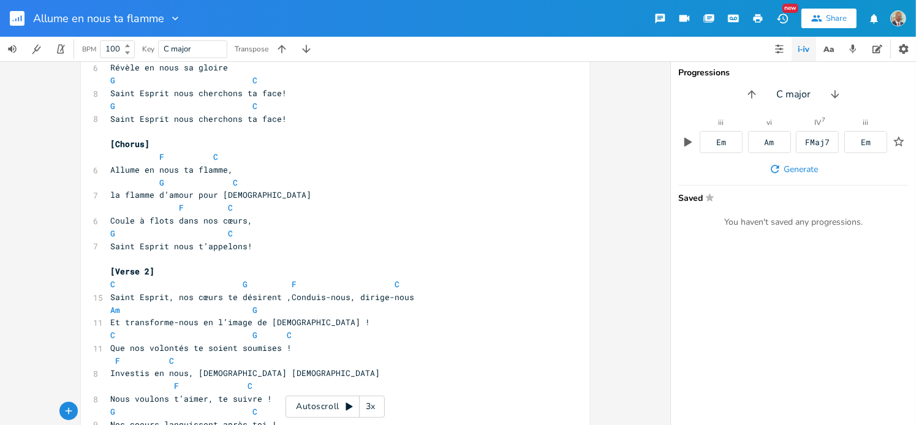
scroll to position [184, 0]
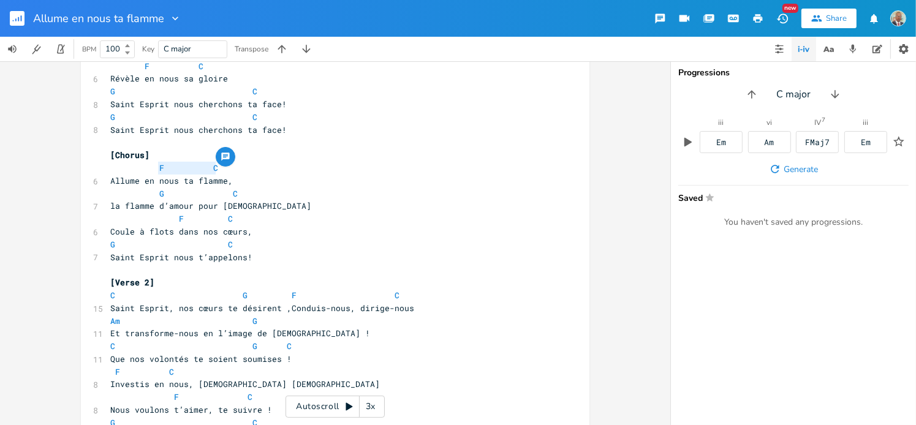
drag, startPoint x: 213, startPoint y: 167, endPoint x: 153, endPoint y: 167, distance: 60.7
click at [153, 167] on span "F C" at bounding box center [169, 167] width 118 height 11
type textarea "​F C"
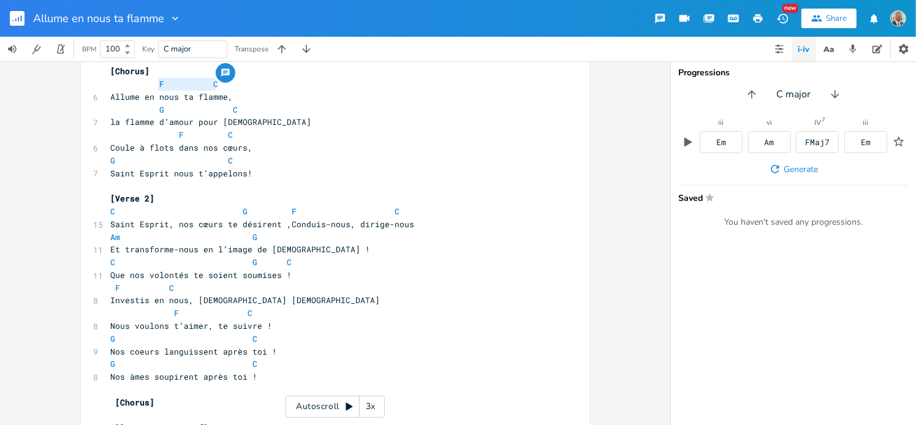
scroll to position [490, 0]
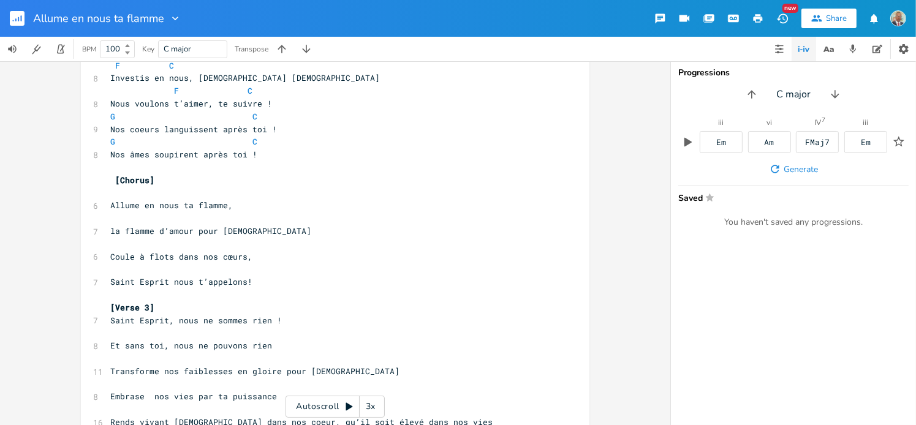
click at [110, 194] on pre "​" at bounding box center [329, 193] width 443 height 13
type textarea "​"
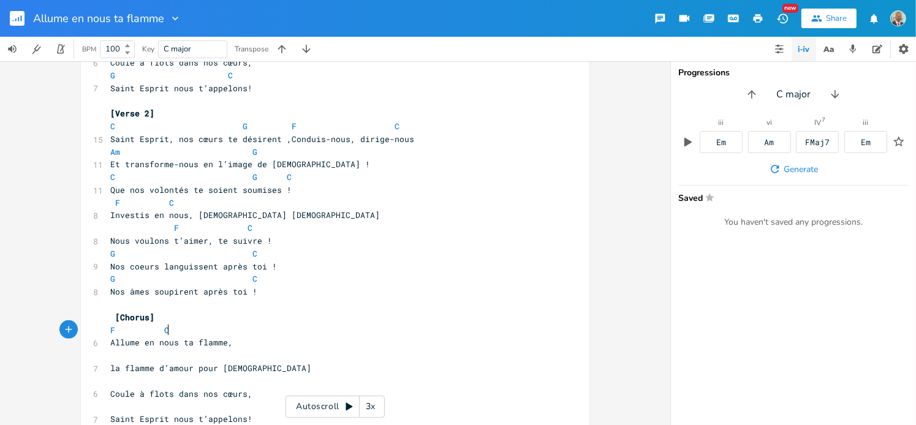
scroll to position [368, 0]
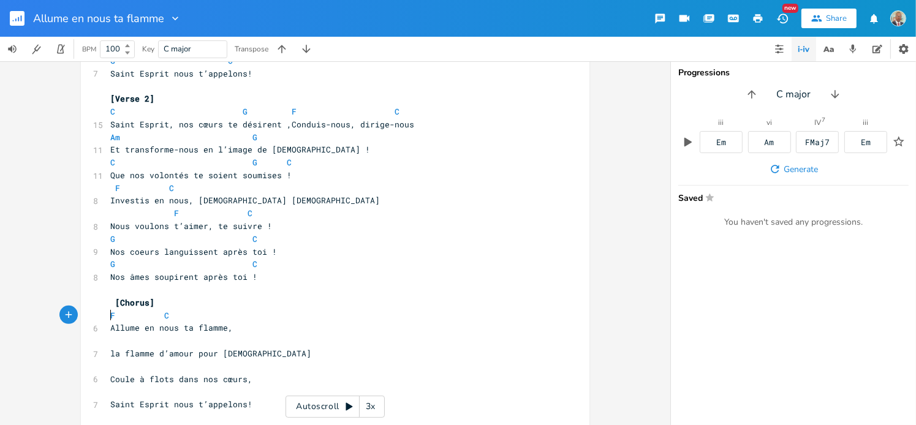
click at [108, 314] on pre "F C" at bounding box center [329, 316] width 443 height 13
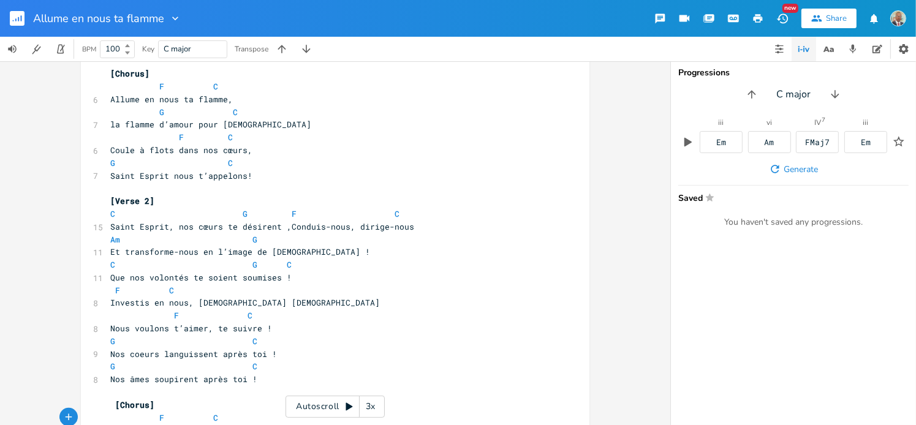
scroll to position [245, 0]
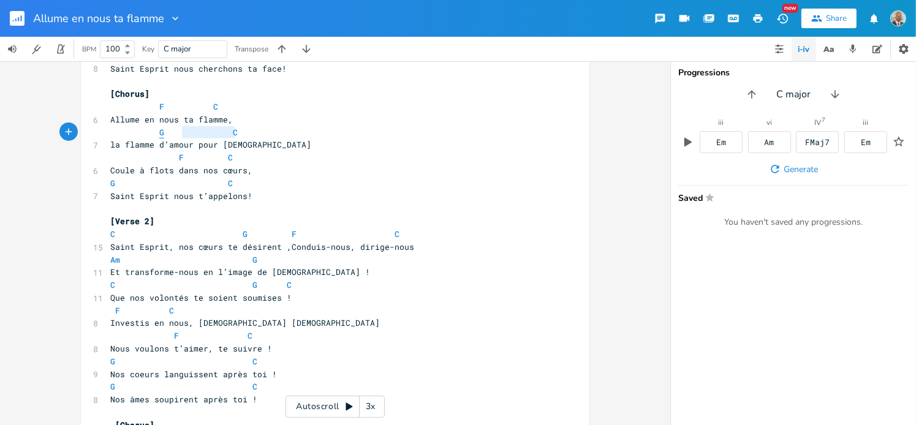
type textarea "G C"
drag, startPoint x: 232, startPoint y: 132, endPoint x: 153, endPoint y: 133, distance: 79.1
click at [153, 133] on span "G C" at bounding box center [176, 132] width 132 height 11
click at [243, 146] on pre "la flamme d’amour pour [DEMOGRAPHIC_DATA]" at bounding box center [329, 145] width 443 height 13
type textarea "G C"
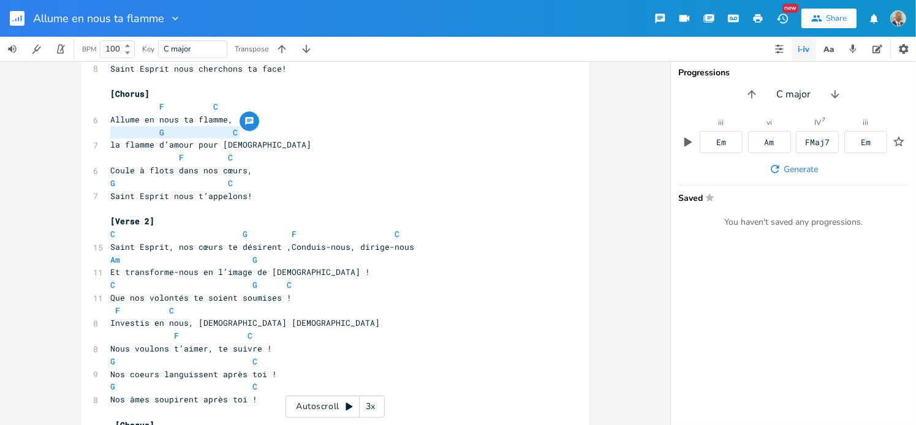
drag, startPoint x: 237, startPoint y: 132, endPoint x: 107, endPoint y: 131, distance: 130.0
click at [108, 131] on pre "G C" at bounding box center [329, 132] width 443 height 13
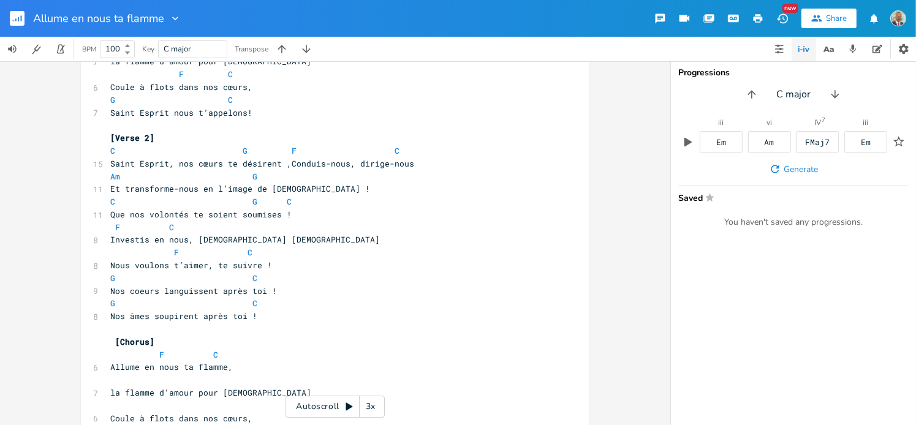
scroll to position [490, 0]
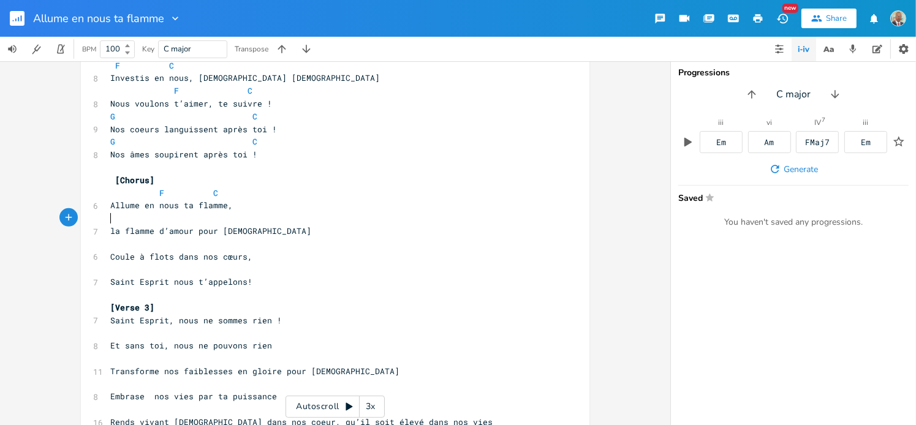
click at [110, 221] on pre "​" at bounding box center [329, 218] width 443 height 13
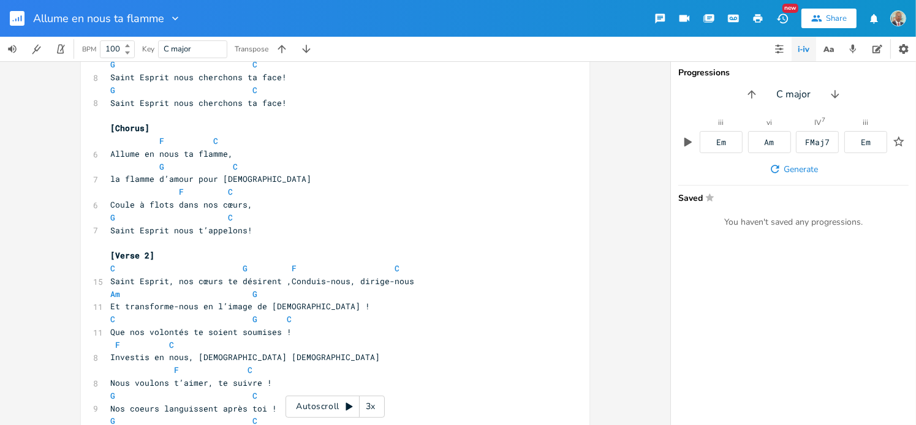
scroll to position [245, 0]
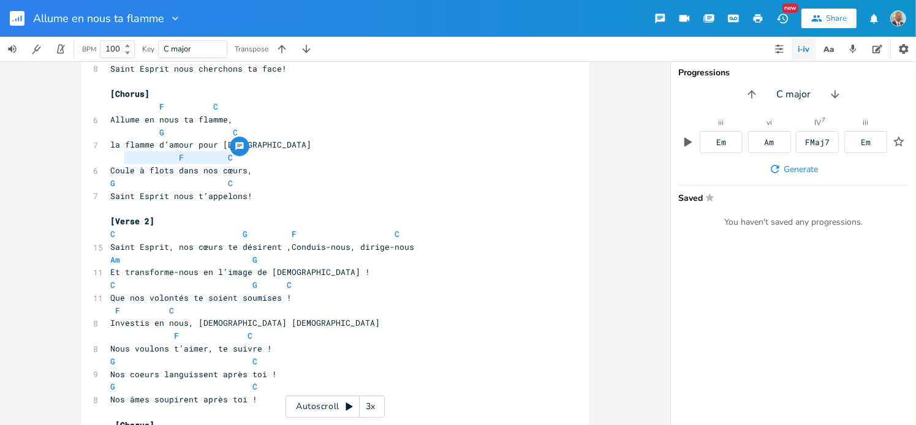
type textarea "F C"
drag, startPoint x: 243, startPoint y: 161, endPoint x: 90, endPoint y: 161, distance: 153.3
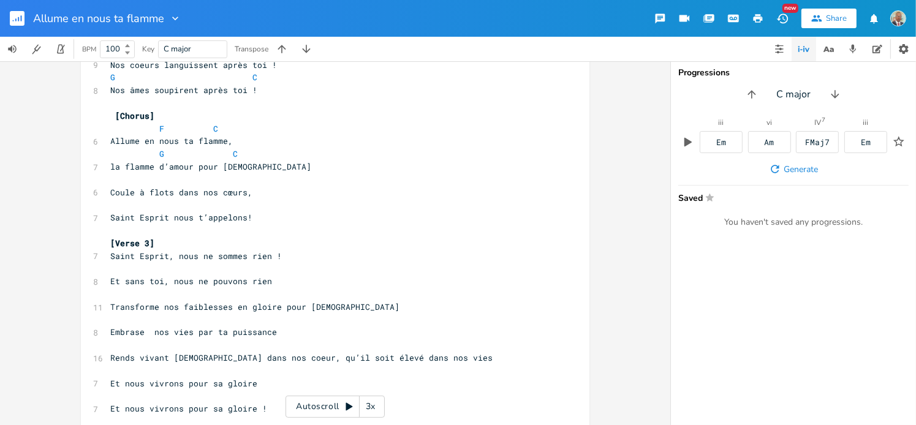
scroll to position [613, 0]
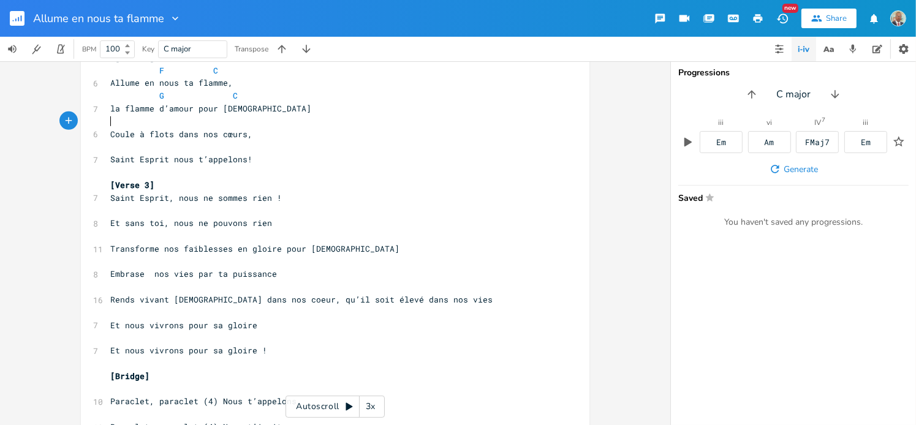
click at [108, 124] on pre "​" at bounding box center [329, 121] width 443 height 13
click at [530, 128] on pre "Coule à flots dans nos cœurs," at bounding box center [329, 134] width 443 height 13
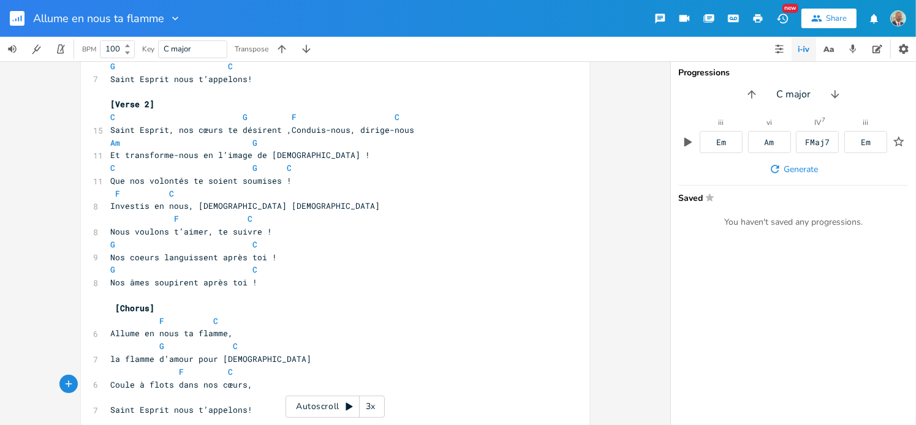
scroll to position [307, 0]
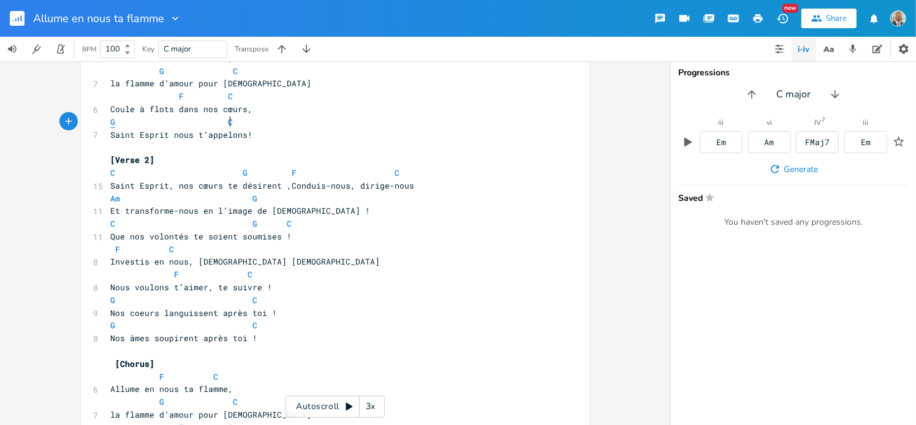
type textarea "G C"
drag, startPoint x: 250, startPoint y: 126, endPoint x: 104, endPoint y: 126, distance: 146.5
click at [108, 126] on pre "G C" at bounding box center [329, 122] width 443 height 13
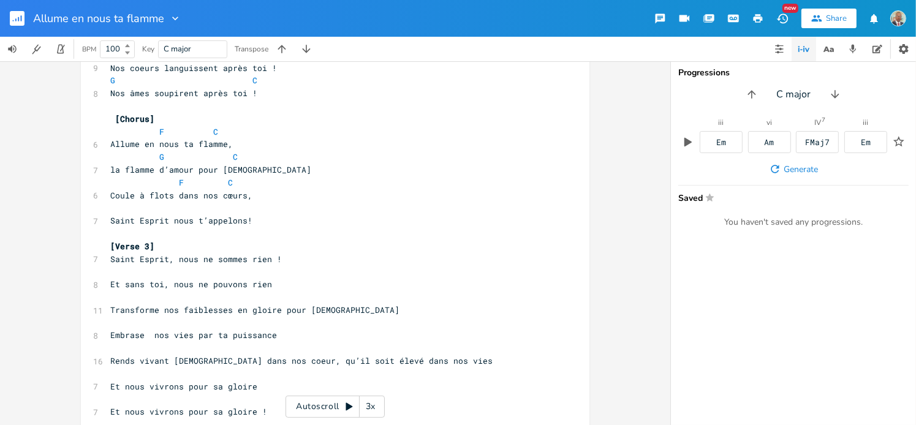
scroll to position [613, 0]
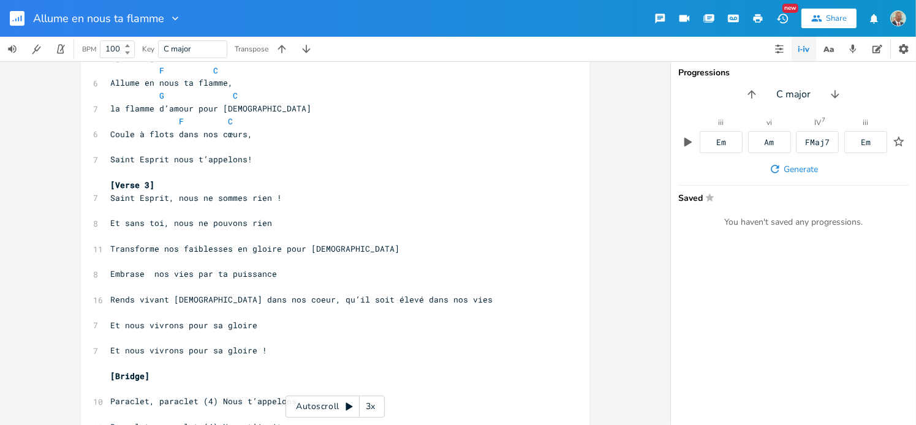
click at [108, 150] on pre "​" at bounding box center [329, 146] width 443 height 13
click at [377, 156] on pre "Saint Esprit nous t’appelons!" at bounding box center [329, 159] width 443 height 13
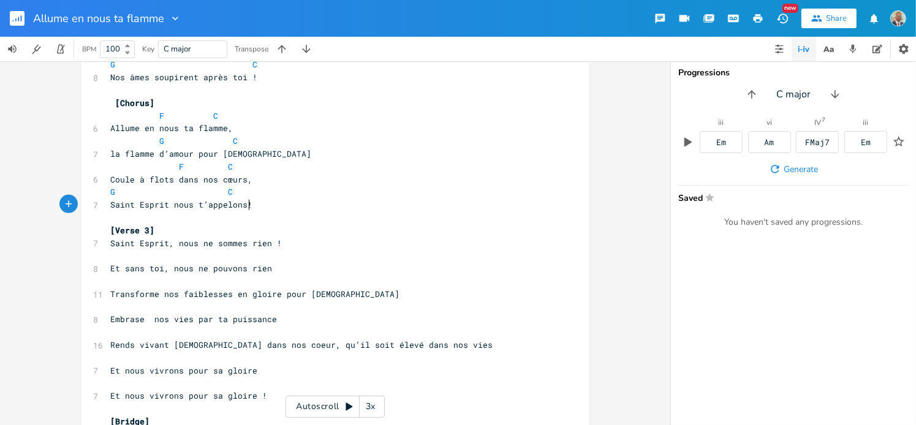
scroll to position [552, 0]
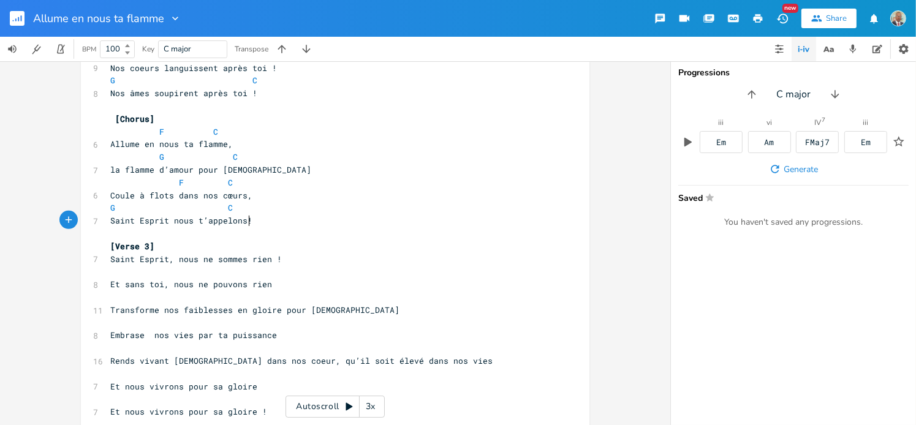
click at [194, 246] on pre "[Verse 3]" at bounding box center [329, 246] width 443 height 13
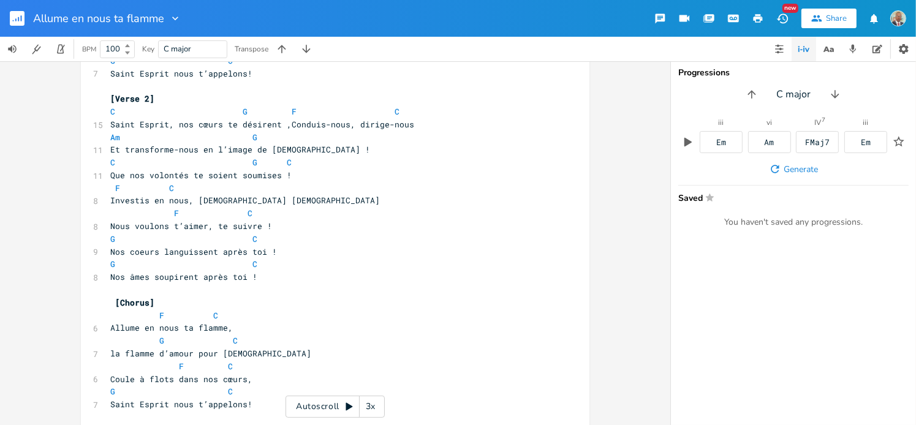
scroll to position [307, 0]
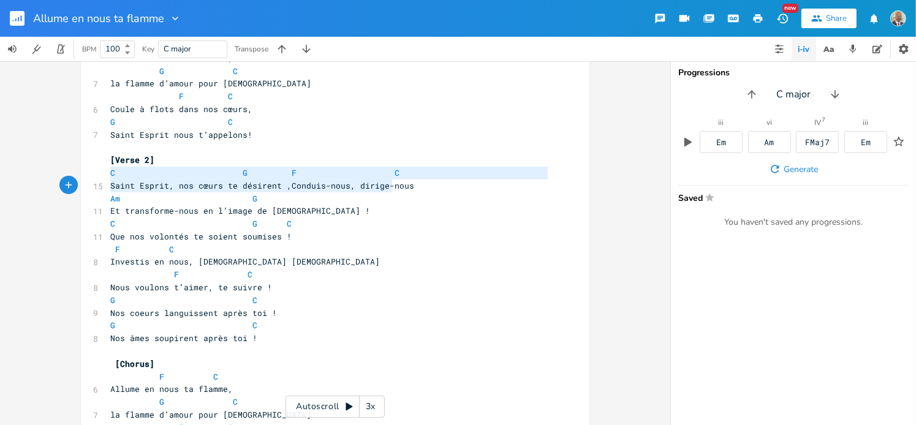
type textarea "C G F C"
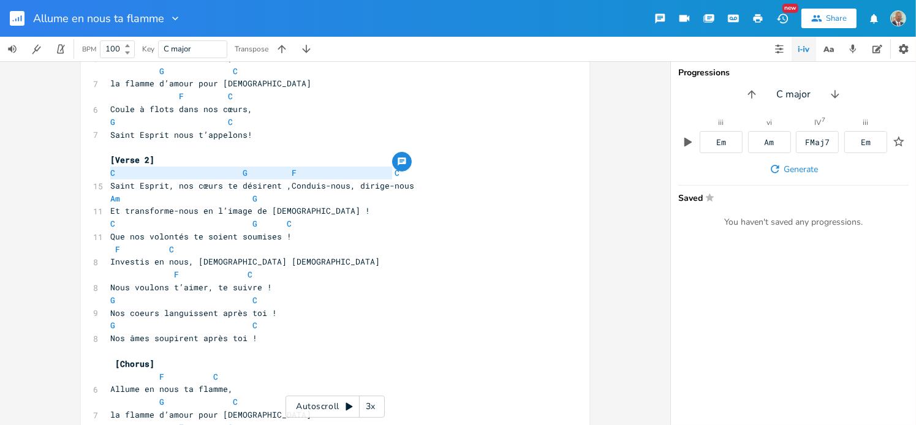
drag, startPoint x: 105, startPoint y: 173, endPoint x: 436, endPoint y: 169, distance: 330.5
click at [436, 169] on pre "C G F C" at bounding box center [329, 173] width 443 height 13
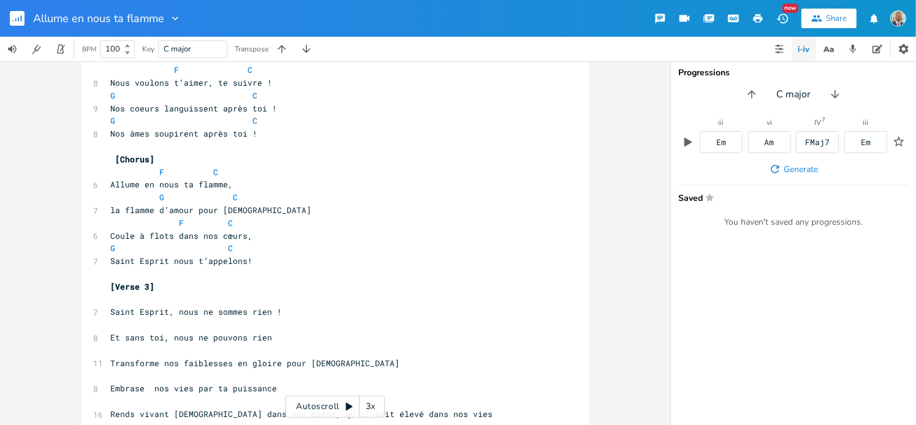
scroll to position [613, 0]
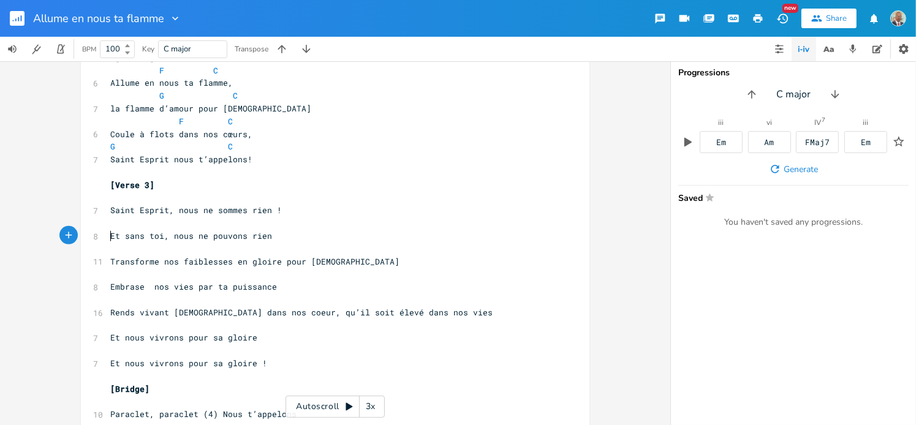
click at [108, 235] on pre "Et sans toi, nous ne pouvons rien" at bounding box center [329, 236] width 443 height 13
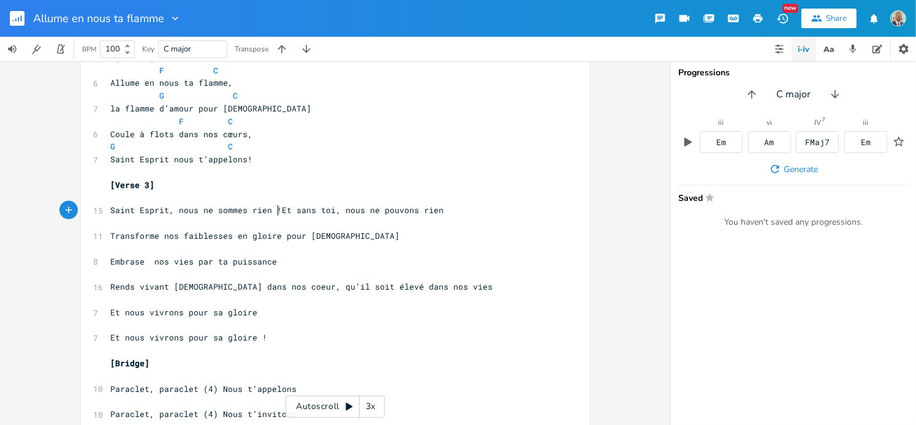
scroll to position [0, 2]
click at [108, 202] on pre "​" at bounding box center [329, 198] width 443 height 13
click at [502, 244] on pre "​" at bounding box center [329, 249] width 443 height 13
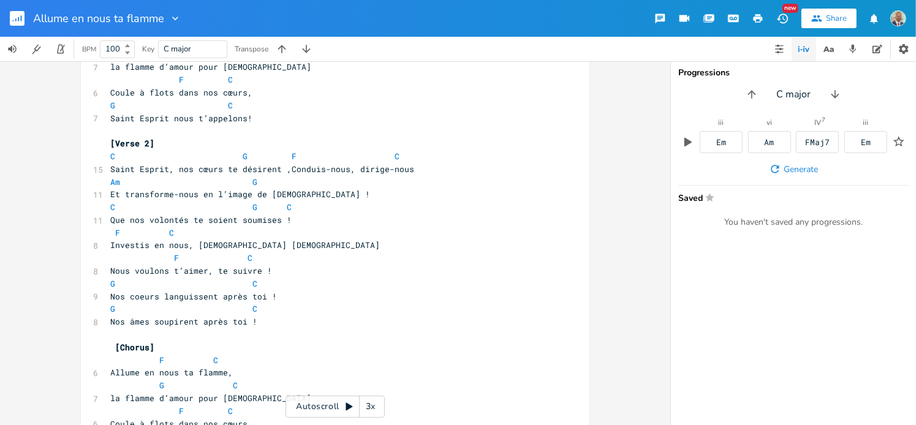
scroll to position [307, 0]
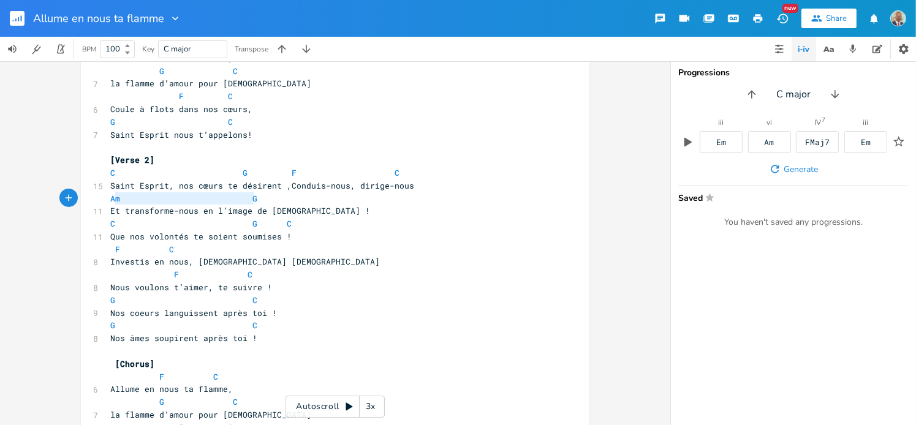
type textarea "Am G"
drag, startPoint x: 309, startPoint y: 199, endPoint x: 93, endPoint y: 201, distance: 215.8
click at [93, 201] on div "Am G x 6 ALLUME EN NOUS TA FLAMME 2 [DEMOGRAPHIC_DATA] 51:3-17 Jean 16:13-15 ​ …" at bounding box center [335, 374] width 509 height 1225
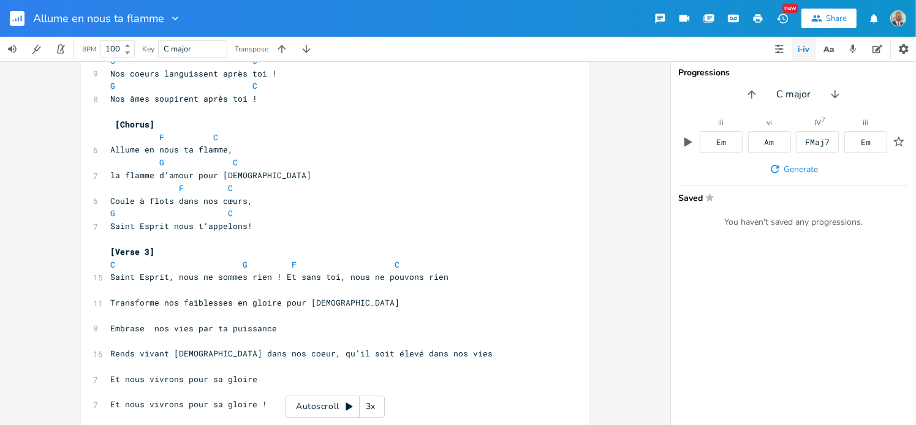
scroll to position [552, 0]
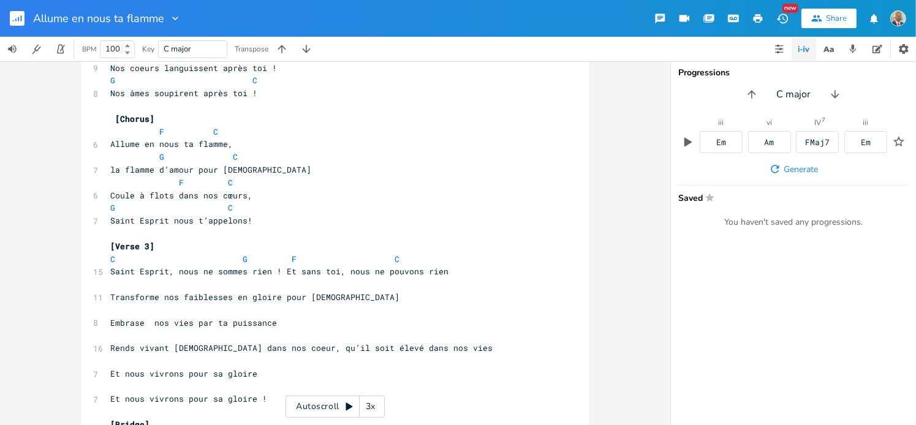
click at [110, 287] on pre "​" at bounding box center [329, 284] width 443 height 13
click at [541, 262] on pre "C G F C" at bounding box center [329, 259] width 443 height 13
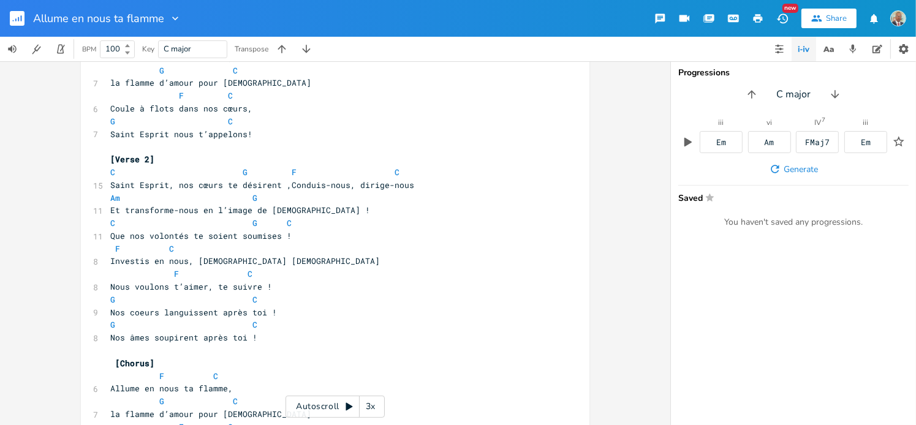
scroll to position [307, 0]
drag, startPoint x: 105, startPoint y: 225, endPoint x: 309, endPoint y: 223, distance: 203.5
click at [309, 223] on pre "C G C" at bounding box center [329, 224] width 443 height 13
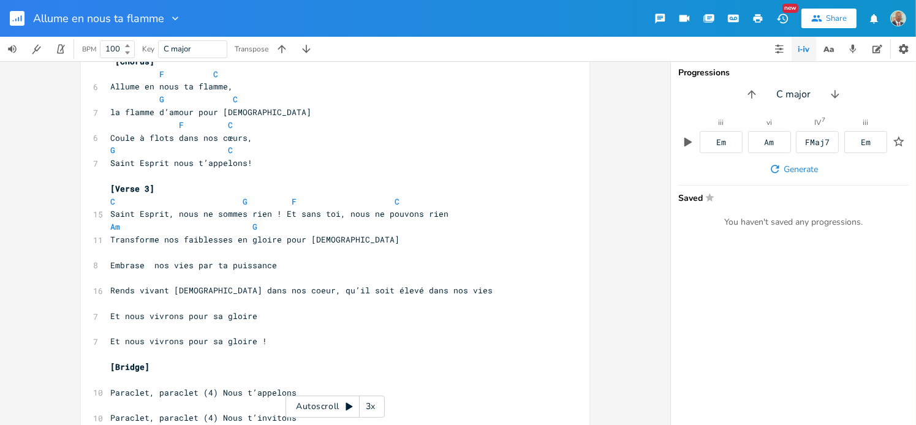
scroll to position [613, 0]
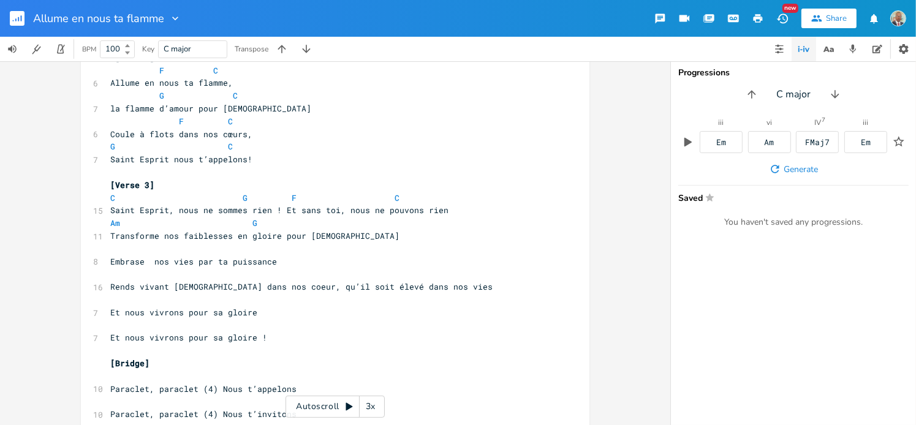
type textarea "C G C"
click at [103, 251] on div "C G C x 6 ALLUME EN NOUS TA FLAMME 2 [DEMOGRAPHIC_DATA] 51:3-17 Jean 16:13-15 ​…" at bounding box center [335, 68] width 509 height 1225
click at [108, 251] on pre "​" at bounding box center [329, 249] width 443 height 13
click at [450, 260] on pre "Embrase nos vies par ta puissance" at bounding box center [329, 262] width 443 height 13
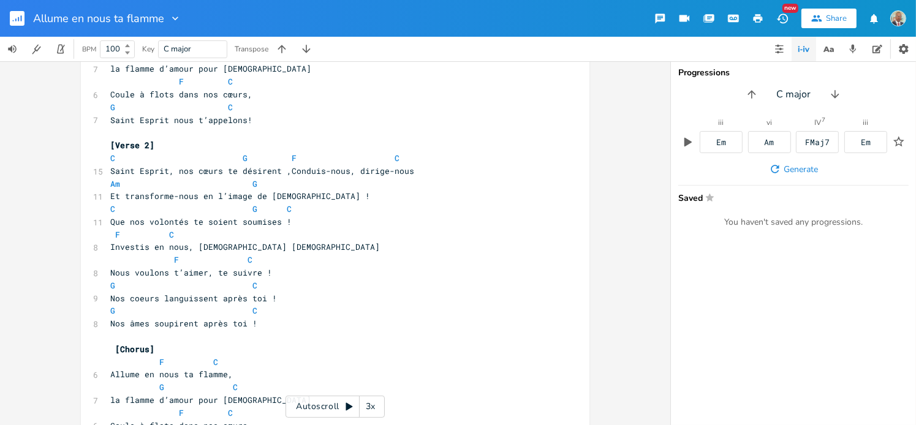
scroll to position [307, 0]
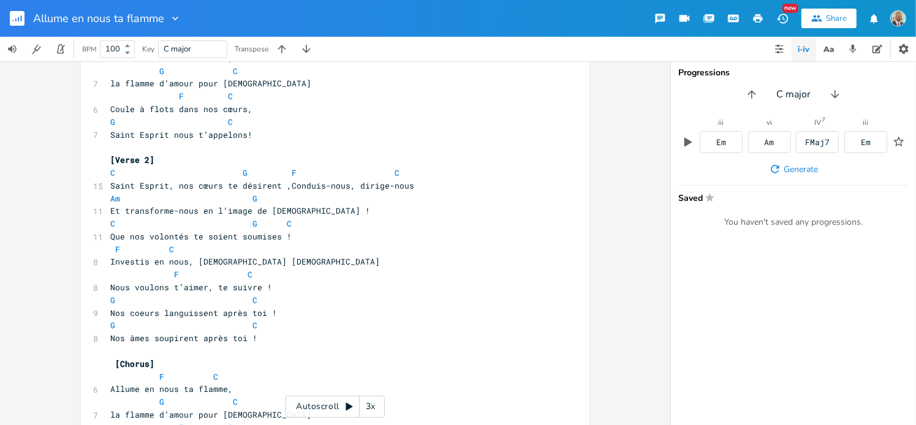
drag, startPoint x: 104, startPoint y: 249, endPoint x: 261, endPoint y: 252, distance: 157.6
click at [261, 252] on pre "F C" at bounding box center [329, 249] width 443 height 13
click at [276, 253] on pre "F C" at bounding box center [329, 249] width 443 height 13
type textarea "F C"
drag, startPoint x: 287, startPoint y: 250, endPoint x: 101, endPoint y: 248, distance: 186.4
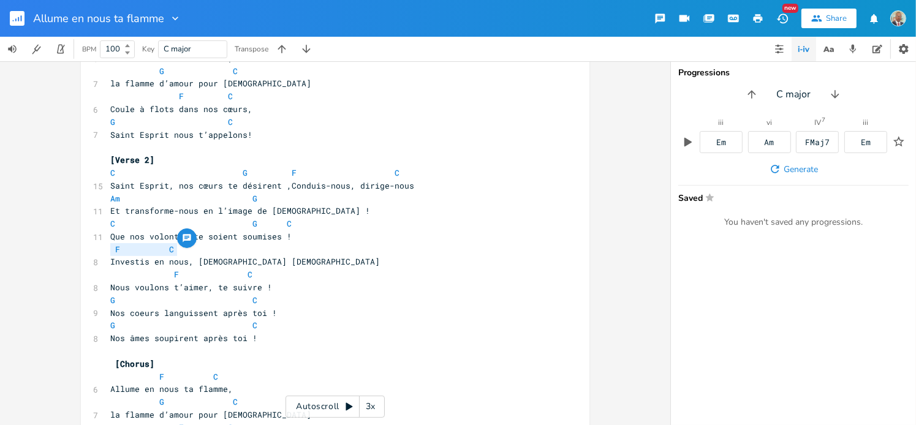
click at [101, 248] on div "F C x 6 ALLUME EN NOUS TA FLAMME 2 [DEMOGRAPHIC_DATA] 51:3-17 Jean 16:13-15 ​ […" at bounding box center [335, 374] width 509 height 1225
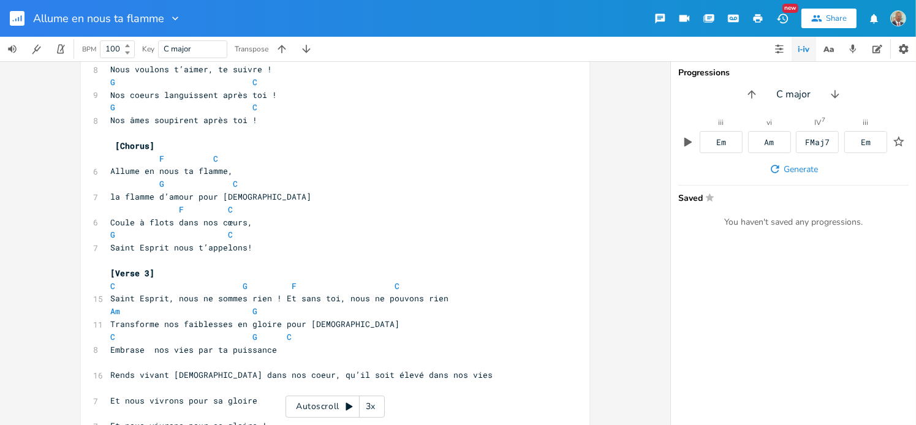
scroll to position [552, 0]
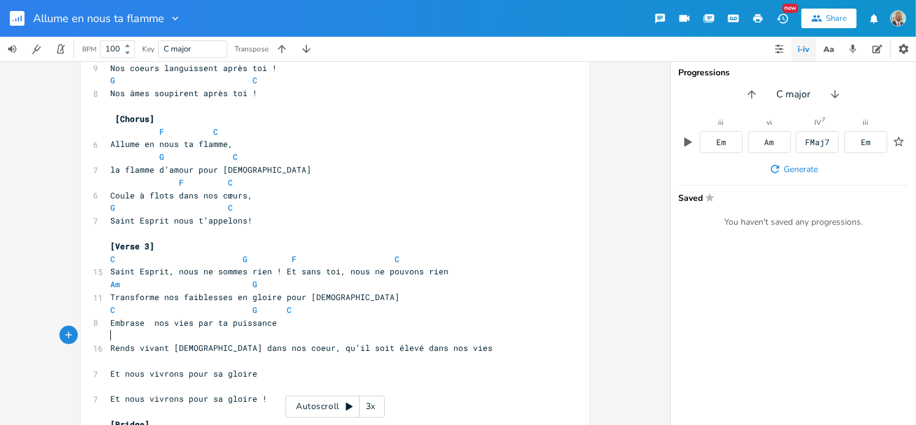
click at [110, 338] on pre "​" at bounding box center [329, 335] width 443 height 13
click at [272, 349] on span "Rends vivant [DEMOGRAPHIC_DATA] dans nos coeur, qu’il soit élevé dans nos vies" at bounding box center [301, 348] width 383 height 11
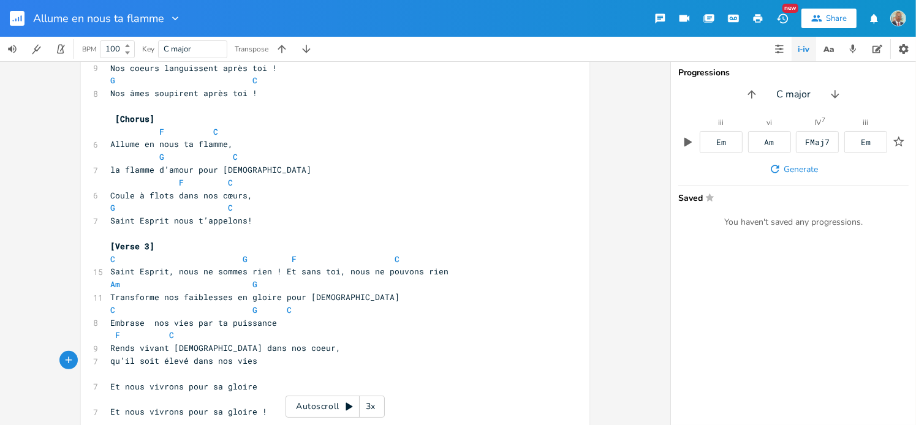
click at [270, 352] on span "Rends vivant [DEMOGRAPHIC_DATA] dans nos coeur," at bounding box center [225, 348] width 231 height 11
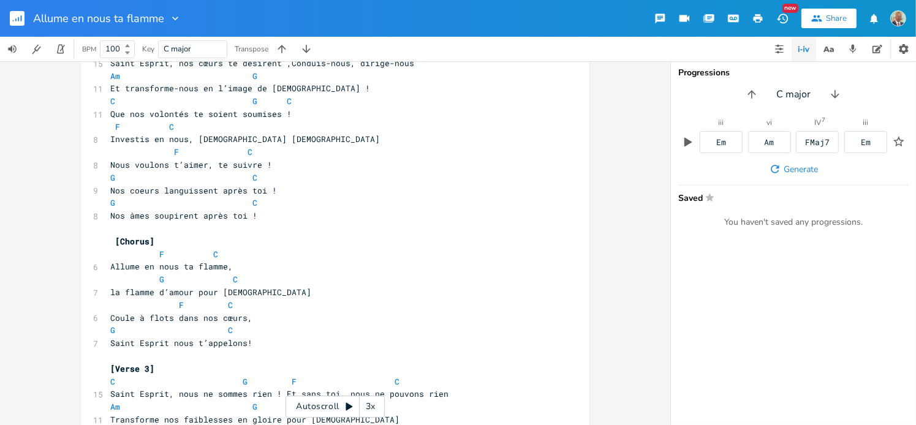
scroll to position [368, 0]
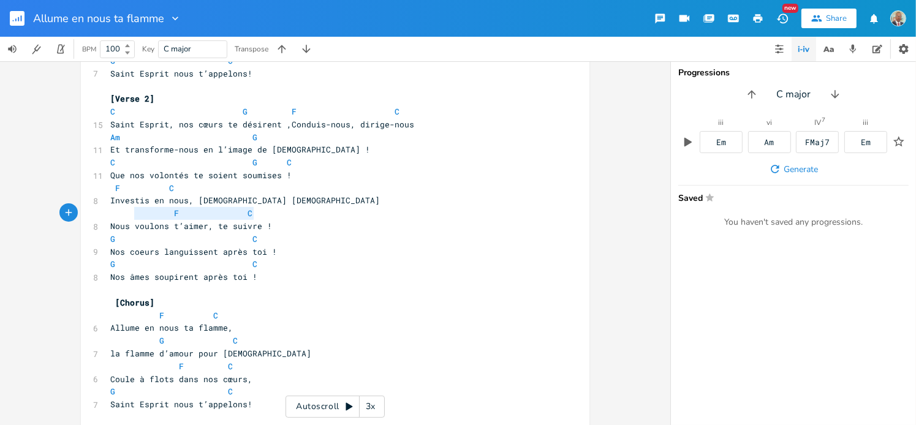
type textarea "N"
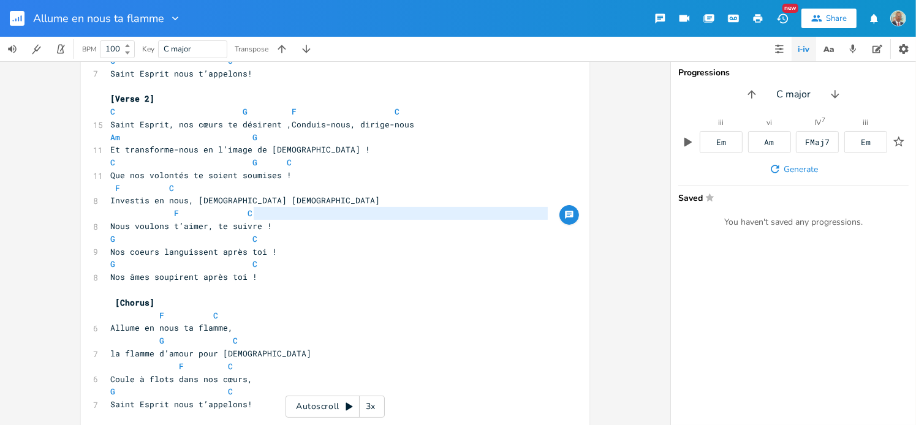
type textarea "F C"
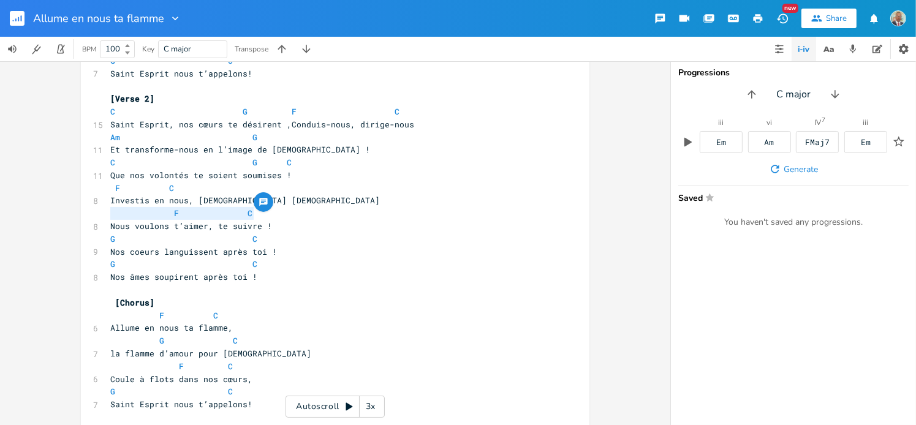
drag, startPoint x: 264, startPoint y: 216, endPoint x: 101, endPoint y: 213, distance: 163.7
click at [101, 213] on div "F C x 6 ALLUME EN NOUS TA FLAMME 2 [DEMOGRAPHIC_DATA] 51:3-17 Jean 16:13-15 ​ […" at bounding box center [335, 326] width 509 height 1251
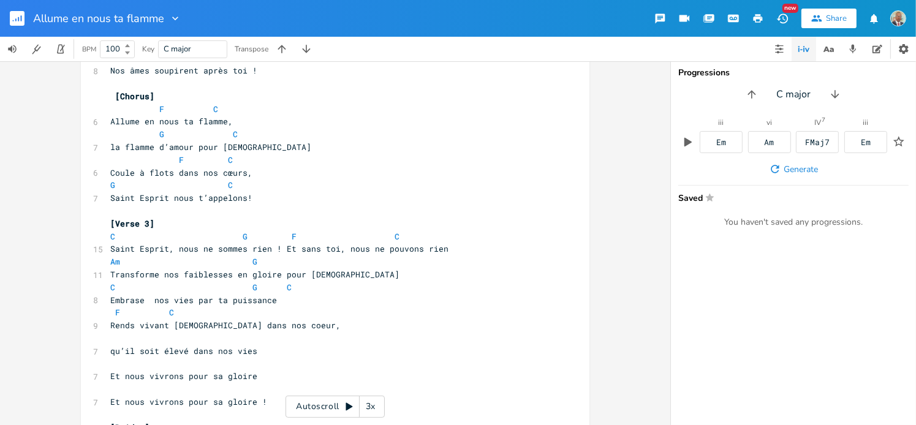
scroll to position [674, 0]
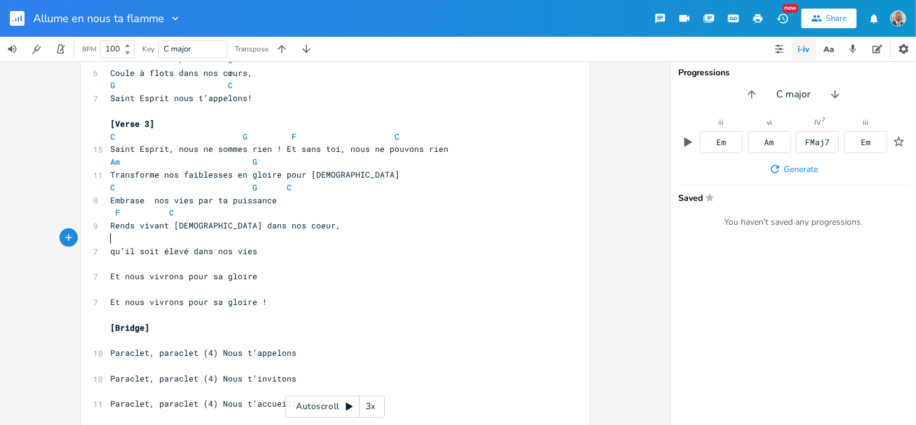
click at [108, 242] on pre "​" at bounding box center [329, 238] width 443 height 13
click at [110, 252] on span "qu’il soit élevé dans nos vies" at bounding box center [183, 251] width 147 height 11
type textarea "Q"
click at [343, 265] on pre "​" at bounding box center [329, 264] width 443 height 13
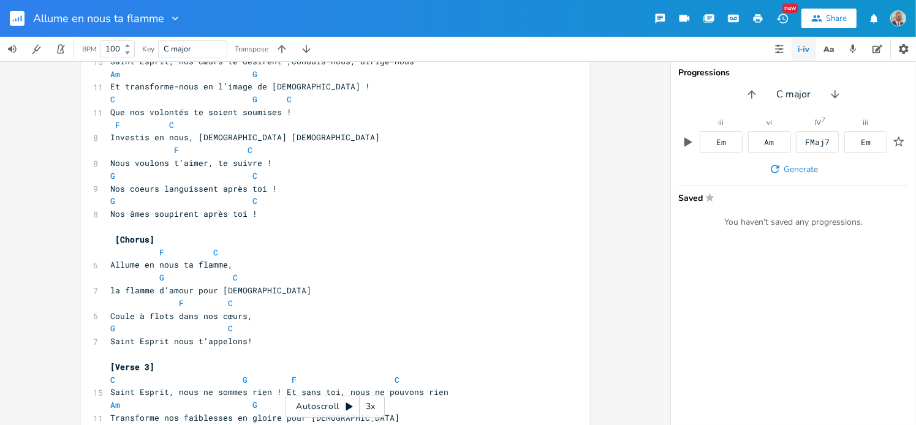
scroll to position [429, 0]
type textarea "G C"
drag, startPoint x: 105, startPoint y: 177, endPoint x: 276, endPoint y: 177, distance: 171.0
click at [276, 177] on pre "G C" at bounding box center [329, 178] width 443 height 13
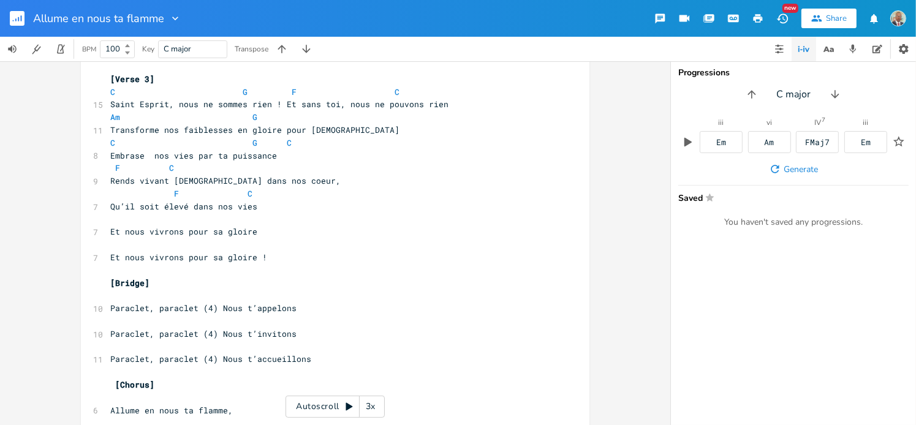
scroll to position [797, 0]
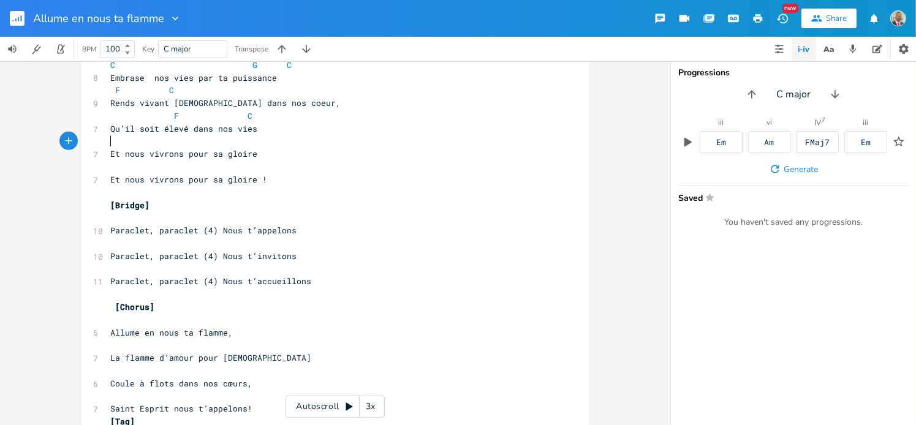
click at [108, 143] on pre "​" at bounding box center [329, 141] width 443 height 13
click at [108, 170] on pre "​" at bounding box center [329, 167] width 443 height 13
click at [474, 227] on pre "Paraclet, paraclet (4) Nous t’appelons" at bounding box center [329, 230] width 443 height 13
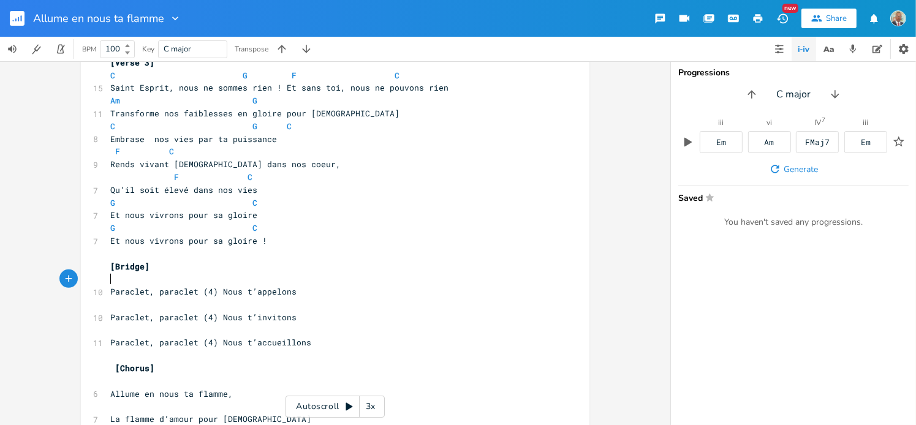
click at [108, 282] on pre "​" at bounding box center [329, 279] width 443 height 13
type textarea "G"
drag, startPoint x: 115, startPoint y: 229, endPoint x: 107, endPoint y: 227, distance: 8.8
click at [110, 227] on span "G C" at bounding box center [183, 228] width 147 height 11
type textarea "G C"
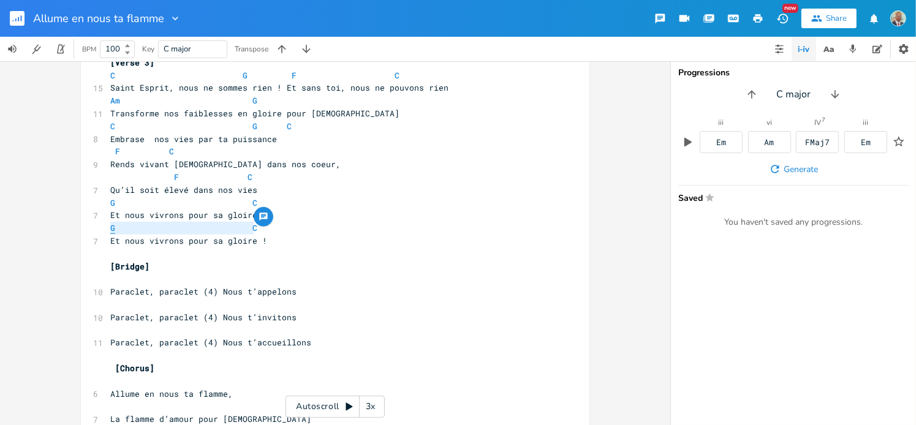
drag, startPoint x: 252, startPoint y: 228, endPoint x: 107, endPoint y: 226, distance: 144.7
click at [108, 226] on pre "G C" at bounding box center [329, 228] width 443 height 13
click at [108, 282] on pre "​" at bounding box center [329, 279] width 443 height 13
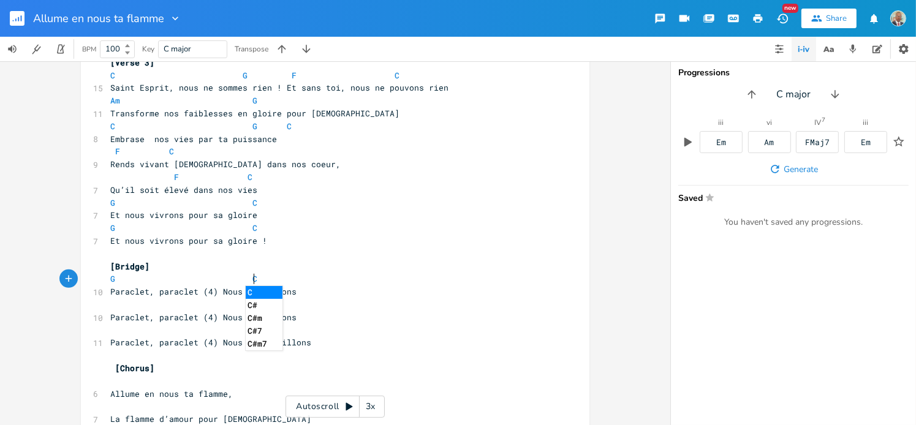
click at [240, 277] on span "G C" at bounding box center [183, 278] width 147 height 11
click at [193, 292] on span "Paraclet, paraclet (4) Nous t’appelons" at bounding box center [203, 291] width 186 height 11
click at [156, 290] on span "Paraclet, (4) Nous t’appelons" at bounding box center [181, 291] width 142 height 11
click at [159, 291] on span "Paracle (4) Nous t’appelons" at bounding box center [176, 291] width 132 height 11
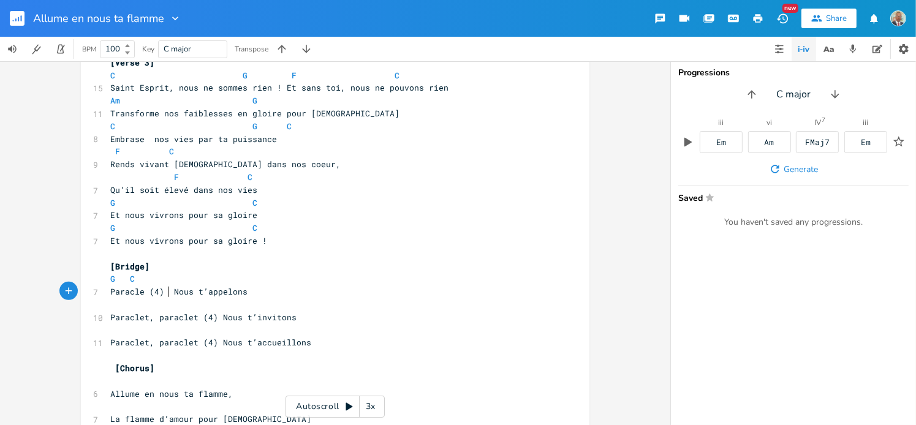
click at [137, 288] on span "Paracle (4) Nous t’appelons" at bounding box center [178, 291] width 137 height 11
click at [140, 290] on span "Paracle (4) Nous t’appelons" at bounding box center [178, 291] width 137 height 11
type textarea "t"
type textarea "G C Paraclet"
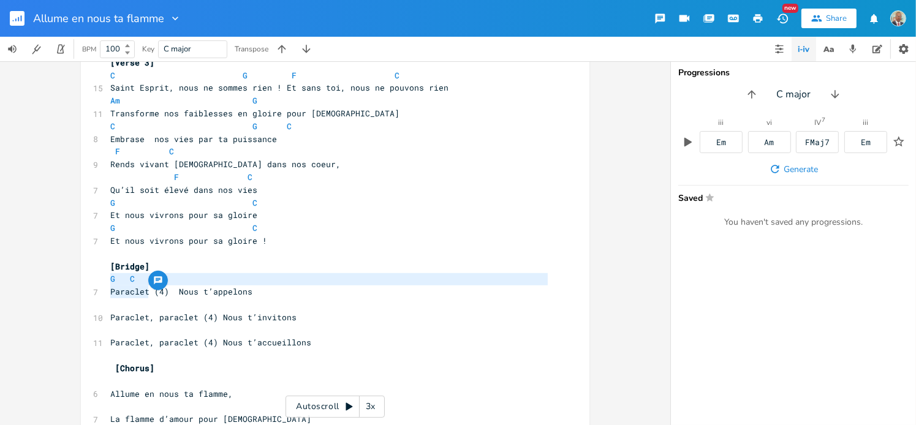
drag, startPoint x: 147, startPoint y: 292, endPoint x: 100, endPoint y: 284, distance: 47.9
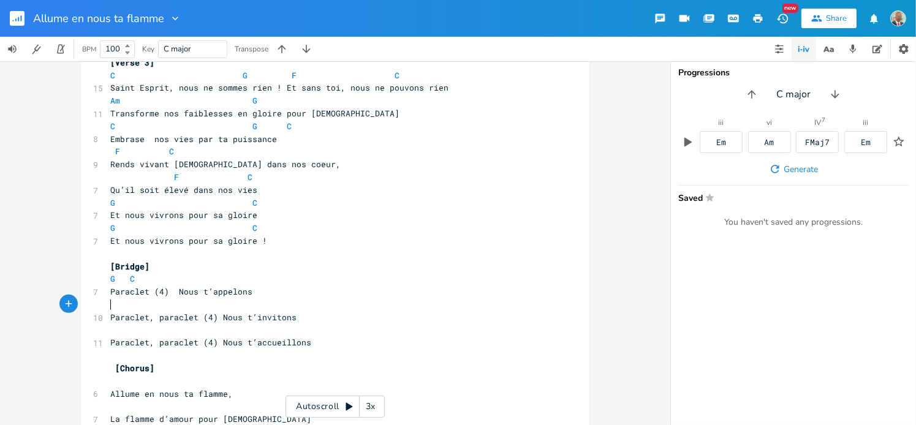
click at [123, 306] on pre "​" at bounding box center [329, 305] width 443 height 13
type textarea "Paraclet"
drag, startPoint x: 107, startPoint y: 292, endPoint x: 146, endPoint y: 295, distance: 38.7
click at [146, 295] on span "Paraclet (4) Nous t’appelons" at bounding box center [181, 291] width 142 height 11
click at [150, 295] on span "Paraclet (4) Nous t’appelons" at bounding box center [181, 291] width 142 height 11
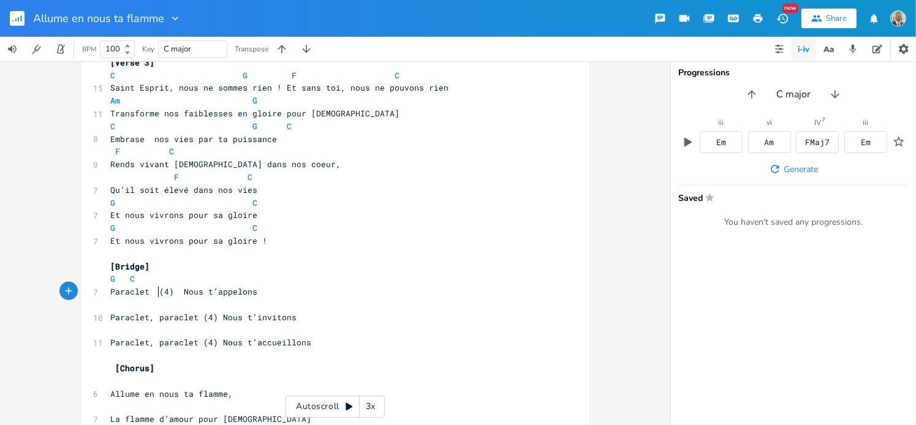
scroll to position [0, 3]
paste textarea
click at [210, 292] on span "Paraclet Paraclet(4) Nous t’appelons" at bounding box center [205, 291] width 191 height 11
click at [158, 281] on pre "G C" at bounding box center [329, 279] width 443 height 13
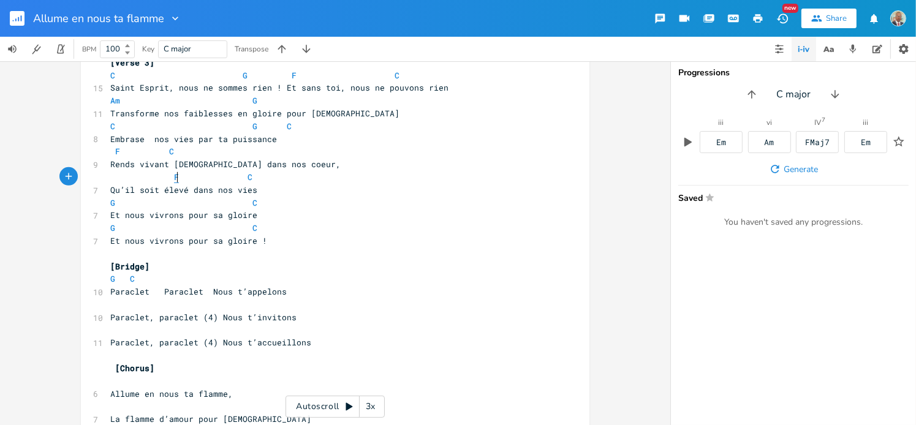
type textarea "F"
click at [169, 180] on span "F C" at bounding box center [183, 177] width 147 height 11
click at [166, 281] on pre "G C" at bounding box center [329, 279] width 443 height 13
paste textarea
click at [314, 278] on pre "G C F" at bounding box center [329, 279] width 443 height 13
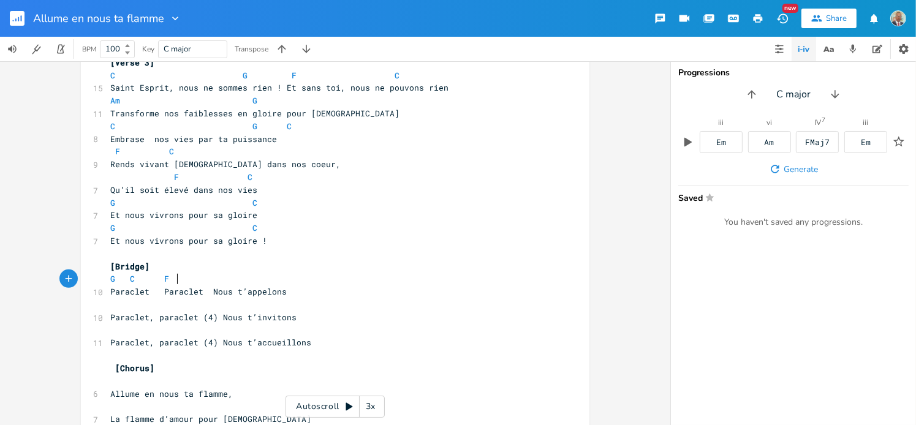
scroll to position [0, 3]
type textarea "G"
click at [110, 279] on span "G C F" at bounding box center [144, 278] width 69 height 11
click at [184, 281] on pre "G C F" at bounding box center [329, 279] width 443 height 13
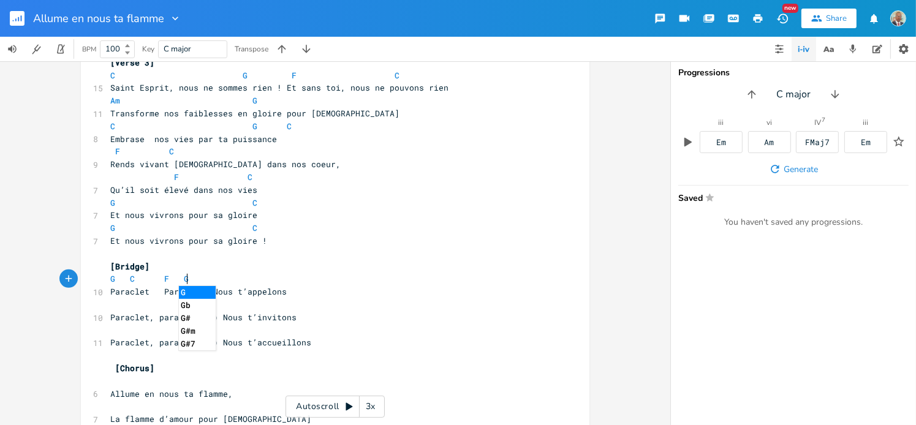
click at [342, 287] on pre "Paraclet Paraclet Nous t’appelons" at bounding box center [329, 292] width 443 height 13
type textarea "G Paraclet Paraclet"
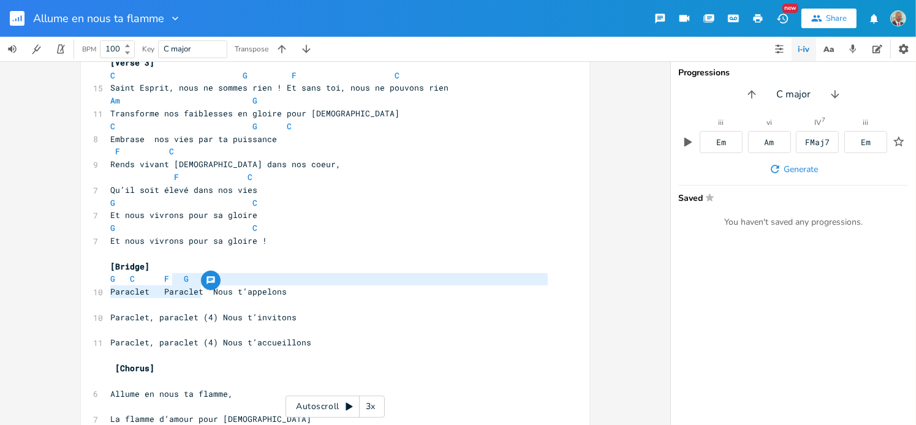
drag, startPoint x: 197, startPoint y: 293, endPoint x: 167, endPoint y: 281, distance: 31.9
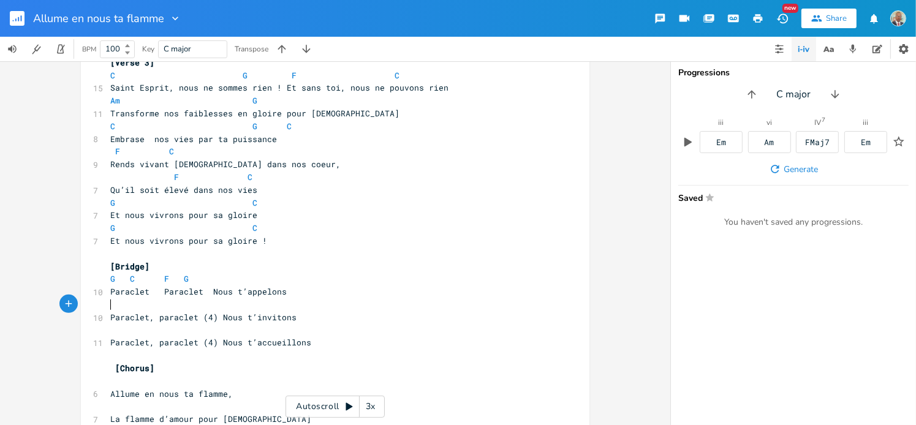
click at [177, 302] on pre "​" at bounding box center [329, 305] width 443 height 13
type textarea "Paraclet"
drag, startPoint x: 106, startPoint y: 292, endPoint x: 145, endPoint y: 294, distance: 38.7
click at [145, 294] on pre "Paraclet Paraclet Nous t’appelons" at bounding box center [329, 292] width 443 height 13
click at [202, 291] on span "Paraclet Paraclet Nous t’appelons" at bounding box center [198, 291] width 177 height 11
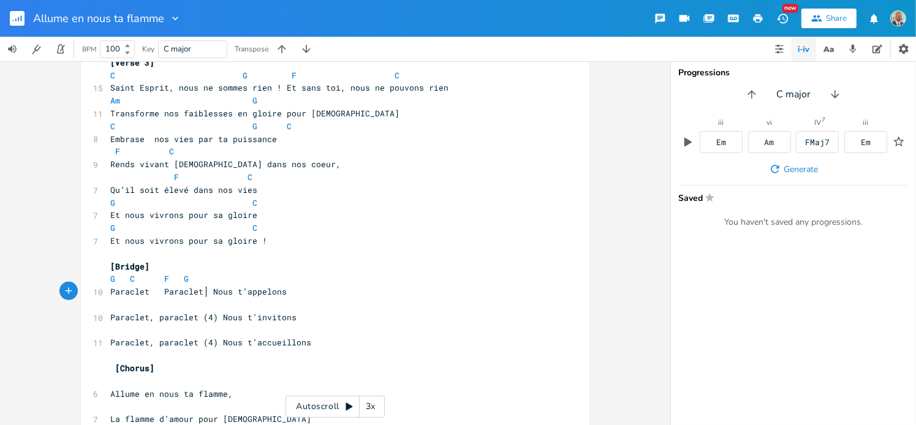
scroll to position [0, 2]
paste textarea
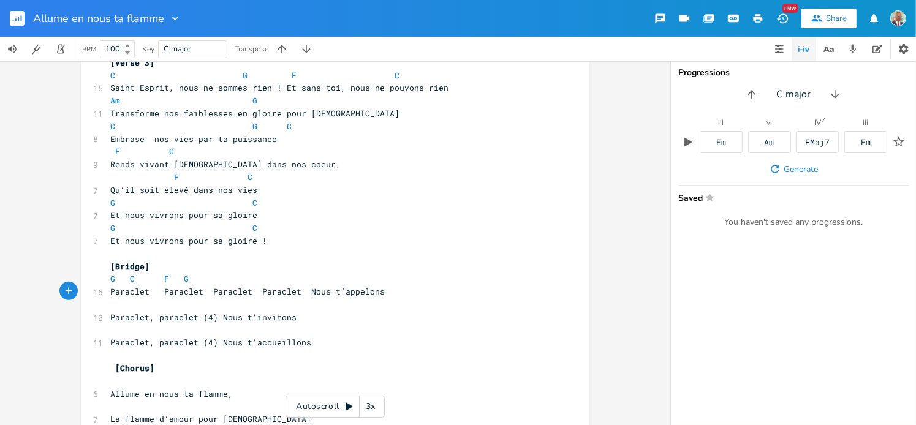
click at [403, 295] on pre "Paraclet Paraclet Paraclet Paraclet Nous t’appelons" at bounding box center [329, 292] width 443 height 13
type textarea "G C"
drag, startPoint x: 132, startPoint y: 278, endPoint x: 106, endPoint y: 280, distance: 26.4
click at [108, 280] on pre "G C F G" at bounding box center [329, 279] width 443 height 13
click at [209, 280] on pre "G C F G" at bounding box center [329, 279] width 443 height 13
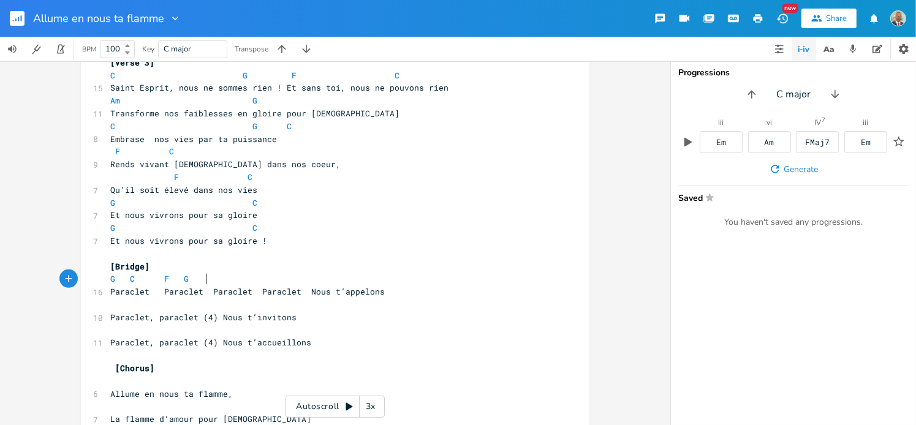
scroll to position [0, 10]
paste textarea
click at [460, 314] on pre "Paraclet, paraclet (4) Nous t’invitons" at bounding box center [329, 317] width 443 height 13
type textarea "F G"
drag, startPoint x: 185, startPoint y: 280, endPoint x: 158, endPoint y: 280, distance: 27.0
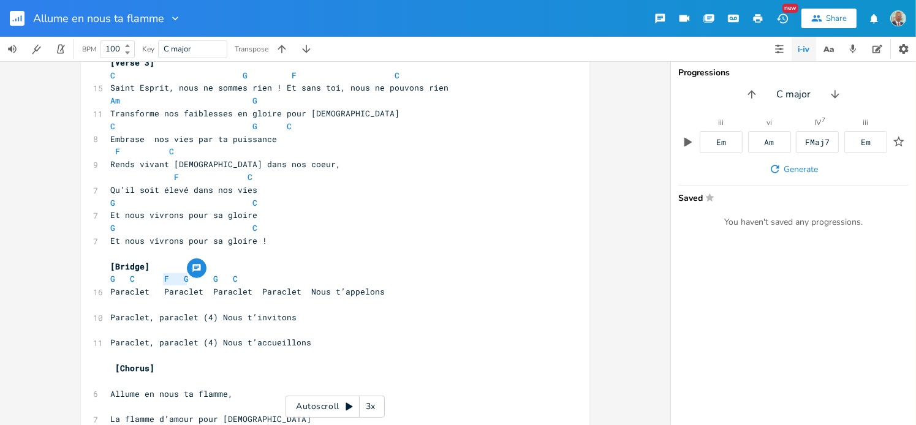
click at [158, 280] on span "G C F G G C" at bounding box center [174, 278] width 128 height 11
click at [257, 283] on pre "G C F G G C" at bounding box center [329, 279] width 443 height 13
click at [318, 327] on pre "​" at bounding box center [329, 330] width 443 height 13
click at [301, 273] on pre "G C F G G C F G" at bounding box center [329, 279] width 443 height 13
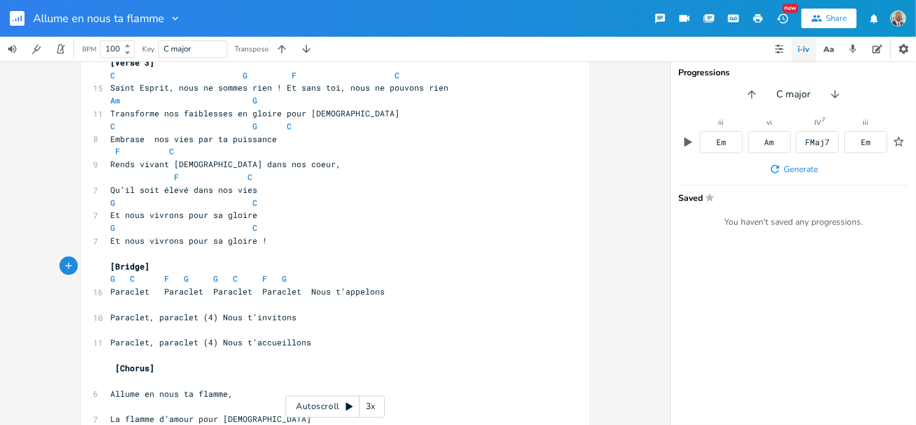
click at [313, 280] on pre "G C F G G C F G" at bounding box center [329, 279] width 443 height 13
type textarea "C"
click at [228, 280] on span "G C F G G C F G" at bounding box center [198, 278] width 177 height 11
click at [345, 286] on span "Paraclet Paraclet Paraclet Paraclet Nous t’appelons" at bounding box center [247, 291] width 275 height 11
click at [311, 280] on pre "G C F G G C F G" at bounding box center [329, 279] width 443 height 13
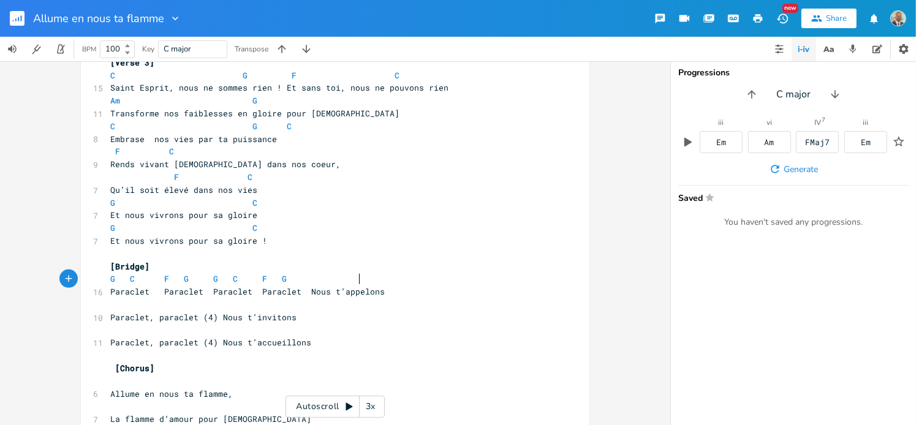
scroll to position [0, 32]
paste textarea
click at [435, 294] on pre "Paraclet Paraclet Paraclet Paraclet Nous t’appelons" at bounding box center [329, 292] width 443 height 13
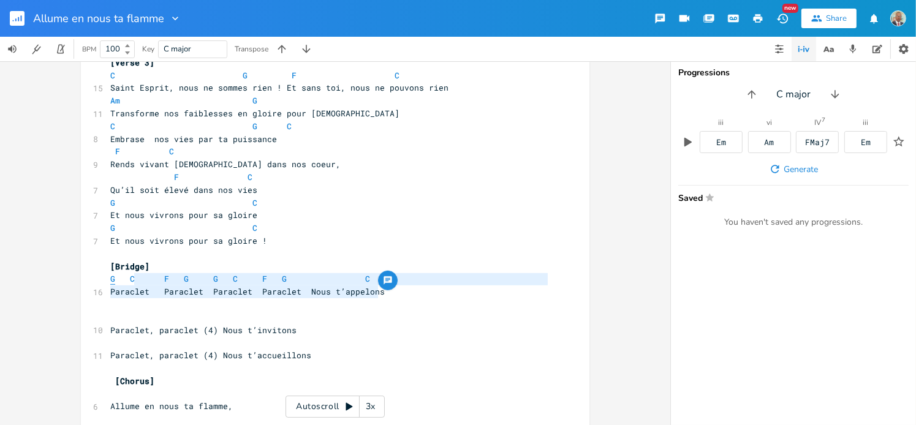
type textarea "G C F G G C F G C Paraclet Paraclet Paraclet Paraclet Nous t’appelons"
drag, startPoint x: 378, startPoint y: 294, endPoint x: 105, endPoint y: 278, distance: 272.7
click at [108, 312] on pre "​" at bounding box center [329, 317] width 443 height 13
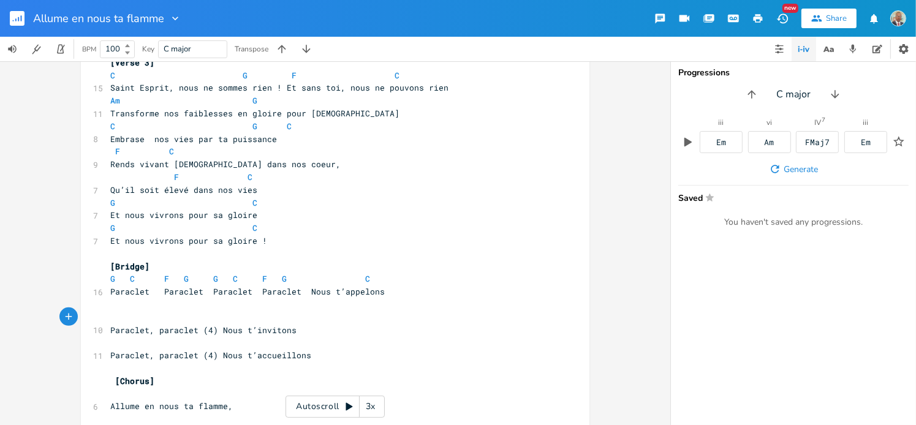
click at [108, 307] on pre "​" at bounding box center [329, 305] width 443 height 13
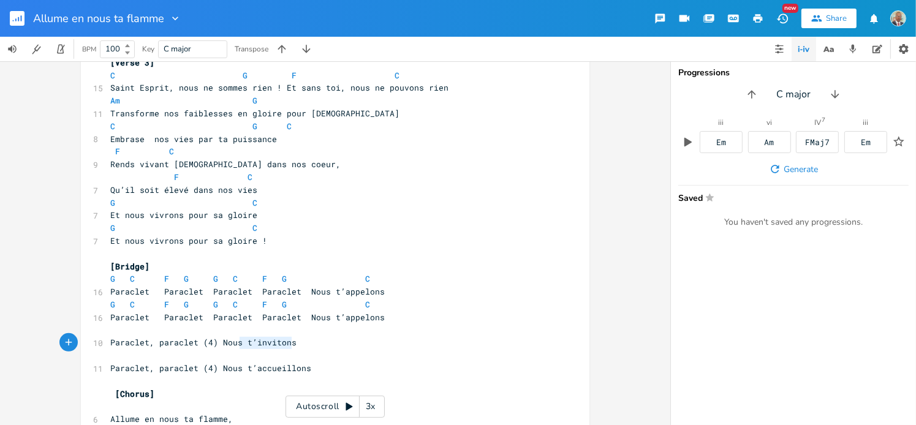
type textarea "t’invitons"
drag, startPoint x: 288, startPoint y: 345, endPoint x: 240, endPoint y: 345, distance: 47.8
click at [240, 345] on span "Paraclet, paraclet (4) Nous t’invitons" at bounding box center [203, 342] width 186 height 11
type textarea "t’appelons"
drag, startPoint x: 375, startPoint y: 319, endPoint x: 327, endPoint y: 318, distance: 48.4
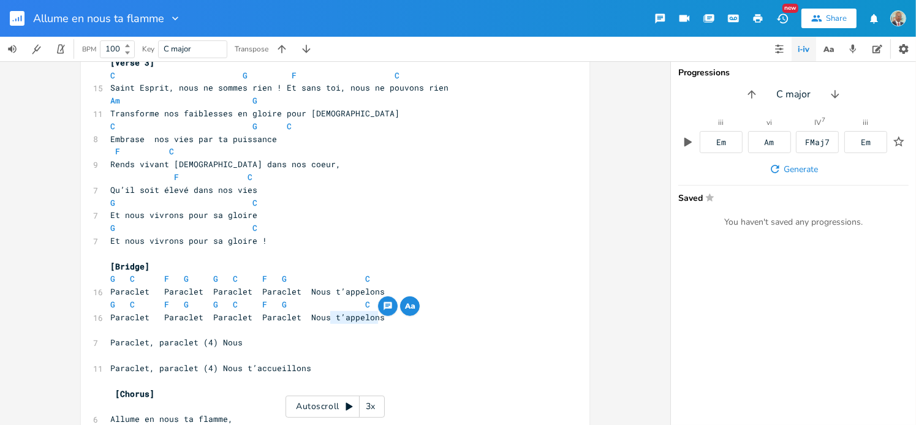
click at [327, 318] on pre "Paraclet Paraclet Paraclet Paraclet Nous t’appelons" at bounding box center [329, 317] width 443 height 13
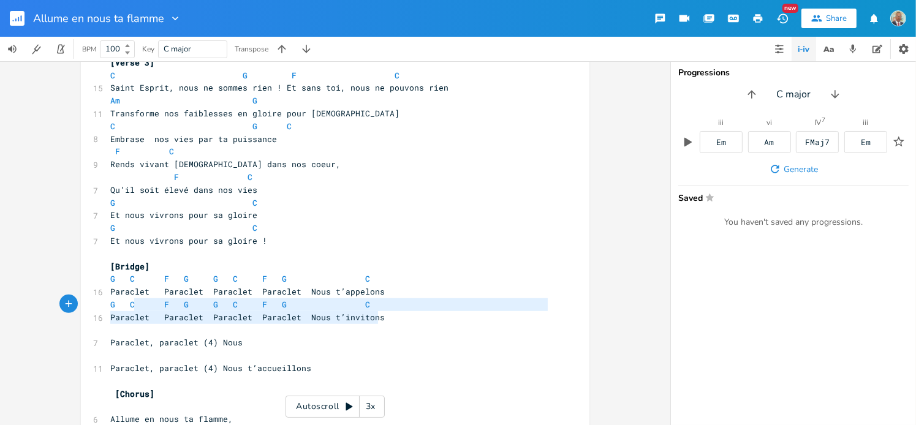
type textarea "G C F G G C F G C Paraclet Paraclet Paraclet Paraclet Nous t’invitons"
drag, startPoint x: 379, startPoint y: 318, endPoint x: 88, endPoint y: 305, distance: 291.5
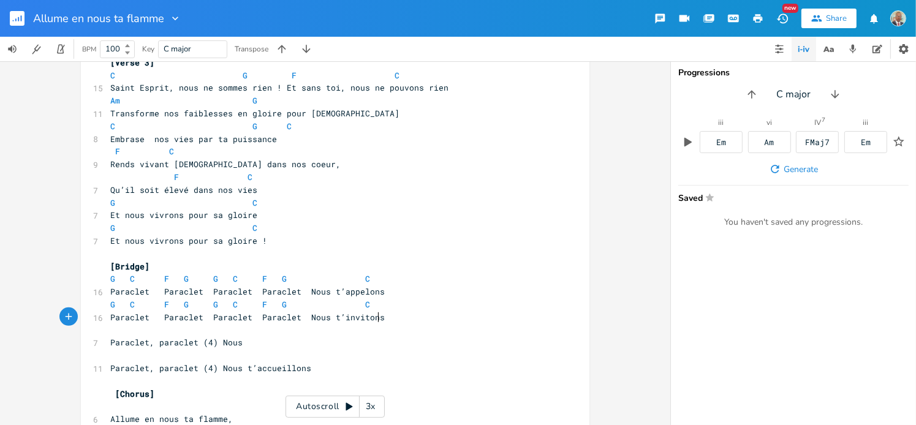
click at [387, 320] on pre "Paraclet Paraclet Paraclet Paraclet Nous t’invitons" at bounding box center [329, 317] width 443 height 13
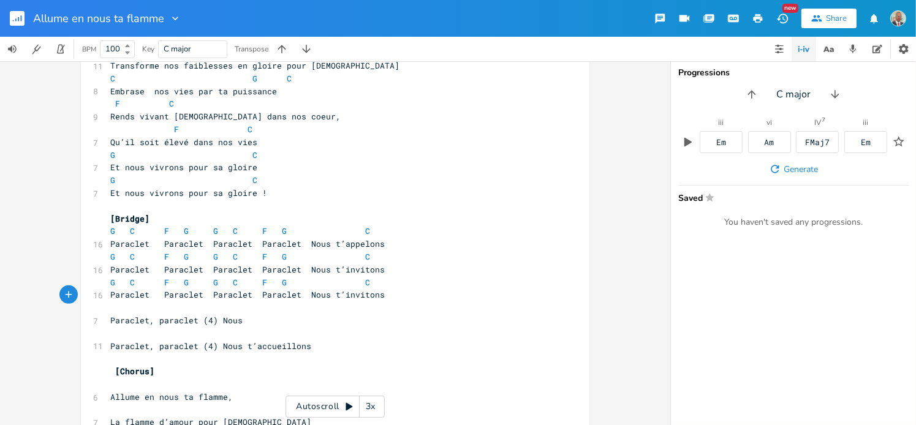
scroll to position [858, 0]
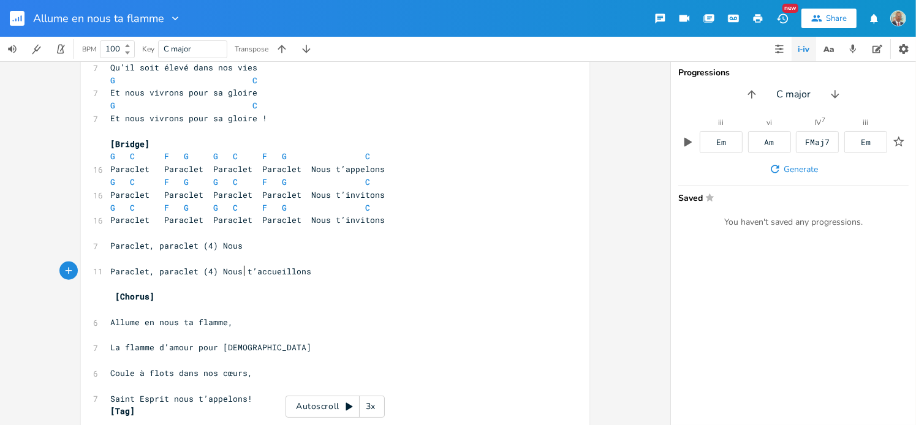
type textarea "t’accueillons"
drag, startPoint x: 240, startPoint y: 272, endPoint x: 305, endPoint y: 273, distance: 64.4
click at [305, 273] on pre "Paraclet, paraclet (4) Nous t’accueillons" at bounding box center [329, 271] width 443 height 13
type textarea "t’invitons"
drag, startPoint x: 329, startPoint y: 221, endPoint x: 375, endPoint y: 226, distance: 46.8
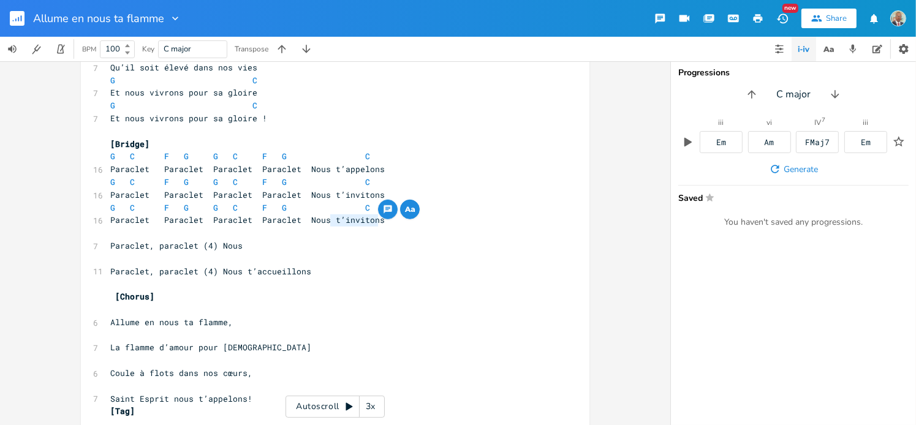
click at [375, 226] on pre "Paraclet Paraclet Paraclet Paraclet Nous t’invitons" at bounding box center [329, 220] width 443 height 13
paste textarea
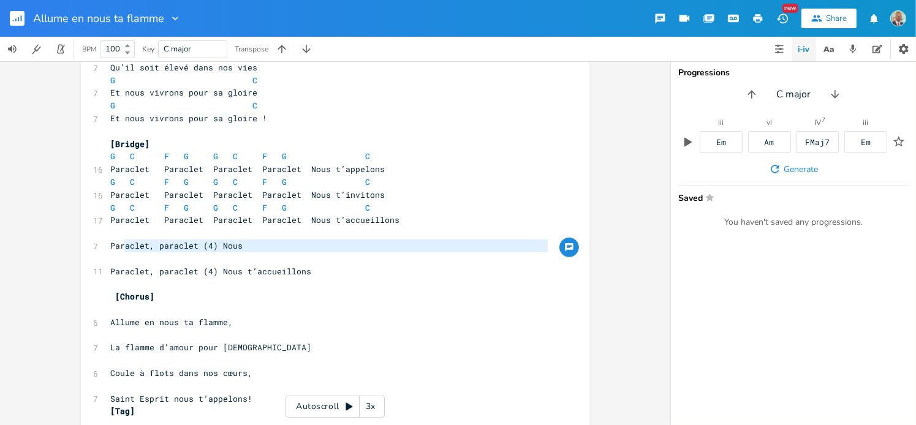
type textarea "Paraclet, paraclet (4) Nous"
drag, startPoint x: 260, startPoint y: 256, endPoint x: 99, endPoint y: 248, distance: 161.4
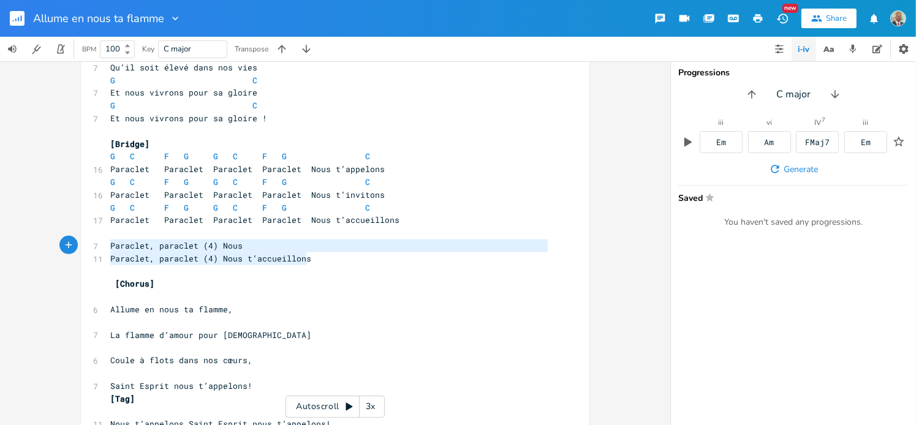
type textarea "Paraclet, paraclet (4) Nous Paraclet, paraclet (4) Nous t’accueillons"
drag, startPoint x: 306, startPoint y: 261, endPoint x: 104, endPoint y: 243, distance: 203.0
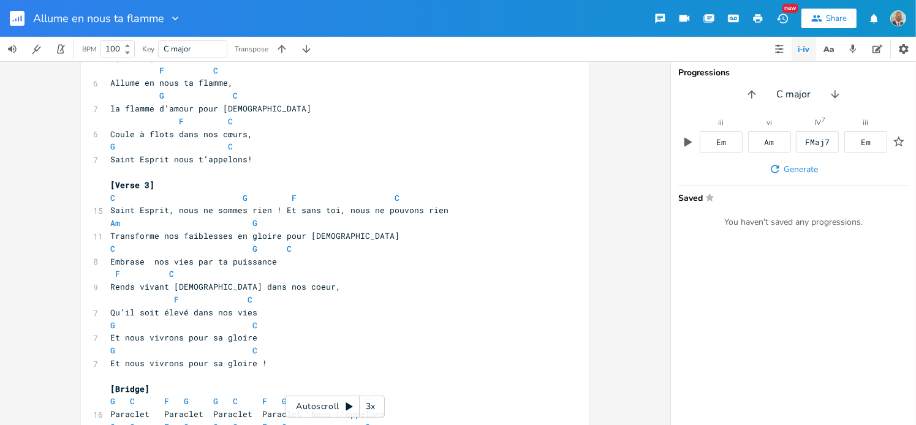
scroll to position [552, 0]
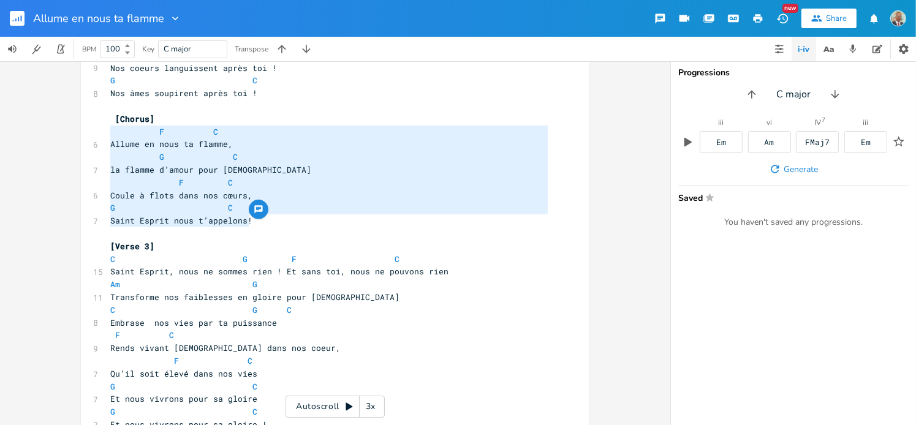
drag, startPoint x: 248, startPoint y: 223, endPoint x: 105, endPoint y: 134, distance: 167.7
click at [108, 134] on div "6 ALLUME EN NOUS TA FLAMME 2 [DEMOGRAPHIC_DATA] 51:3-17 Jean 16:13-15 ​ [Verse …" at bounding box center [329, 144] width 443 height 1211
type textarea "​ F C Allume en nous ta flamme, G C la flamme d’amour pour [DEMOGRAPHIC_DATA] F…"
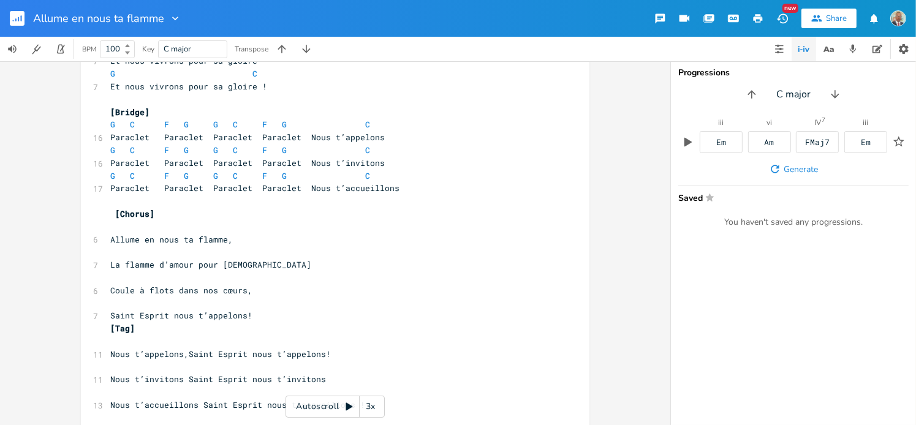
scroll to position [901, 0]
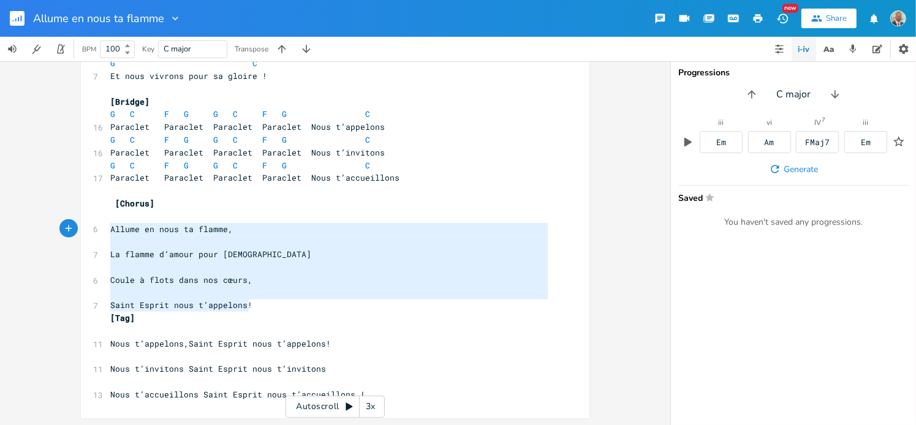
drag, startPoint x: 246, startPoint y: 305, endPoint x: 103, endPoint y: 231, distance: 160.7
type textarea "​Allume en nous ta flamme, La flamme d’amour pour [DEMOGRAPHIC_DATA] Coule à fl…"
paste textarea
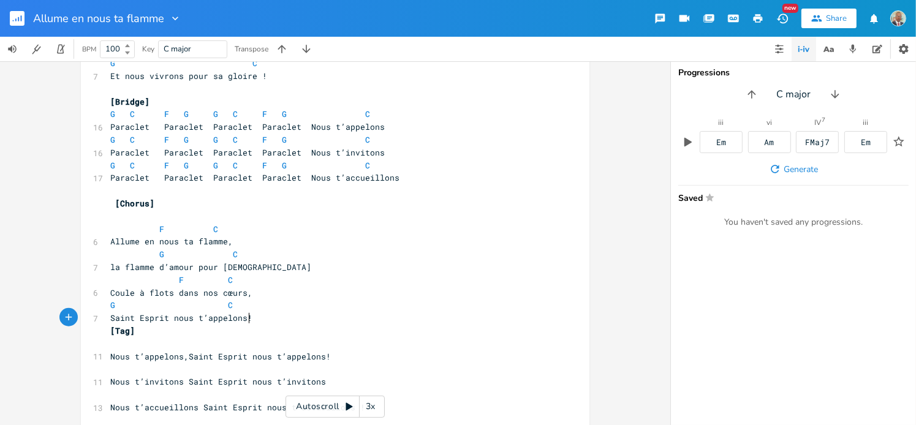
click at [125, 219] on pre "​" at bounding box center [329, 216] width 443 height 13
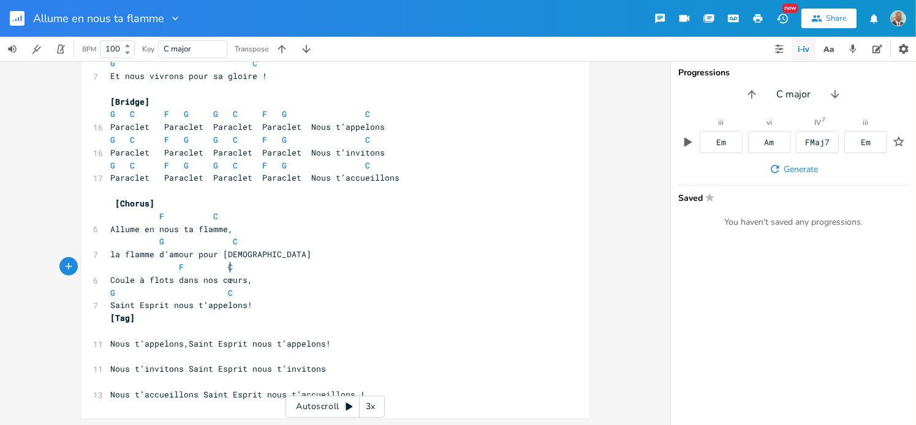
click at [289, 268] on pre "F C" at bounding box center [329, 267] width 443 height 13
click at [255, 308] on pre "Saint Esprit nous t’appelons!" at bounding box center [329, 305] width 443 height 13
click at [338, 342] on pre "Nous t’appelons,Saint Esprit nous t’appelons!" at bounding box center [329, 344] width 443 height 13
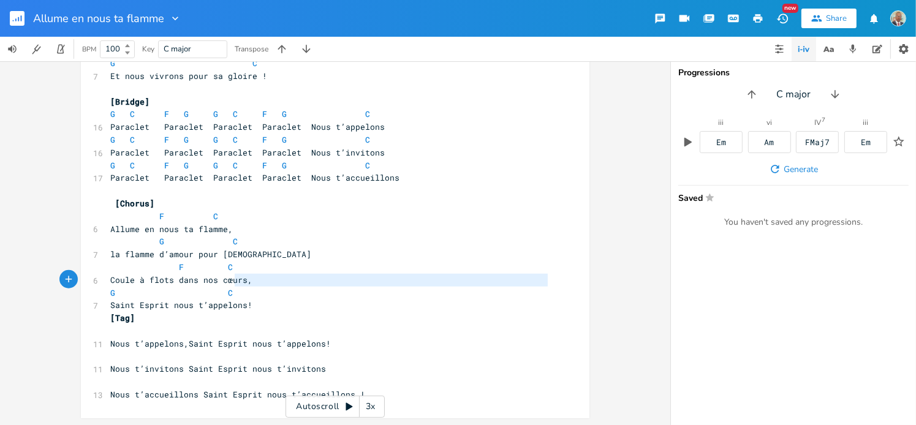
type textarea "G C"
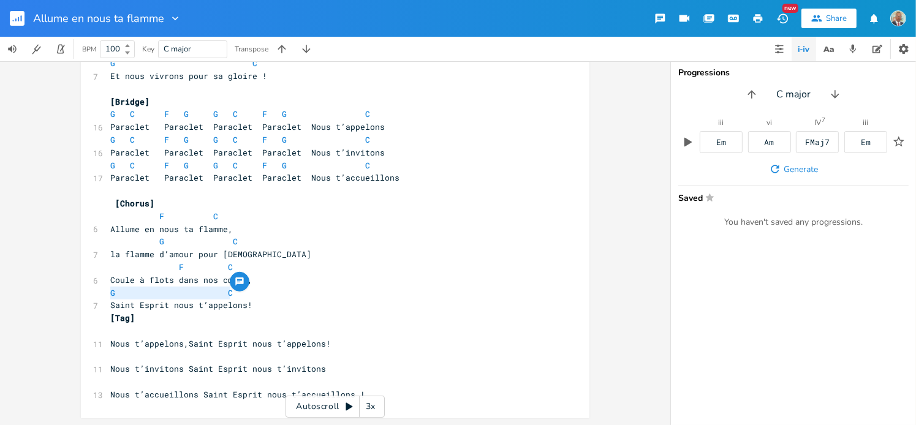
drag, startPoint x: 105, startPoint y: 292, endPoint x: 233, endPoint y: 292, distance: 127.5
click at [233, 292] on pre "G C" at bounding box center [329, 293] width 443 height 13
click at [184, 335] on pre "​" at bounding box center [329, 331] width 443 height 13
click at [186, 337] on pre "​" at bounding box center [329, 331] width 443 height 13
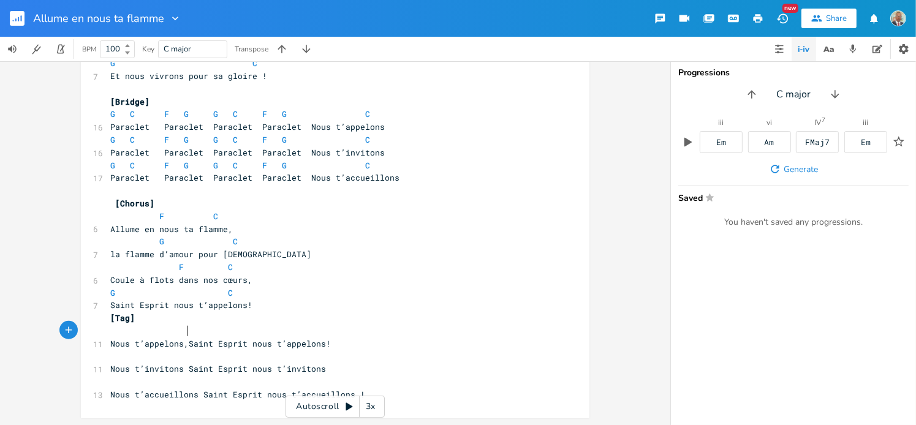
paste textarea
click at [145, 359] on pre "​" at bounding box center [329, 357] width 443 height 13
click at [195, 386] on pre "​" at bounding box center [329, 382] width 443 height 13
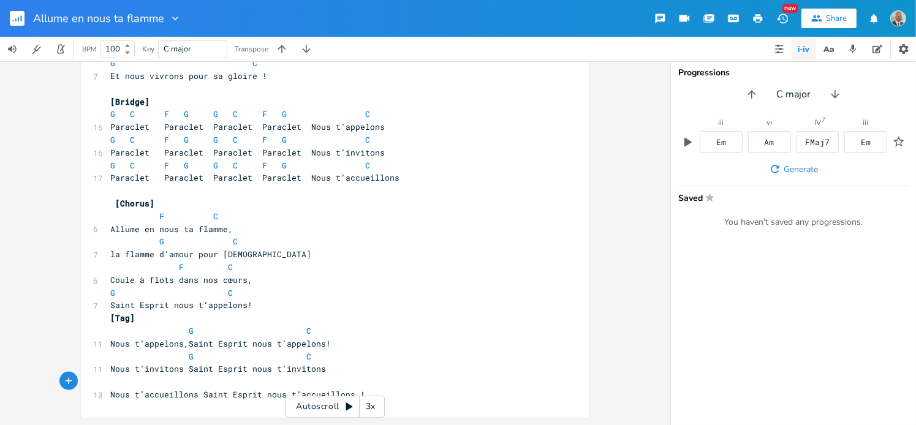
paste textarea
click at [505, 373] on pre "Nous t’invitons Saint Esprit nous t’invitons" at bounding box center [329, 369] width 443 height 13
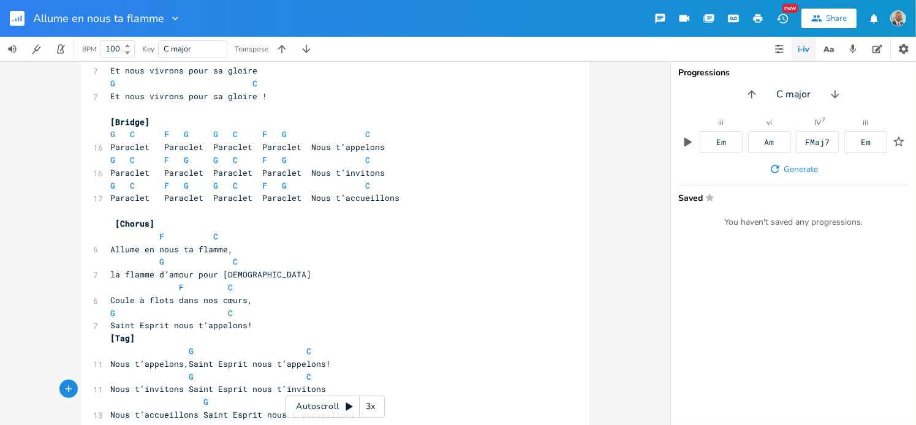
scroll to position [901, 0]
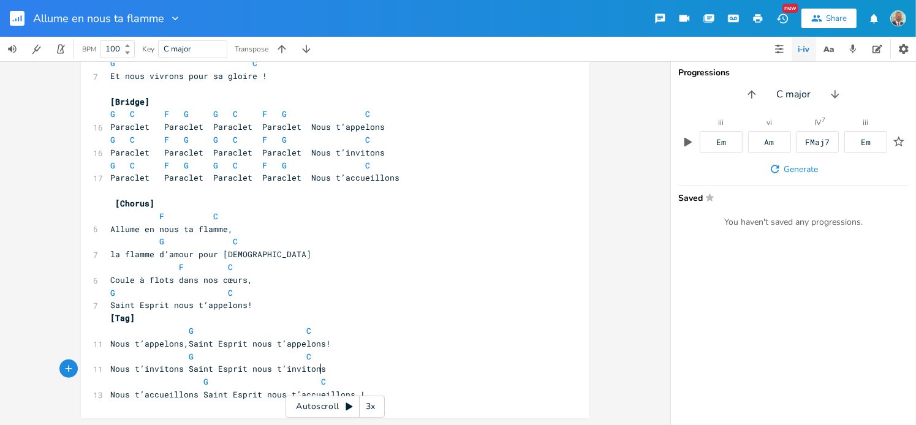
click at [256, 302] on pre "Saint Esprit nous t’appelons!" at bounding box center [329, 305] width 443 height 13
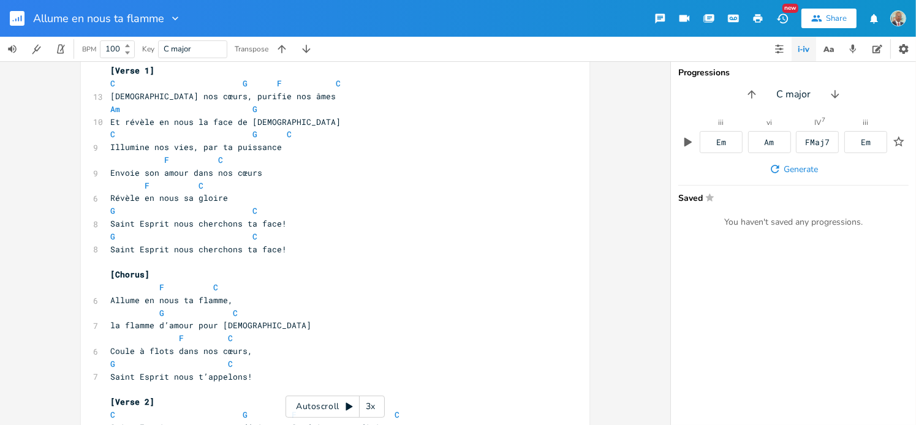
scroll to position [0, 0]
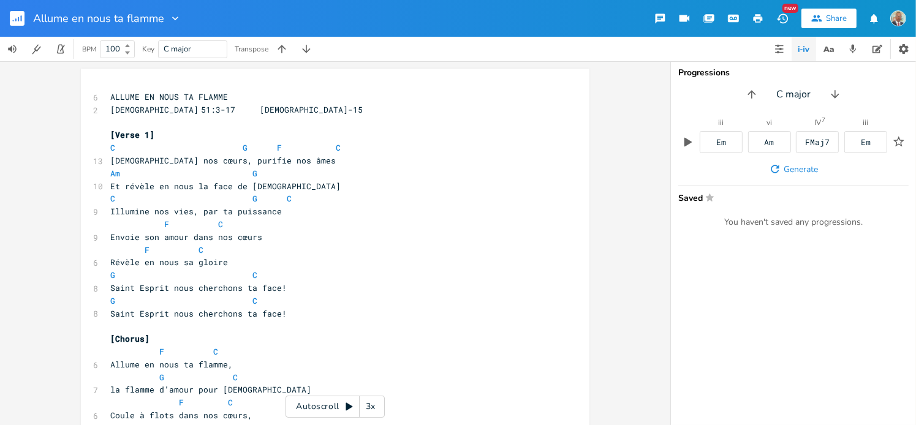
click at [288, 313] on pre "Saint Esprit nous cherchons ta face!" at bounding box center [329, 314] width 443 height 13
click at [755, 17] on icon "button" at bounding box center [758, 18] width 9 height 9
type textarea "ALLUME EN NOUS TA FLAMME"
drag, startPoint x: 223, startPoint y: 94, endPoint x: 83, endPoint y: 96, distance: 139.2
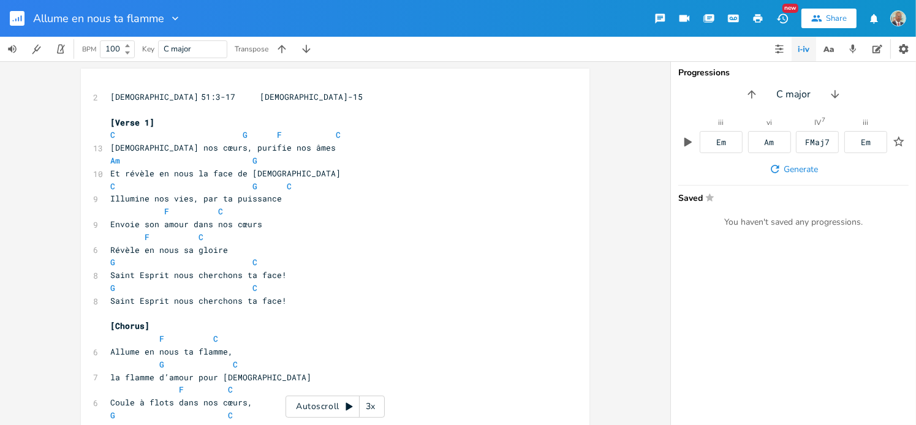
click at [174, 17] on icon "button" at bounding box center [175, 18] width 12 height 12
click at [378, 151] on pre "[DEMOGRAPHIC_DATA] nos cœurs, purifie nos âmes" at bounding box center [329, 148] width 443 height 13
click at [327, 231] on pre "F C" at bounding box center [329, 237] width 443 height 13
click at [759, 17] on icon "button" at bounding box center [758, 18] width 9 height 9
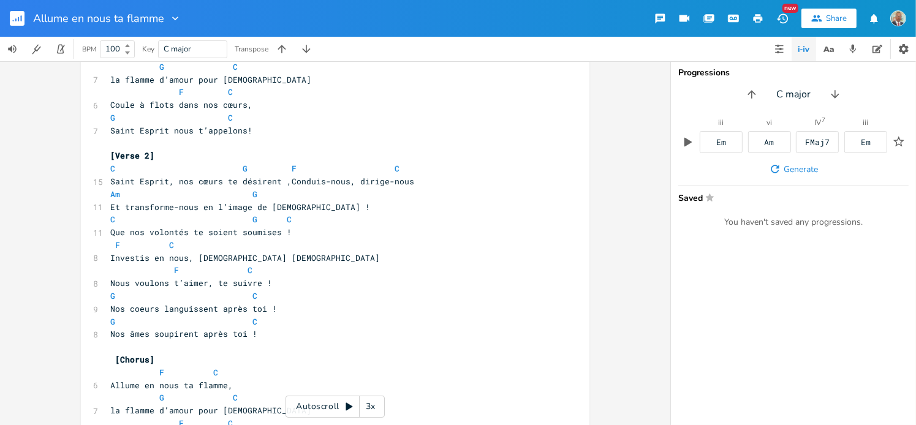
scroll to position [429, 0]
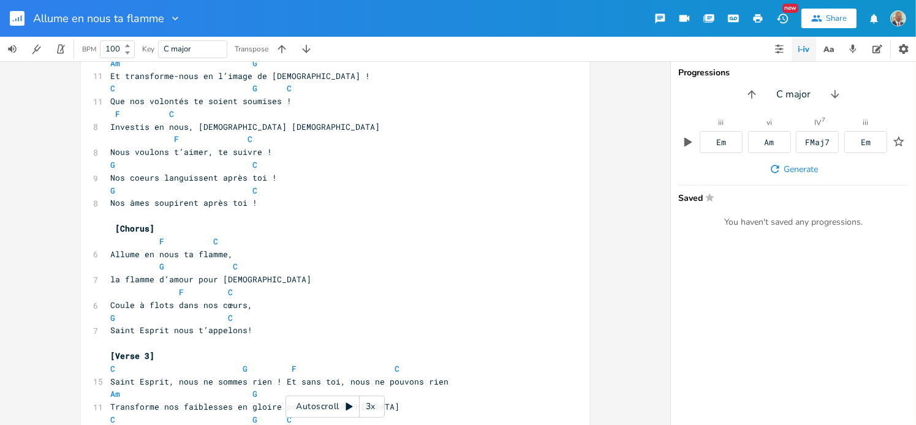
click at [276, 204] on pre "Nos âmes soupirent après toi !" at bounding box center [329, 203] width 443 height 13
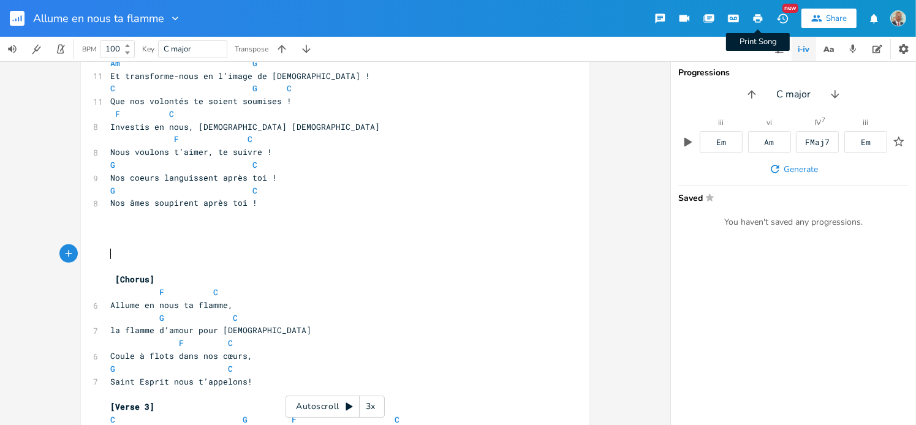
click at [759, 19] on icon "button" at bounding box center [758, 18] width 9 height 9
click at [120, 246] on pre "​" at bounding box center [329, 241] width 443 height 13
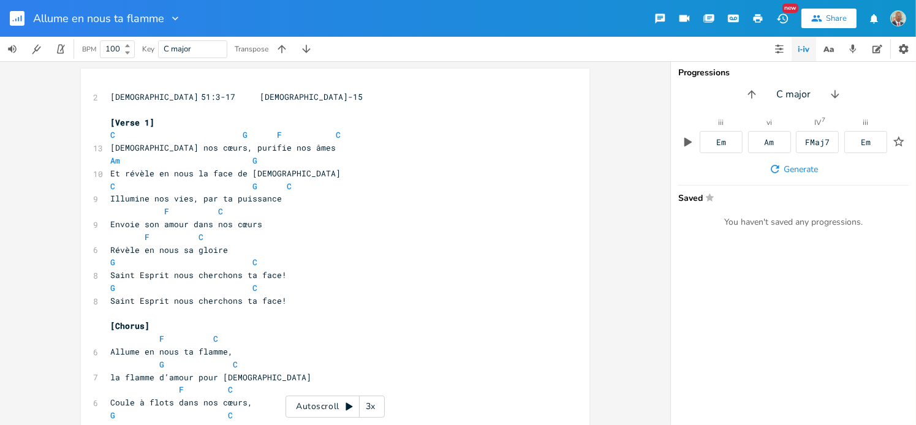
click at [761, 20] on icon "button" at bounding box center [758, 18] width 9 height 9
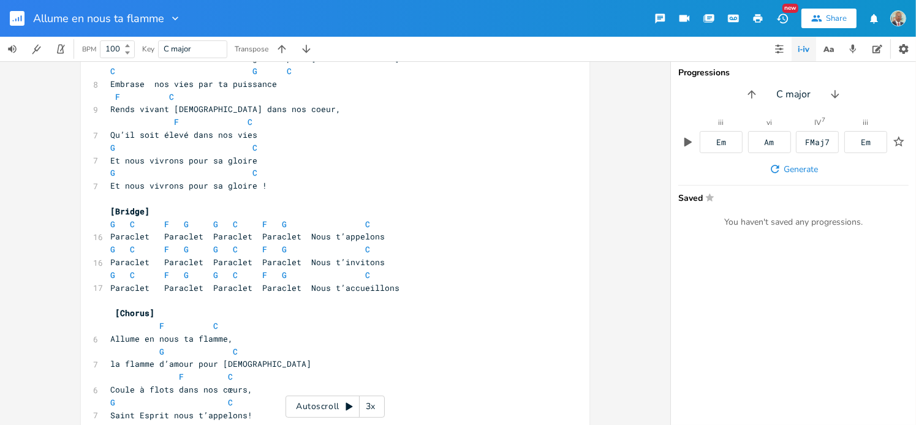
scroll to position [964, 0]
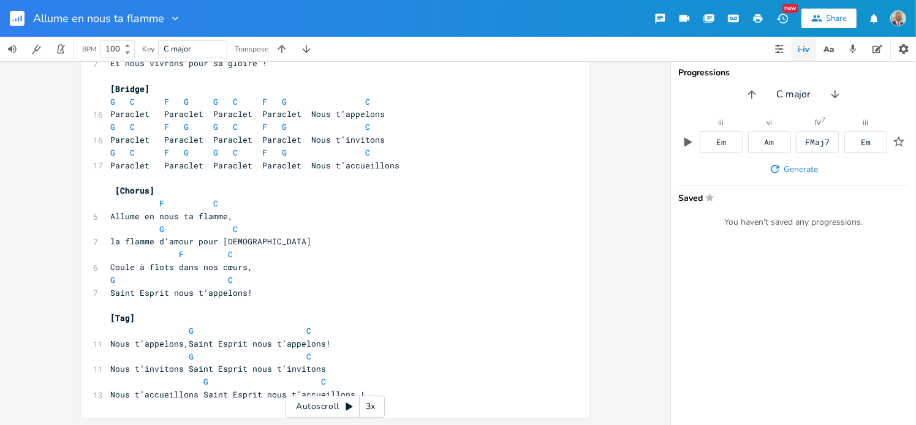
click at [260, 294] on pre "Saint Esprit nous t’appelons!" at bounding box center [329, 293] width 443 height 13
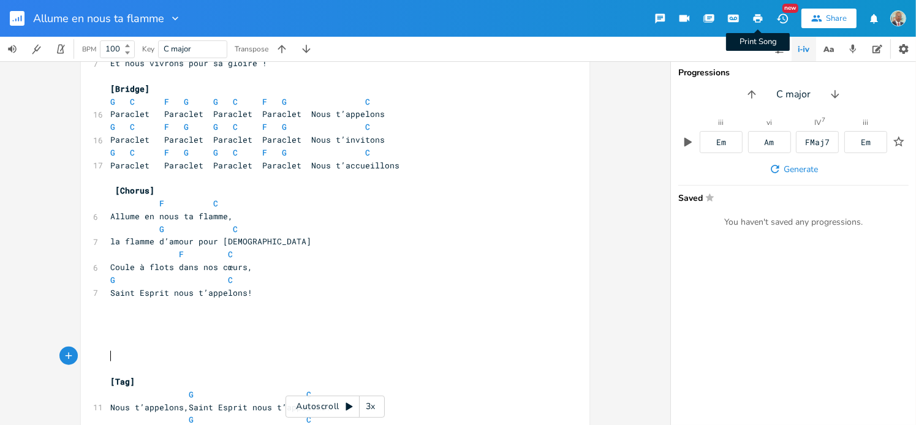
click at [758, 15] on icon "button" at bounding box center [758, 18] width 9 height 9
click at [157, 338] on pre "​" at bounding box center [329, 344] width 443 height 13
click at [763, 14] on icon "button" at bounding box center [758, 18] width 11 height 11
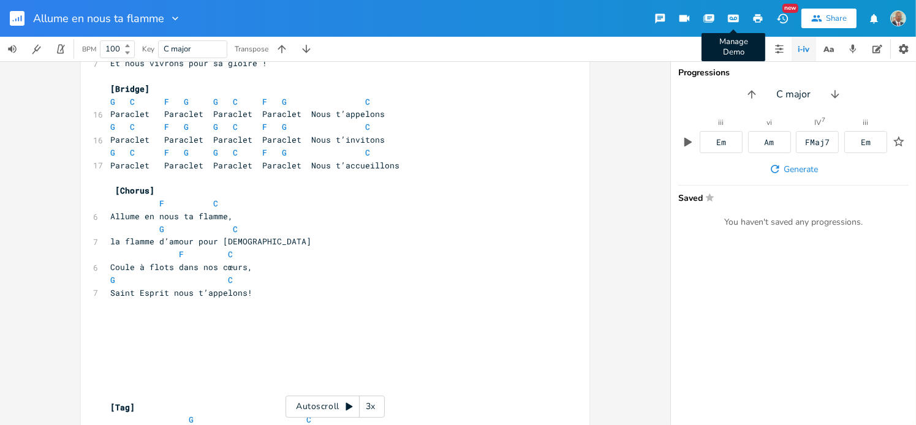
click at [19, 18] on rect "button" at bounding box center [17, 18] width 15 height 15
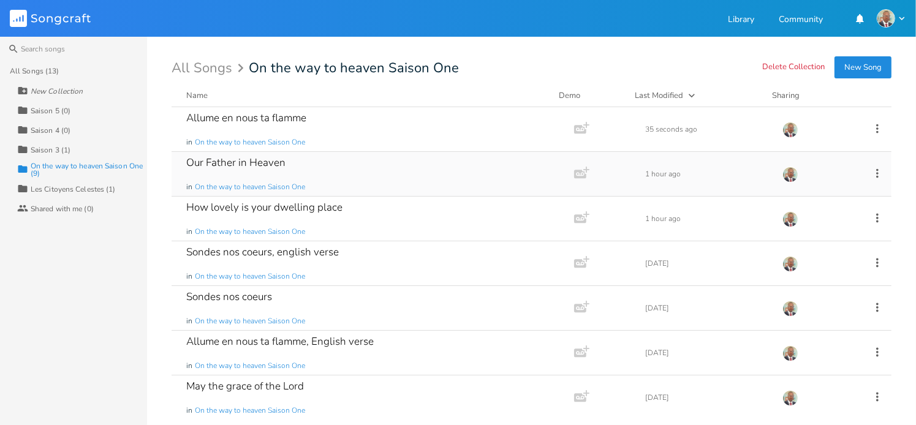
click at [218, 168] on div "Our Father in Heaven" at bounding box center [235, 163] width 99 height 10
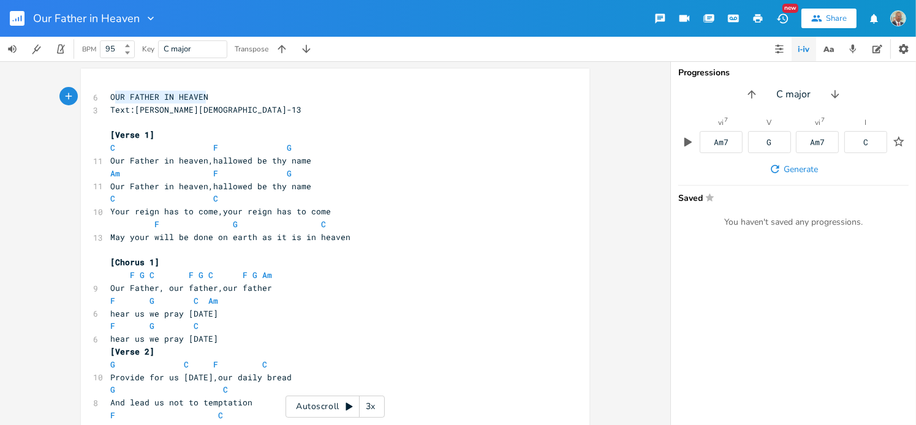
type textarea "OUR FATHER IN HEAVEN"
drag, startPoint x: 207, startPoint y: 95, endPoint x: 102, endPoint y: 95, distance: 105.4
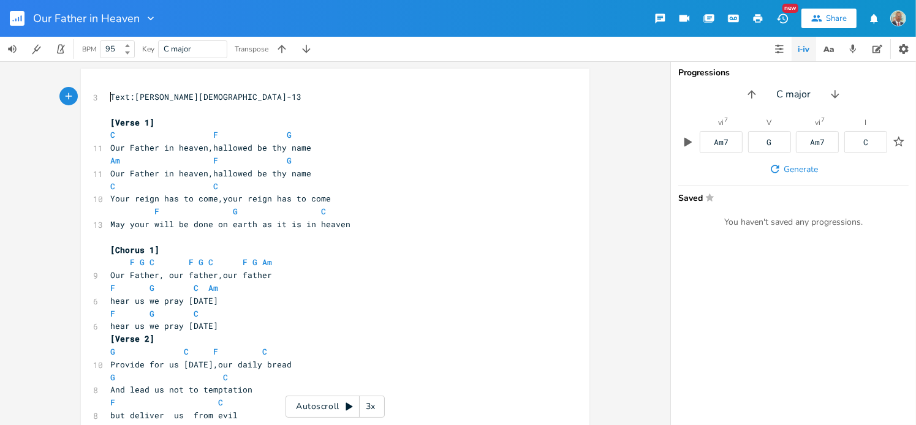
click at [261, 101] on pre "Text:[PERSON_NAME][DEMOGRAPHIC_DATA]-13" at bounding box center [329, 97] width 443 height 13
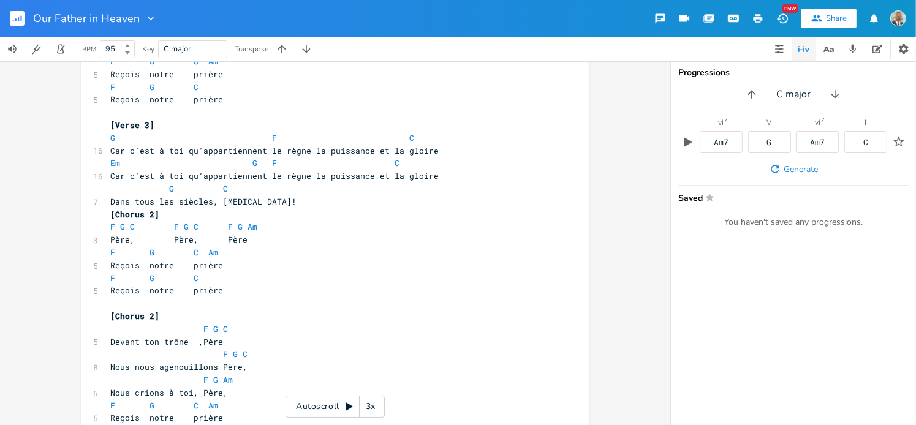
scroll to position [1525, 0]
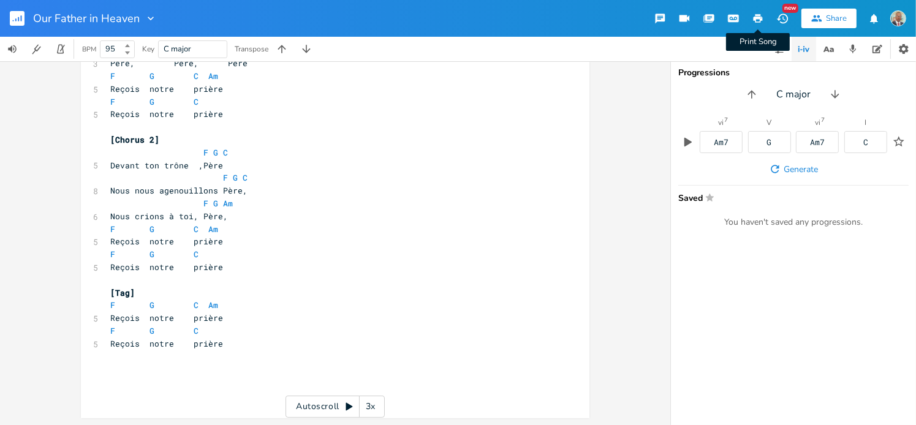
click at [760, 18] on icon "button" at bounding box center [758, 18] width 9 height 9
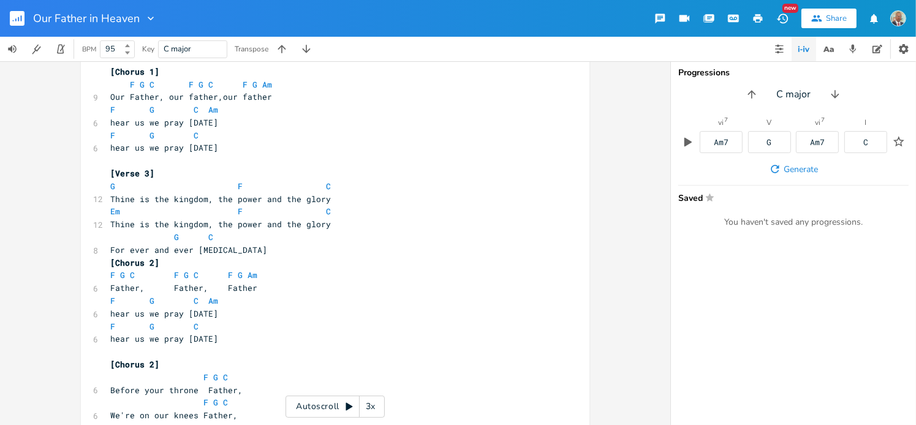
scroll to position [483, 0]
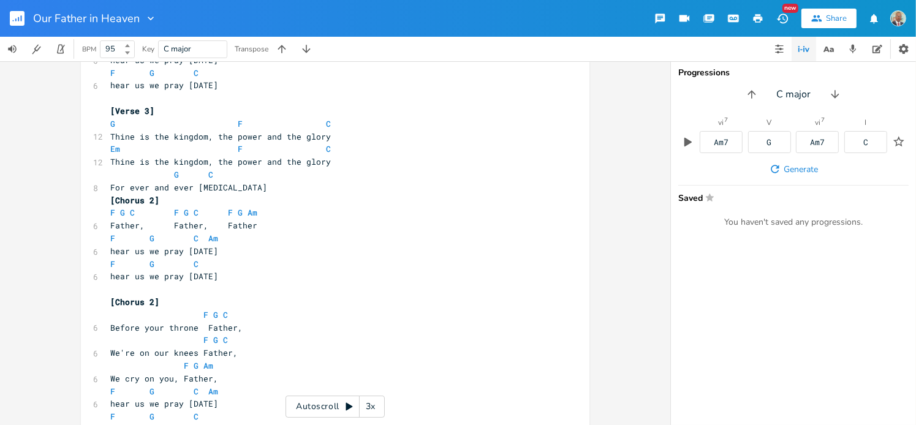
click at [229, 191] on pre "For ever and ever [MEDICAL_DATA]" at bounding box center [329, 187] width 443 height 13
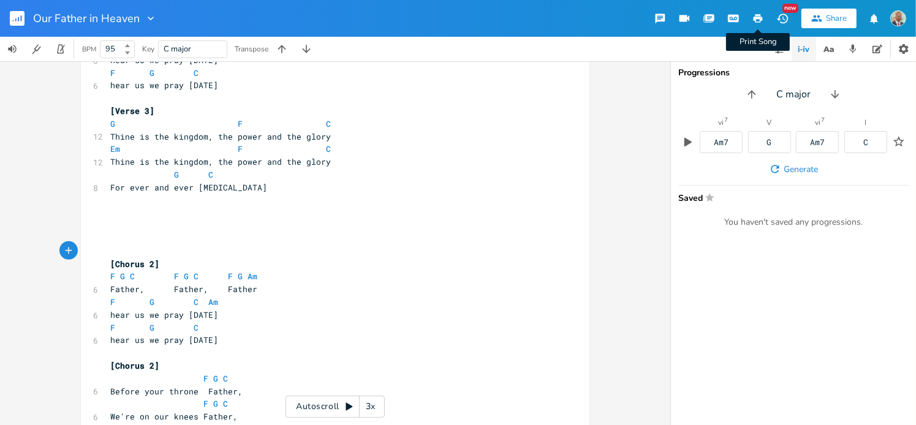
click at [760, 20] on icon "button" at bounding box center [758, 18] width 11 height 11
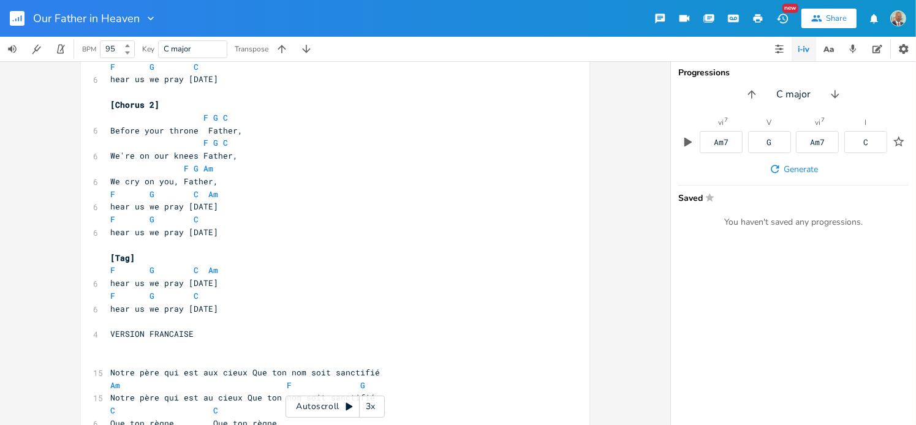
scroll to position [790, 0]
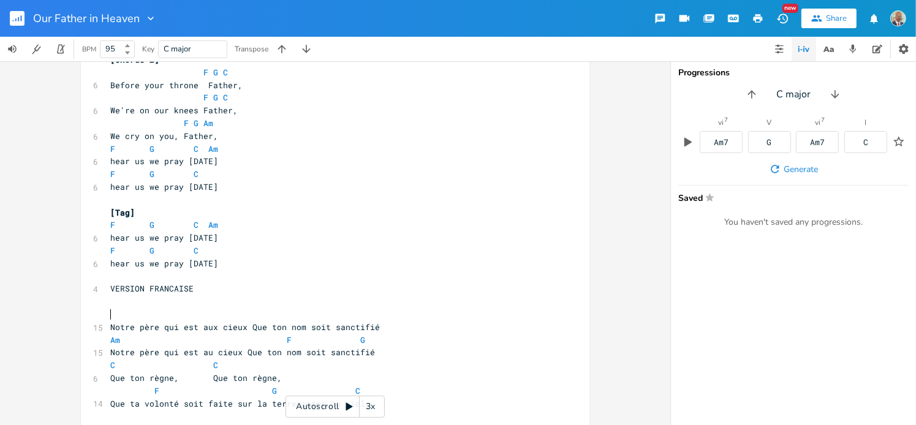
click at [132, 310] on pre "​" at bounding box center [329, 314] width 443 height 13
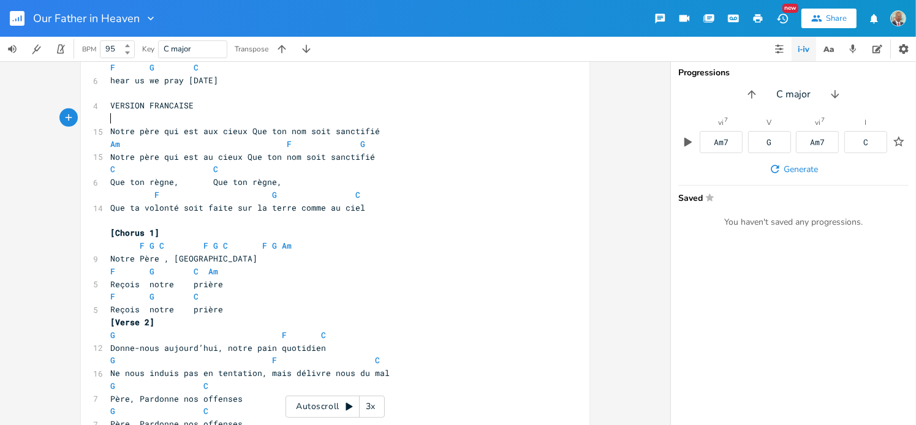
scroll to position [974, 0]
click at [231, 304] on pre "Reçois notre prière" at bounding box center [329, 309] width 443 height 13
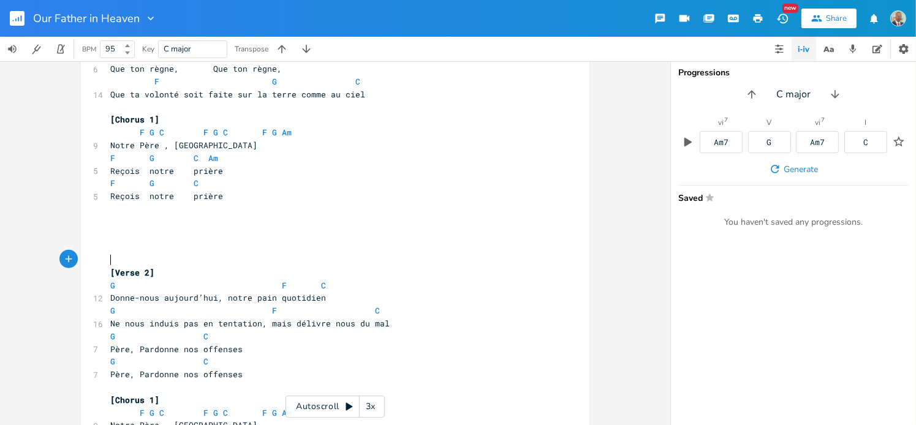
scroll to position [1219, 0]
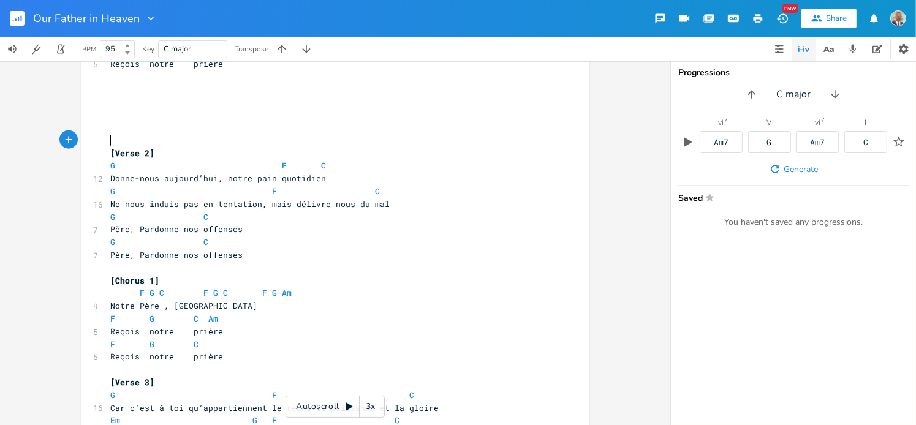
click at [760, 20] on icon "button" at bounding box center [758, 18] width 11 height 11
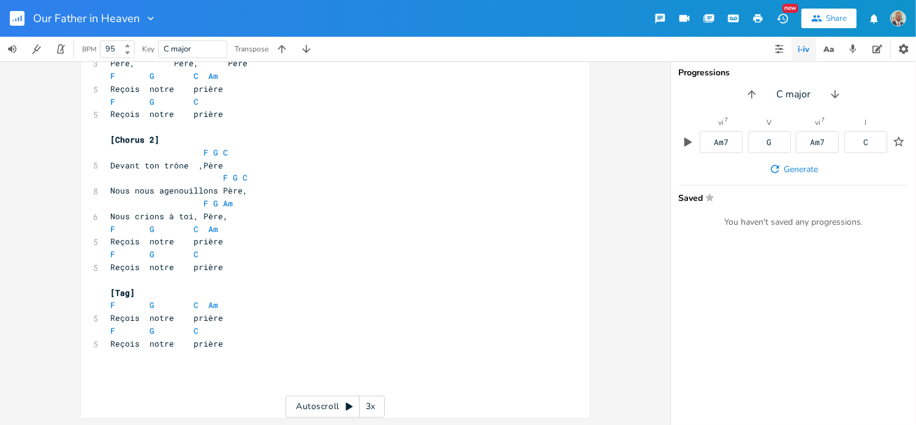
scroll to position [1653, 0]
click at [169, 364] on pre "​" at bounding box center [329, 369] width 443 height 13
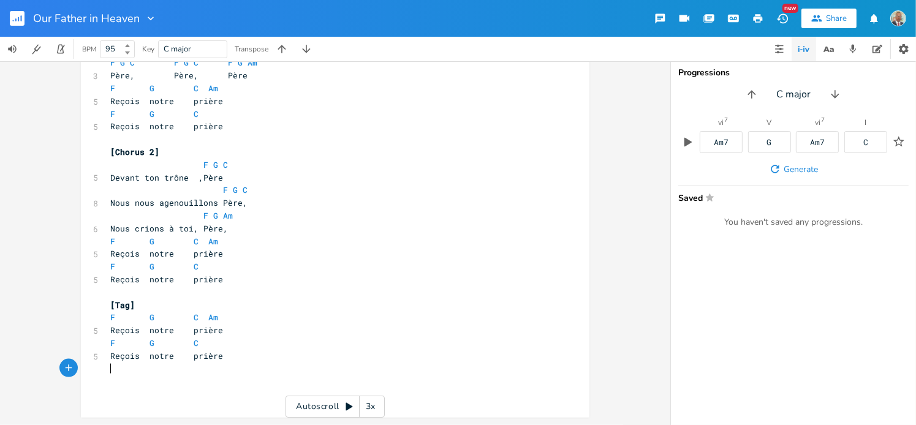
scroll to position [1641, 0]
click at [144, 389] on pre "​" at bounding box center [329, 394] width 443 height 13
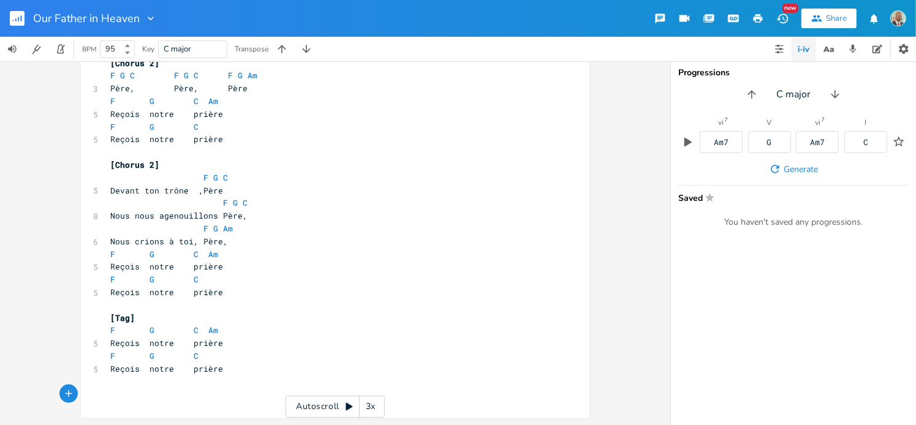
scroll to position [1628, 0]
click at [140, 397] on pre "​" at bounding box center [329, 393] width 443 height 13
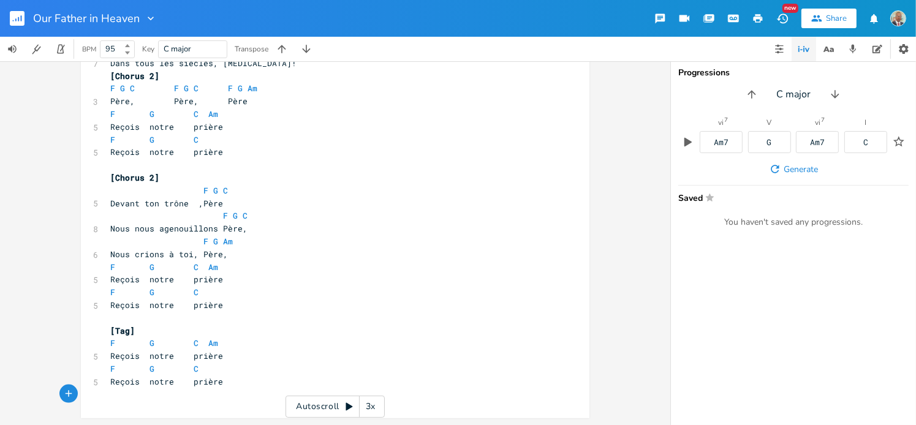
click at [758, 18] on icon "button" at bounding box center [758, 18] width 9 height 9
click at [34, 20] on input "Our Father in Heaven" at bounding box center [85, 18] width 105 height 11
click at [20, 20] on rect "button" at bounding box center [17, 18] width 15 height 15
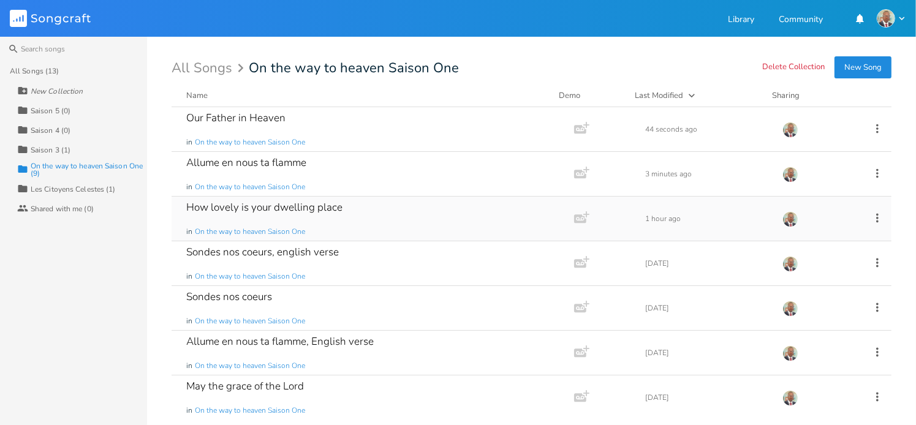
click at [292, 208] on div "How lovely is your dwelling place" at bounding box center [264, 207] width 156 height 10
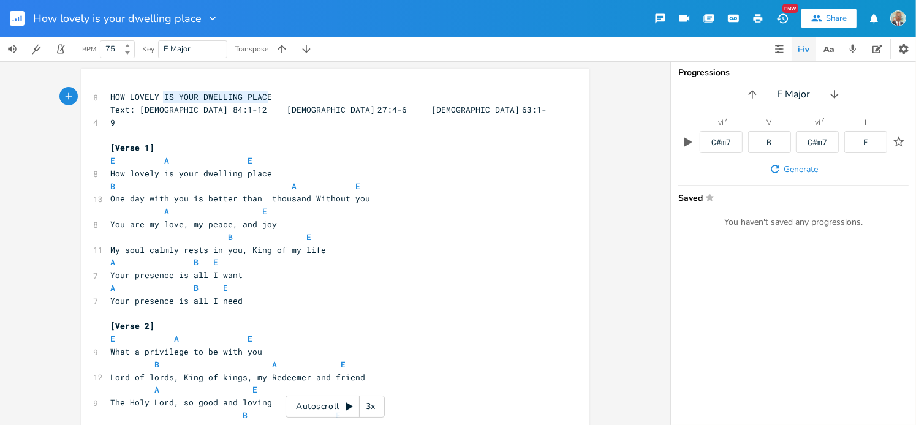
type textarea "HOW LOVELY IS YOUR DWELLING PLACE"
drag, startPoint x: 267, startPoint y: 97, endPoint x: 105, endPoint y: 98, distance: 162.5
click at [108, 98] on pre "HOW LOVELY IS YOUR DWELLING PLACE" at bounding box center [329, 97] width 443 height 13
type input "HOW LOVELY IS YOUR DWELLING PLACE"
click at [439, 218] on pre "You are my love, my peace, and joy" at bounding box center [329, 224] width 443 height 13
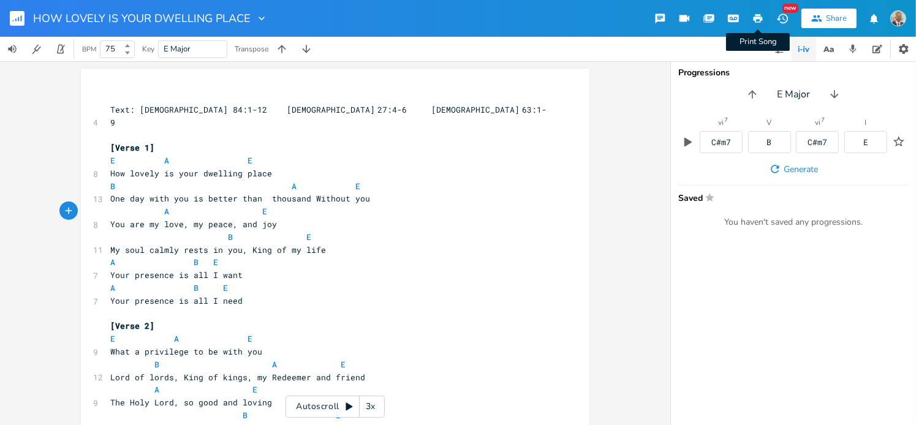
click at [761, 17] on icon "button" at bounding box center [758, 18] width 9 height 9
click at [114, 98] on pre "​" at bounding box center [329, 97] width 443 height 13
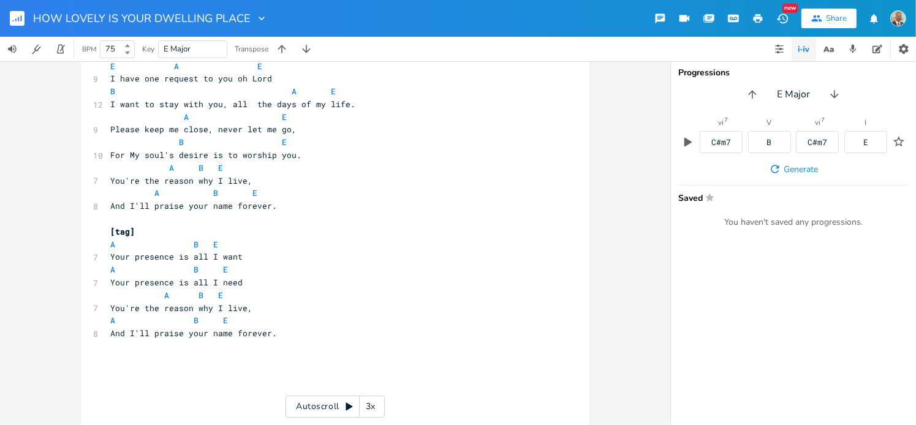
scroll to position [454, 0]
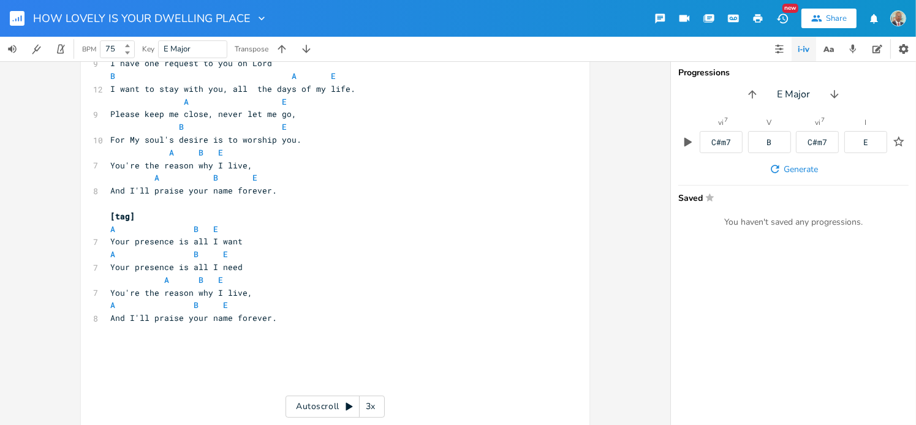
click at [758, 20] on icon "button" at bounding box center [758, 18] width 11 height 11
click at [275, 185] on pre "And I'll praise your name forever." at bounding box center [329, 191] width 443 height 13
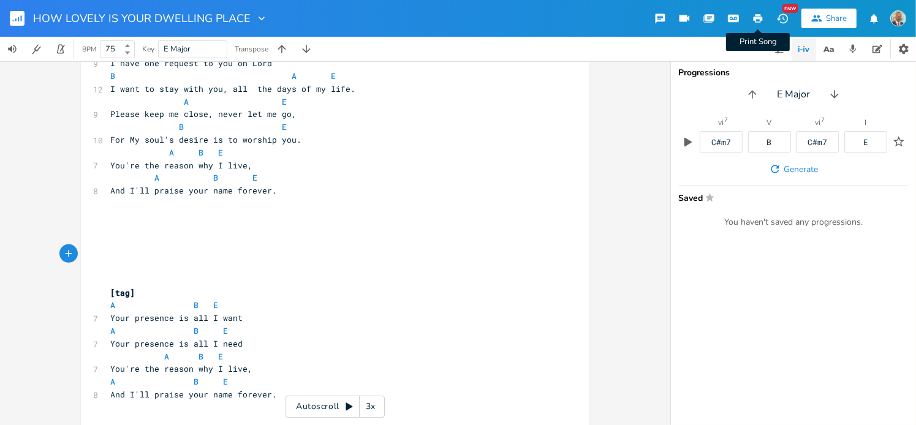
click at [755, 18] on icon "button" at bounding box center [758, 18] width 9 height 9
click at [435, 159] on pre "You're the reason why I live," at bounding box center [329, 165] width 443 height 13
click at [398, 363] on pre "You're the reason why I live," at bounding box center [329, 369] width 443 height 13
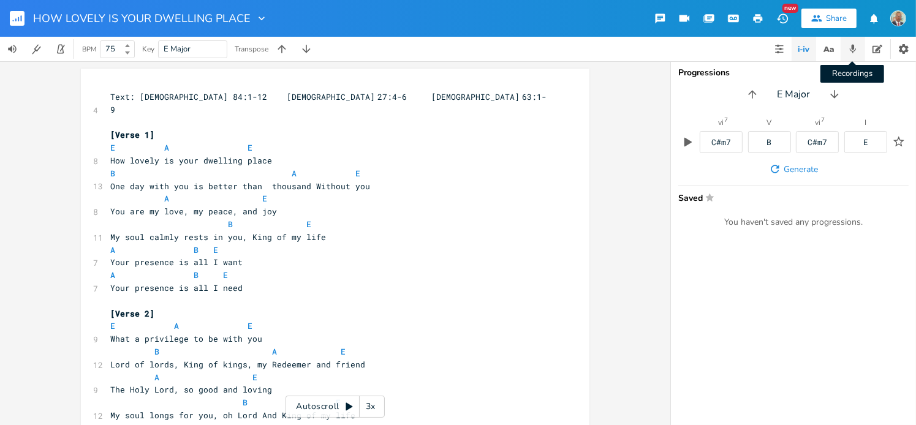
click at [851, 46] on icon "button" at bounding box center [853, 49] width 11 height 11
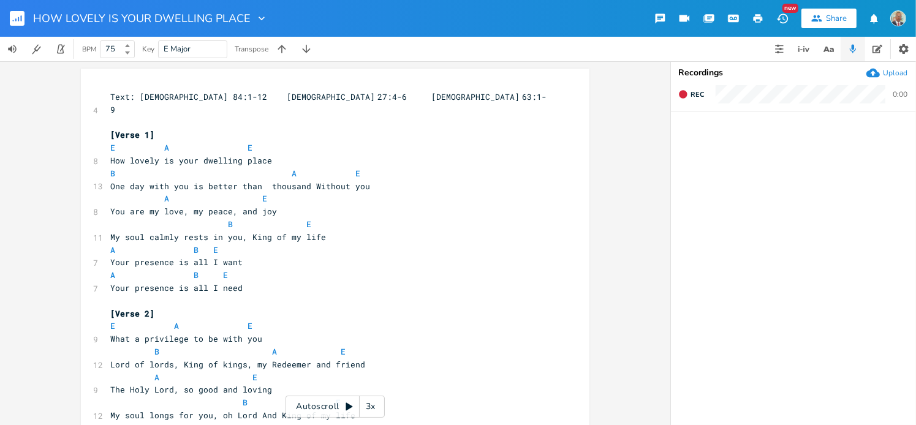
click at [886, 73] on div "Upload" at bounding box center [895, 73] width 25 height 10
click at [879, 72] on icon "button" at bounding box center [873, 73] width 13 height 9
click at [878, 72] on icon "button" at bounding box center [873, 73] width 13 height 9
